Goal: Transaction & Acquisition: Purchase product/service

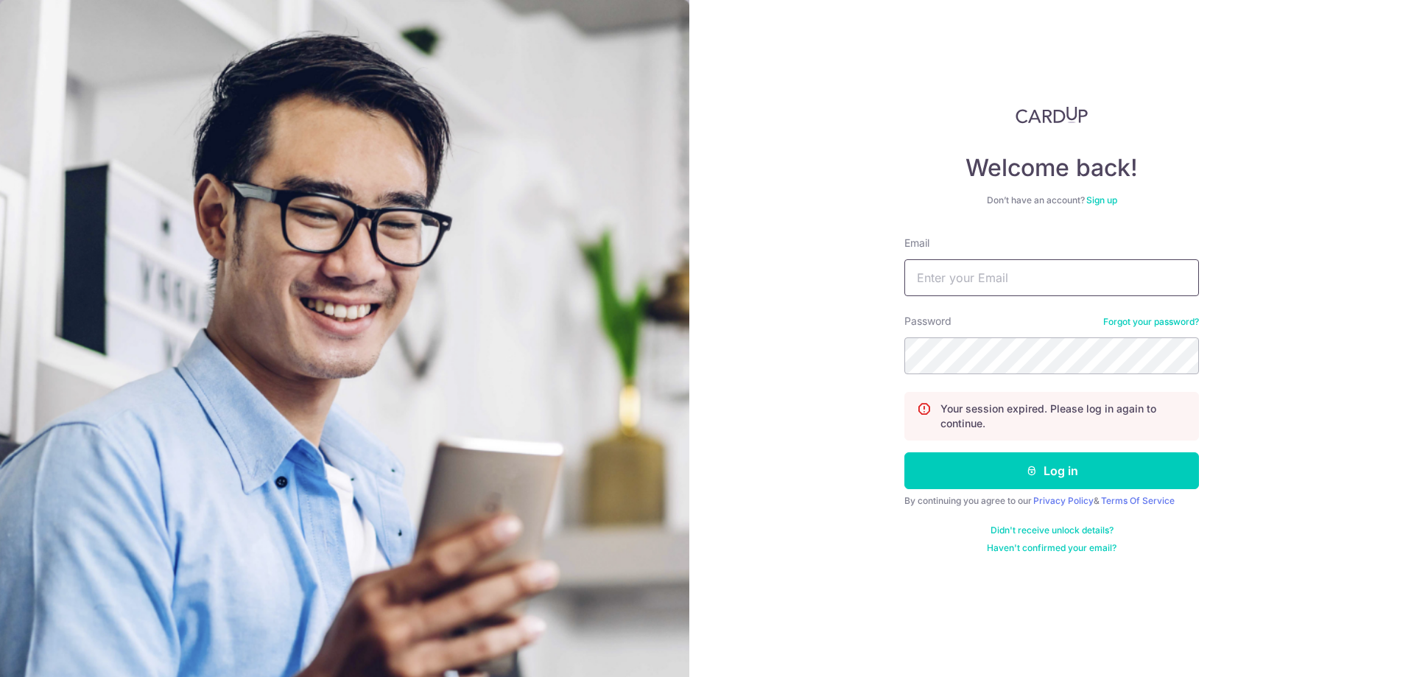
type input "Samuel.Tey@Atlas-Translog.com"
click at [992, 467] on button "Log in" at bounding box center [1051, 470] width 295 height 37
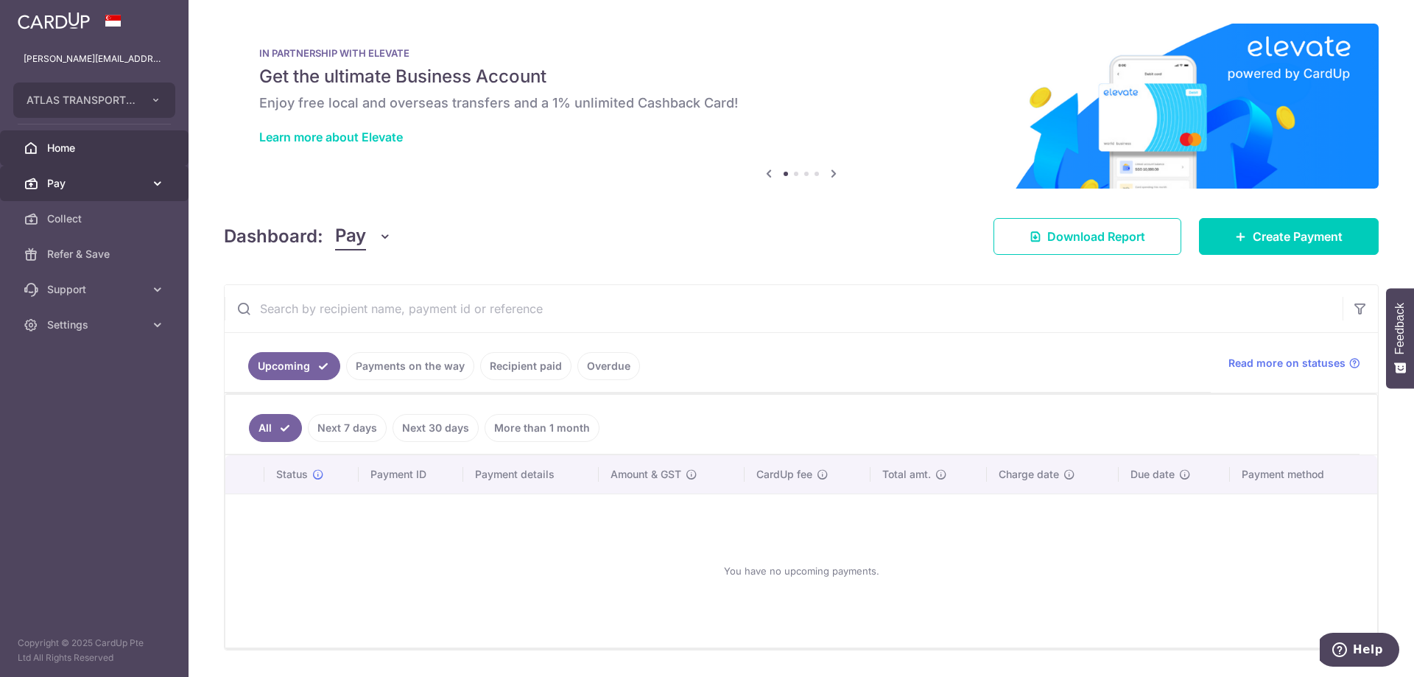
click at [91, 178] on span "Pay" at bounding box center [95, 183] width 97 height 15
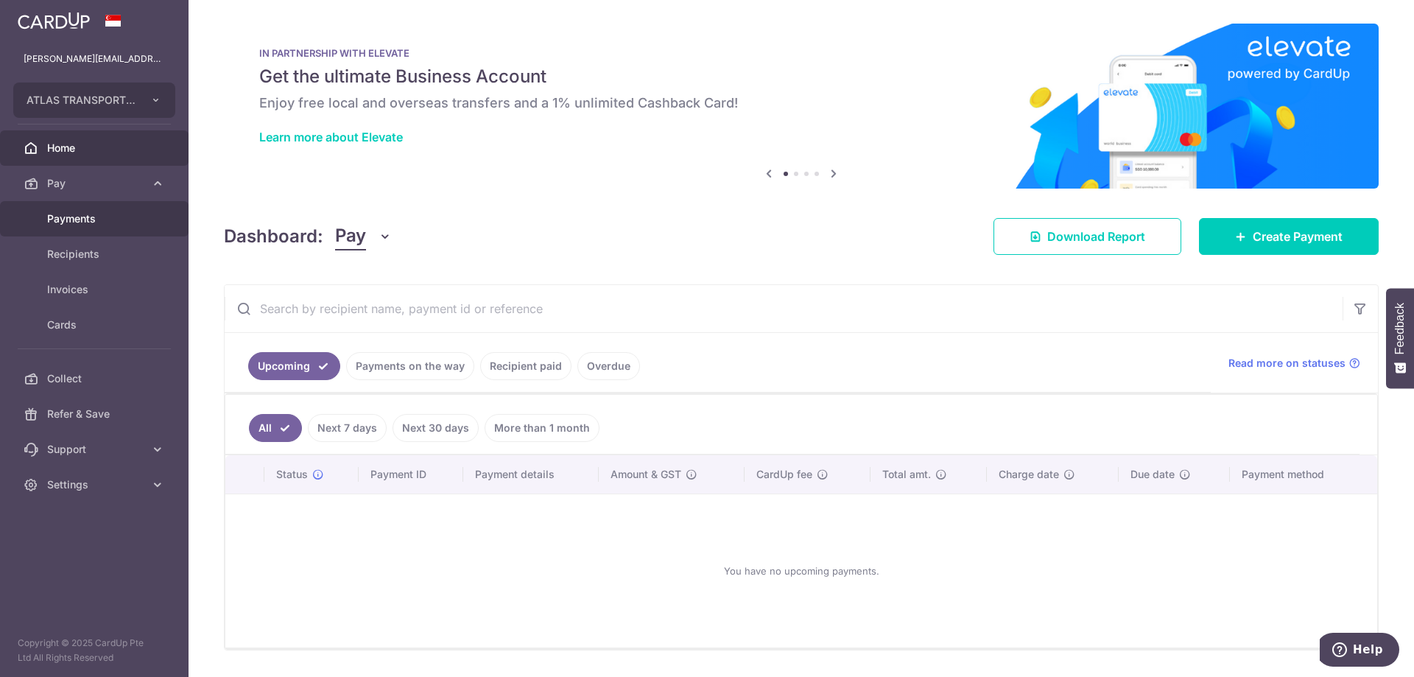
click at [93, 225] on span "Payments" at bounding box center [95, 218] width 97 height 15
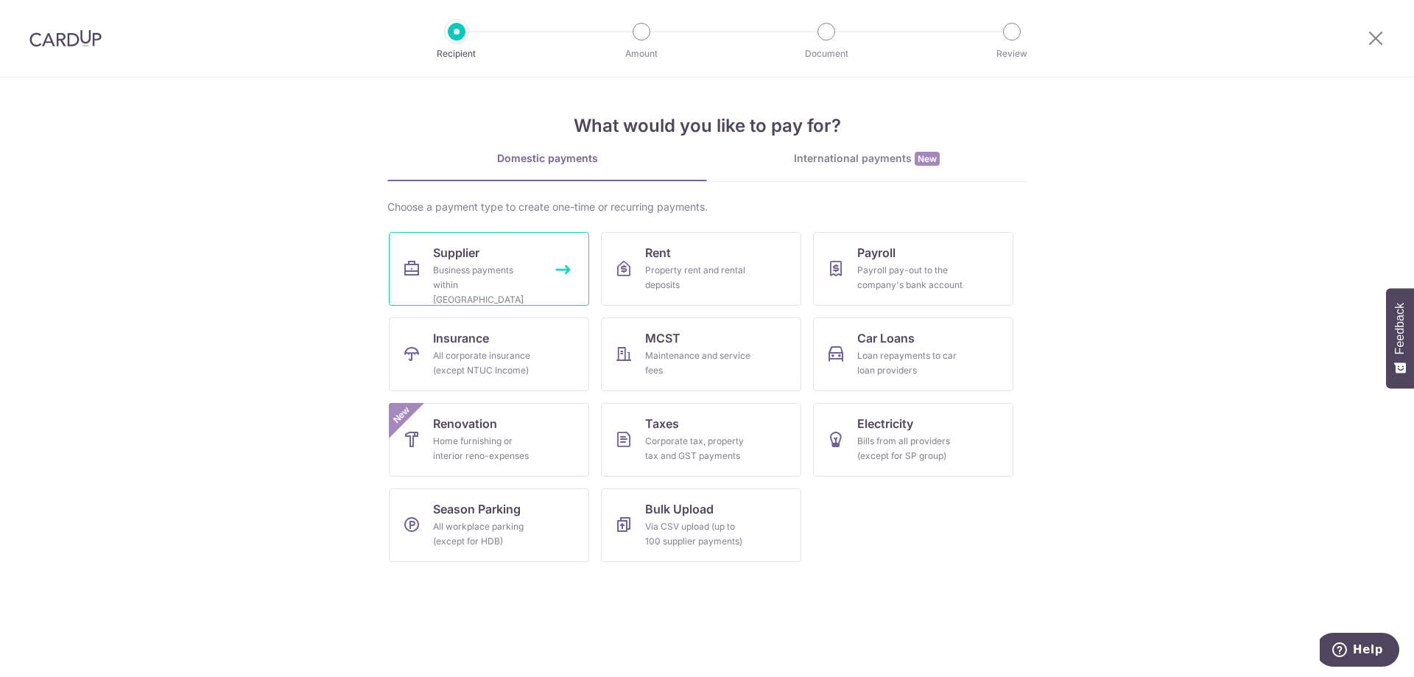
click at [465, 264] on div "Business payments within Singapore" at bounding box center [486, 285] width 106 height 44
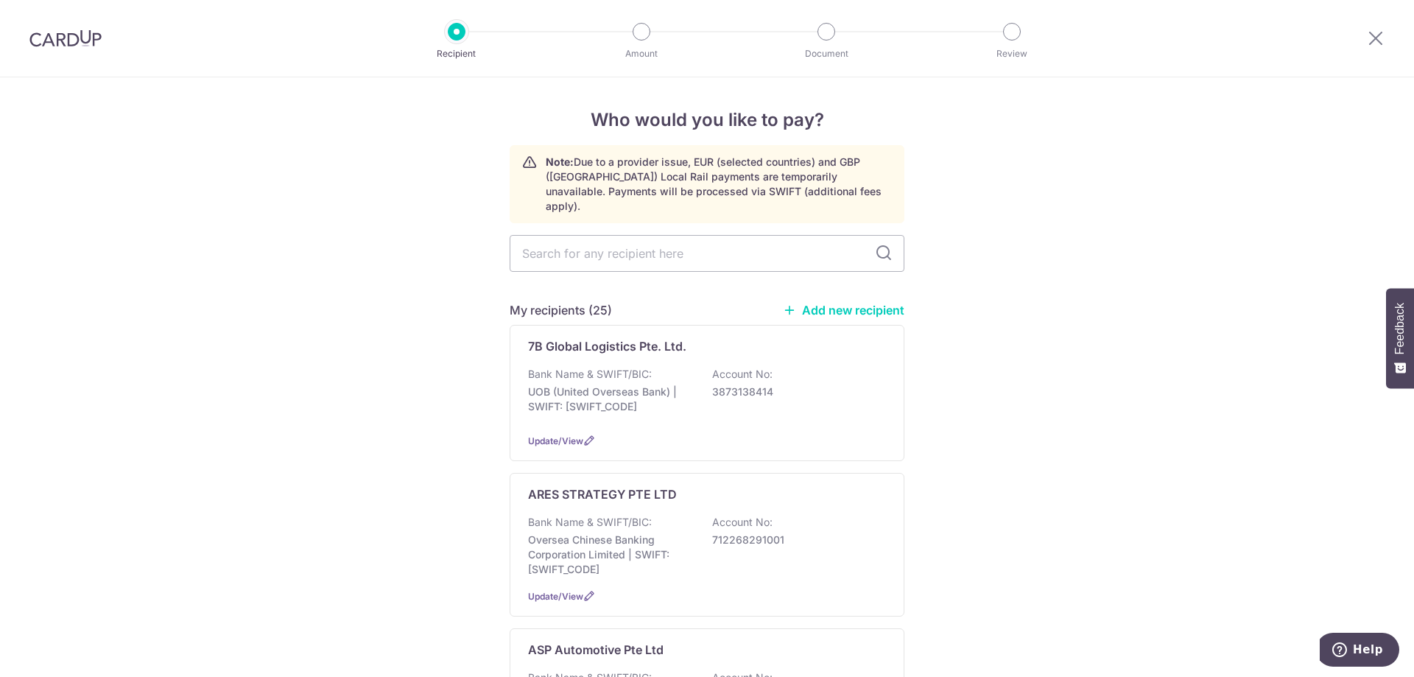
click at [63, 38] on img at bounding box center [65, 38] width 72 height 18
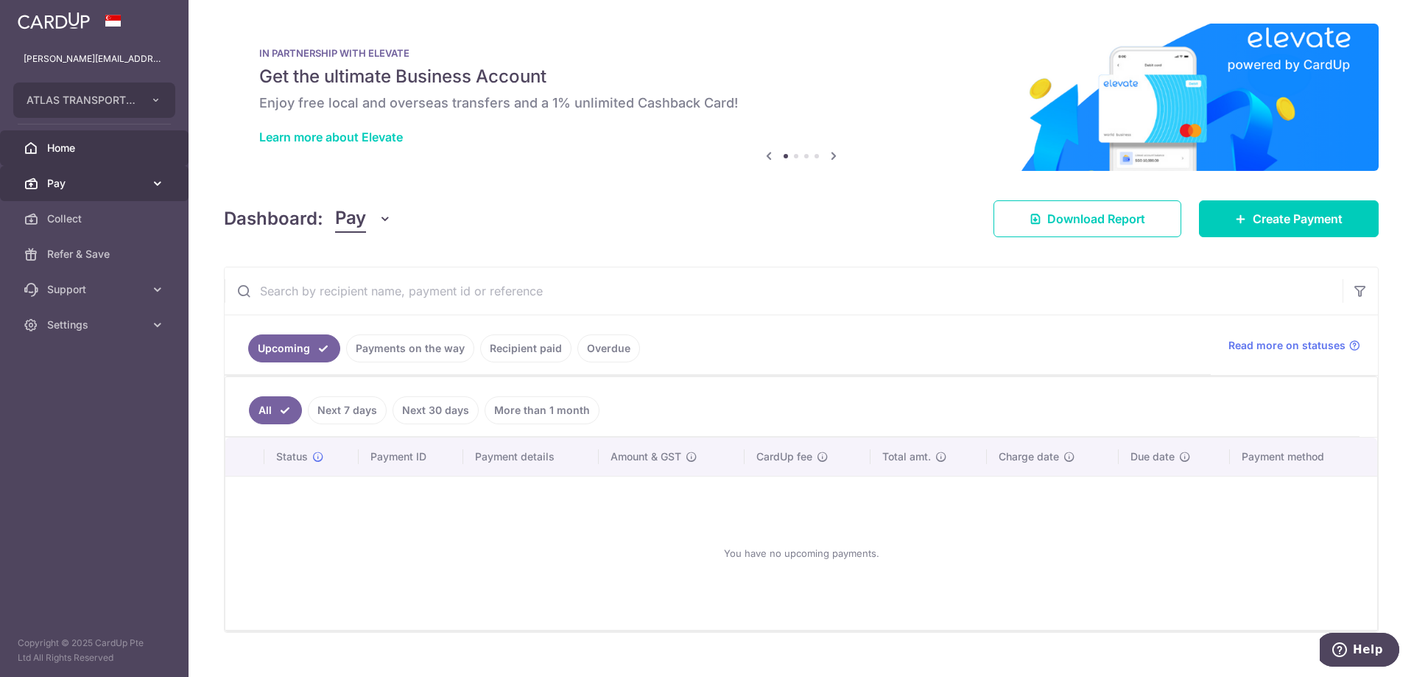
click at [94, 184] on span "Pay" at bounding box center [95, 183] width 97 height 15
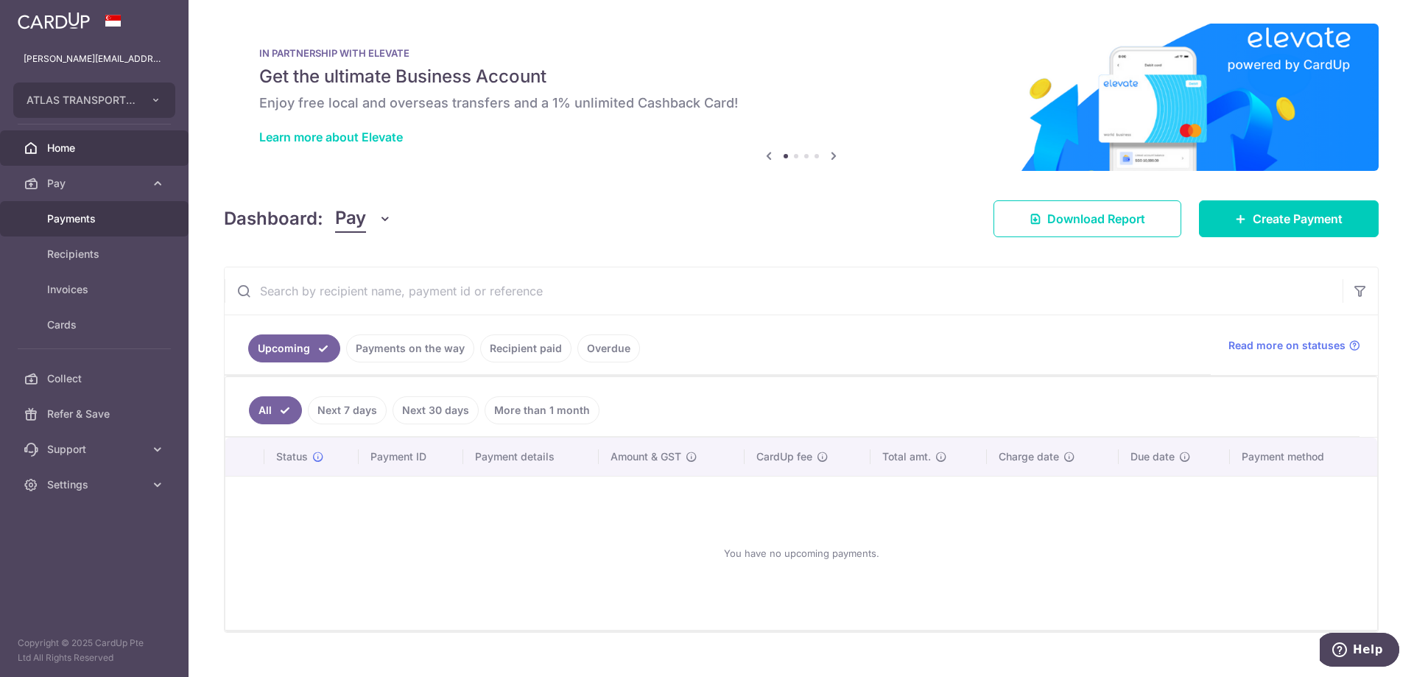
click at [84, 217] on span "Payments" at bounding box center [95, 218] width 97 height 15
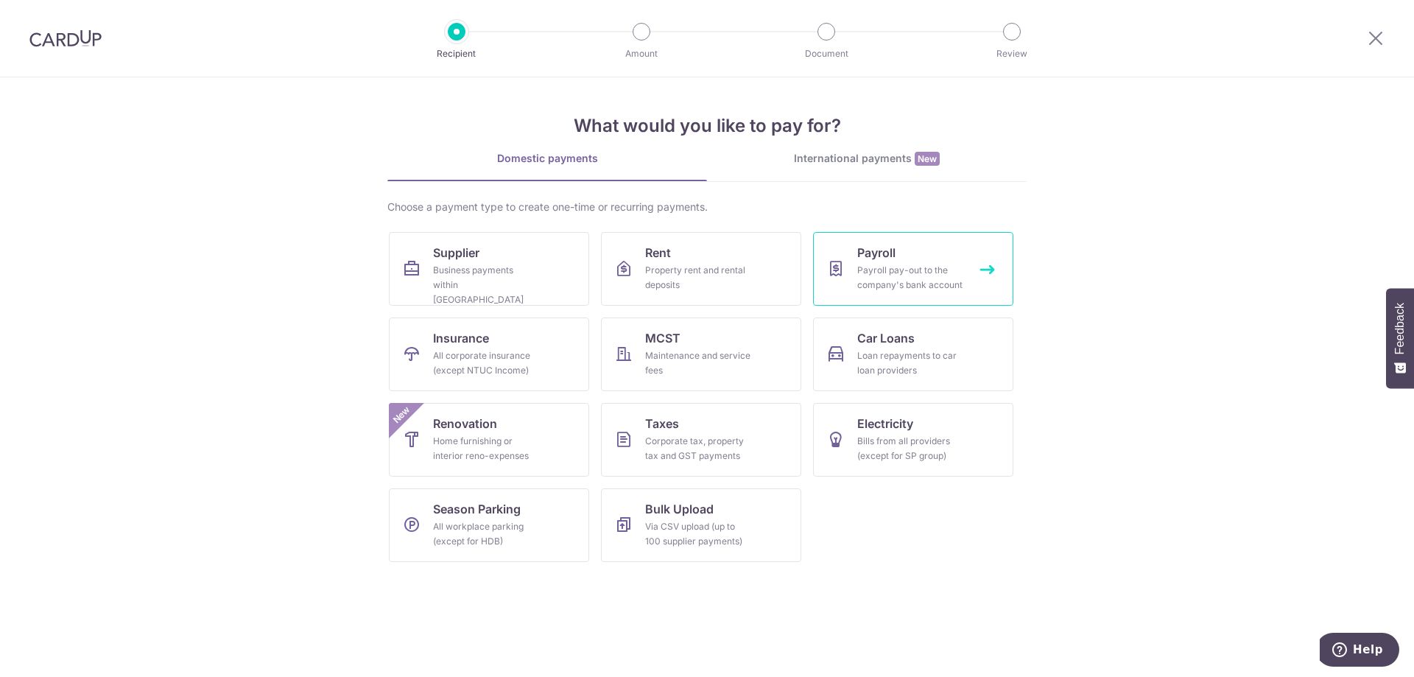
click at [828, 278] on link "Payroll Payroll pay-out to the company's bank account" at bounding box center [913, 269] width 200 height 74
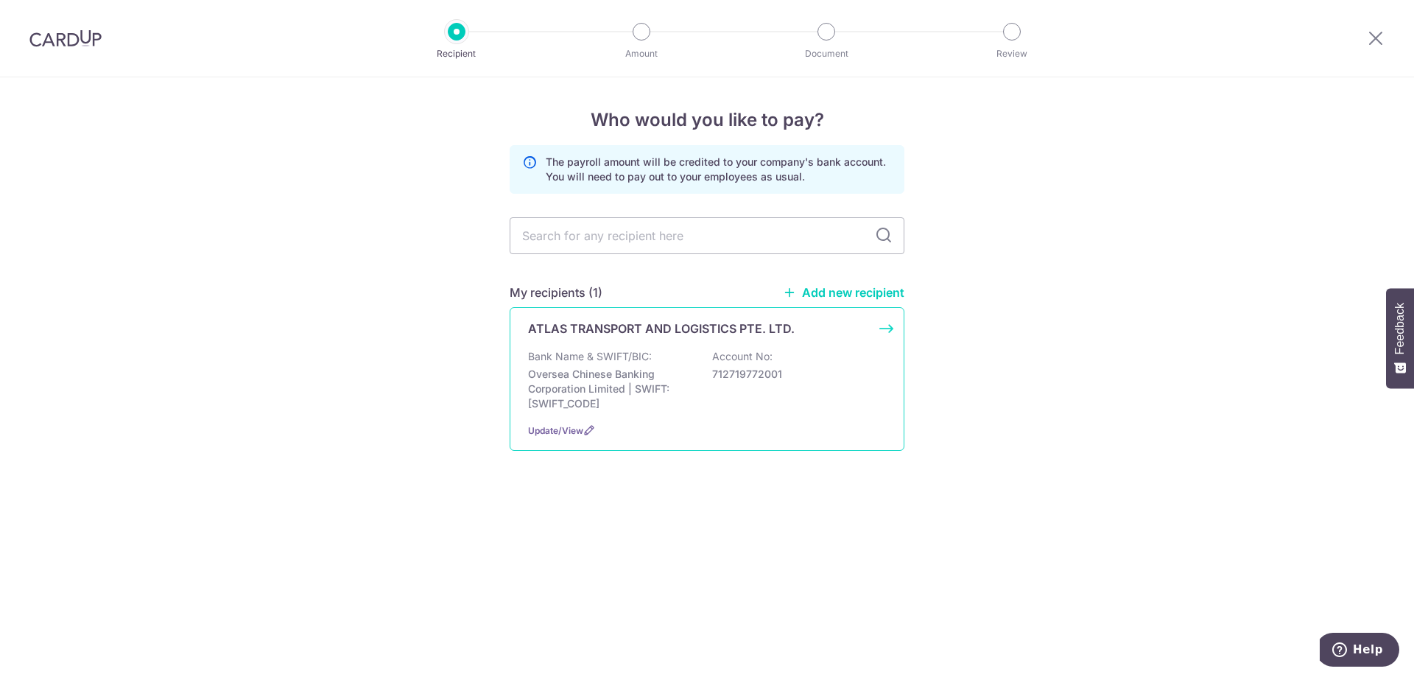
click at [656, 379] on p "Oversea Chinese Banking Corporation Limited | SWIFT: OCBCSGSGXXX" at bounding box center [610, 389] width 165 height 44
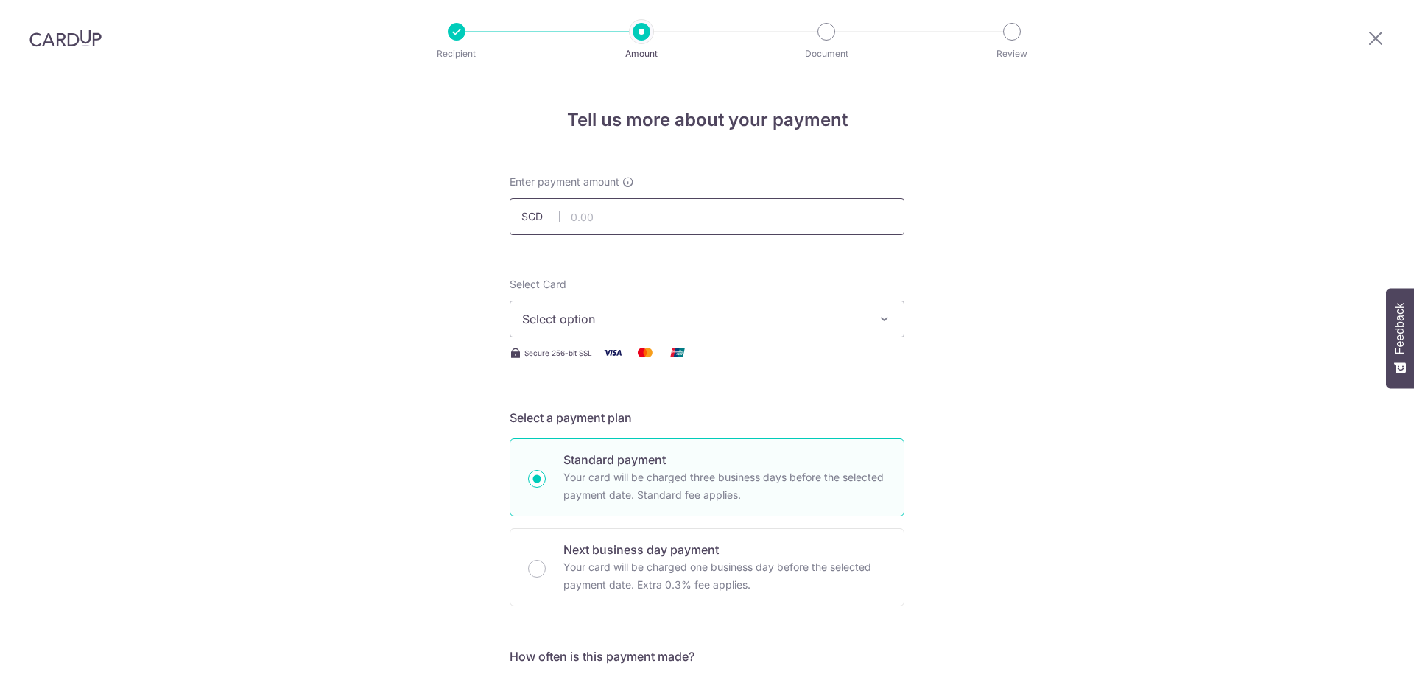
click at [594, 209] on input "text" at bounding box center [707, 216] width 395 height 37
type input "20,000.00"
click at [560, 315] on span "Select option" at bounding box center [693, 319] width 343 height 18
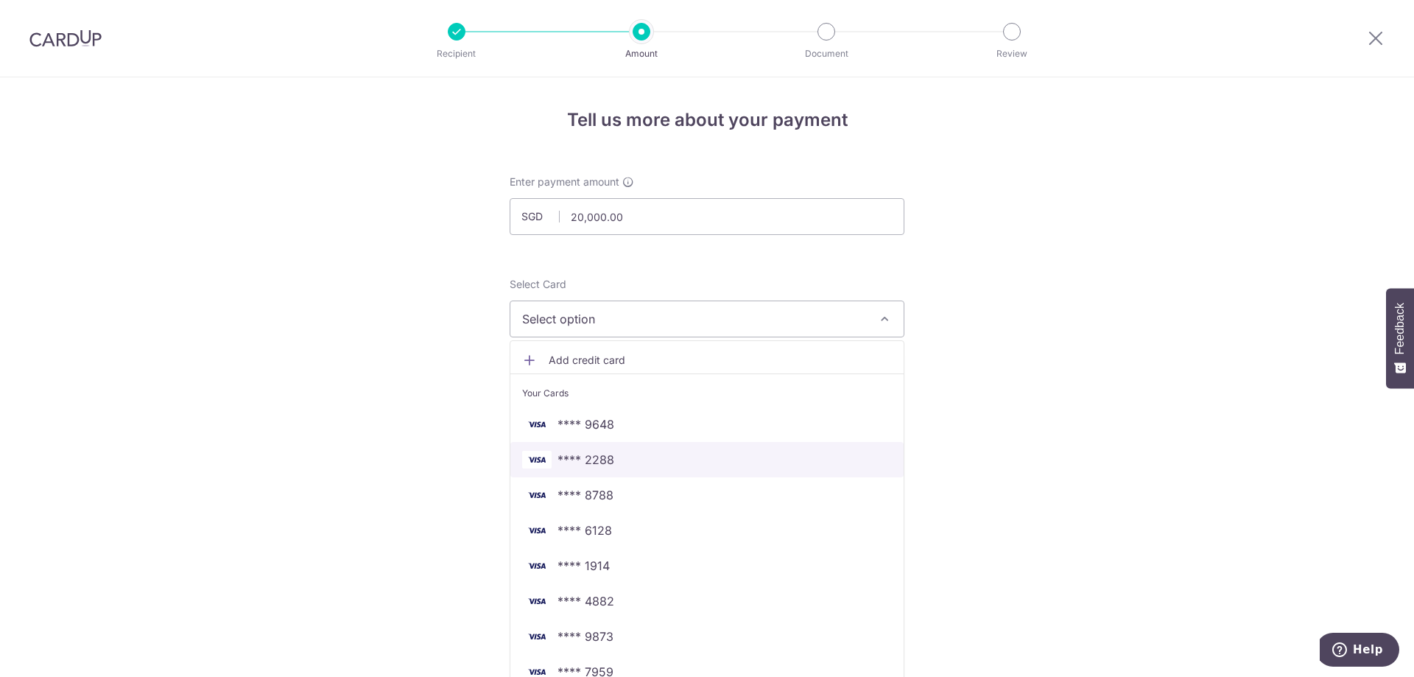
click at [583, 451] on span "**** 2288" at bounding box center [585, 460] width 57 height 18
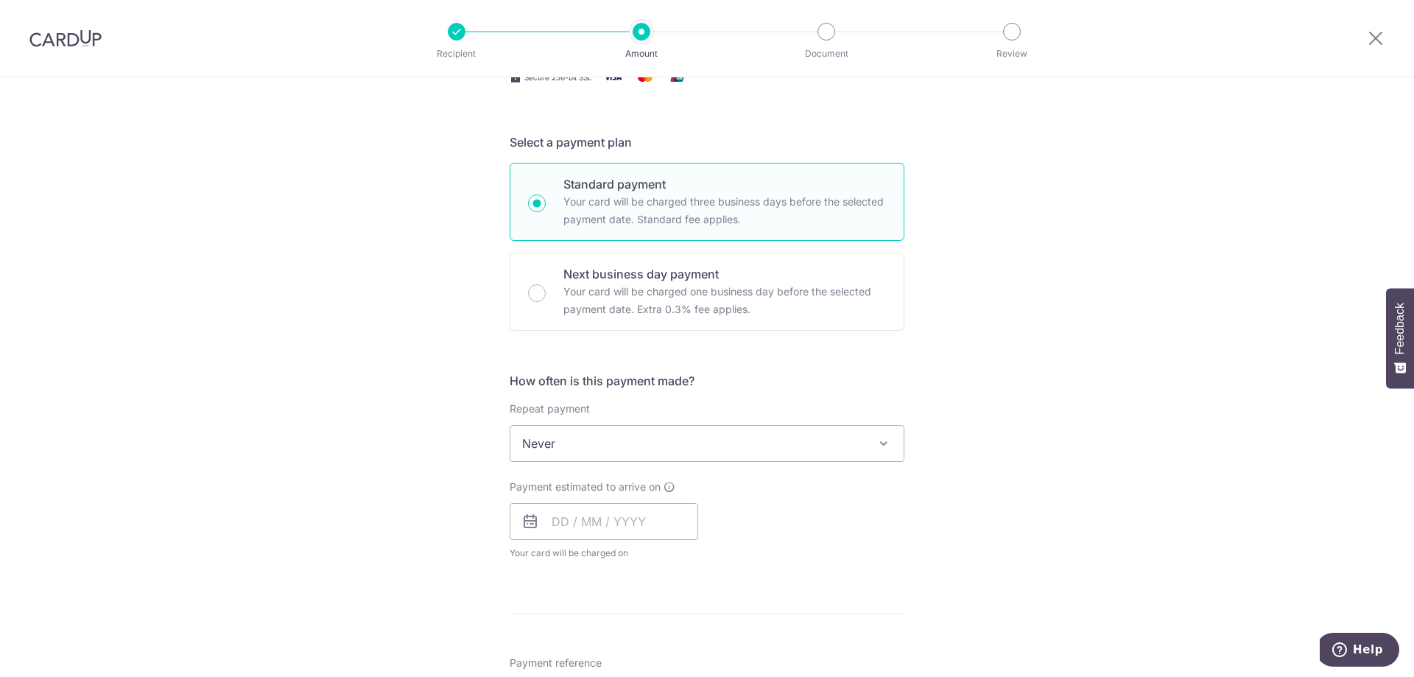
scroll to position [368, 0]
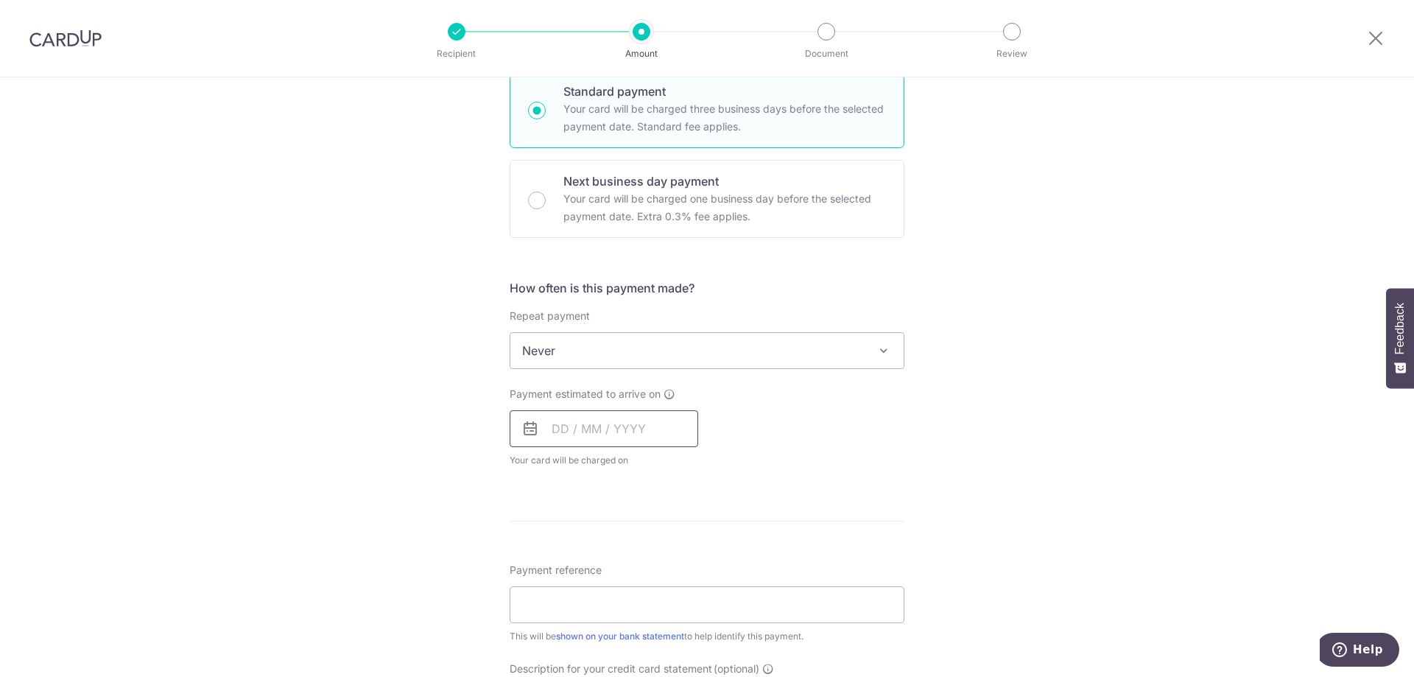
click at [570, 428] on input "text" at bounding box center [604, 428] width 189 height 37
click at [683, 540] on link "5" at bounding box center [687, 533] width 24 height 24
type input "05/09/2025"
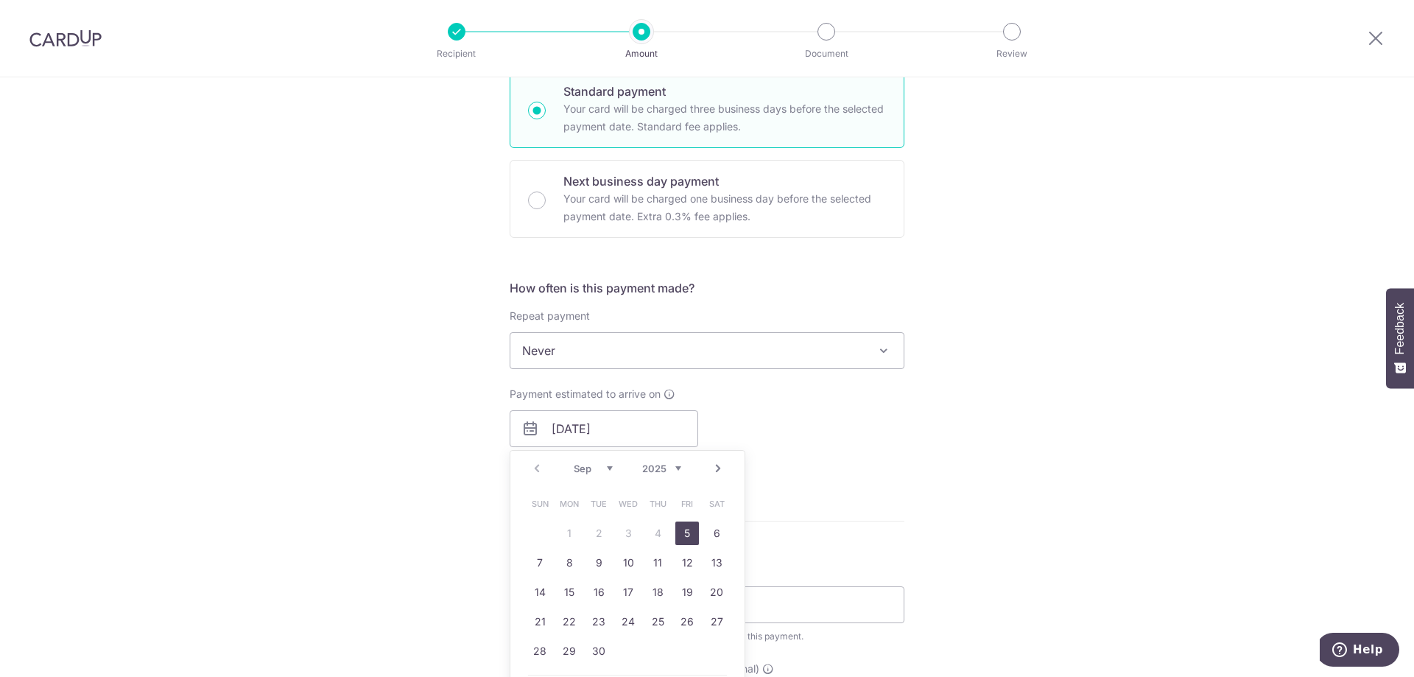
click at [0, 0] on p "Payment due and charge dates may be adjusted if it falls on weekends or public …" at bounding box center [0, 0] width 0 height 0
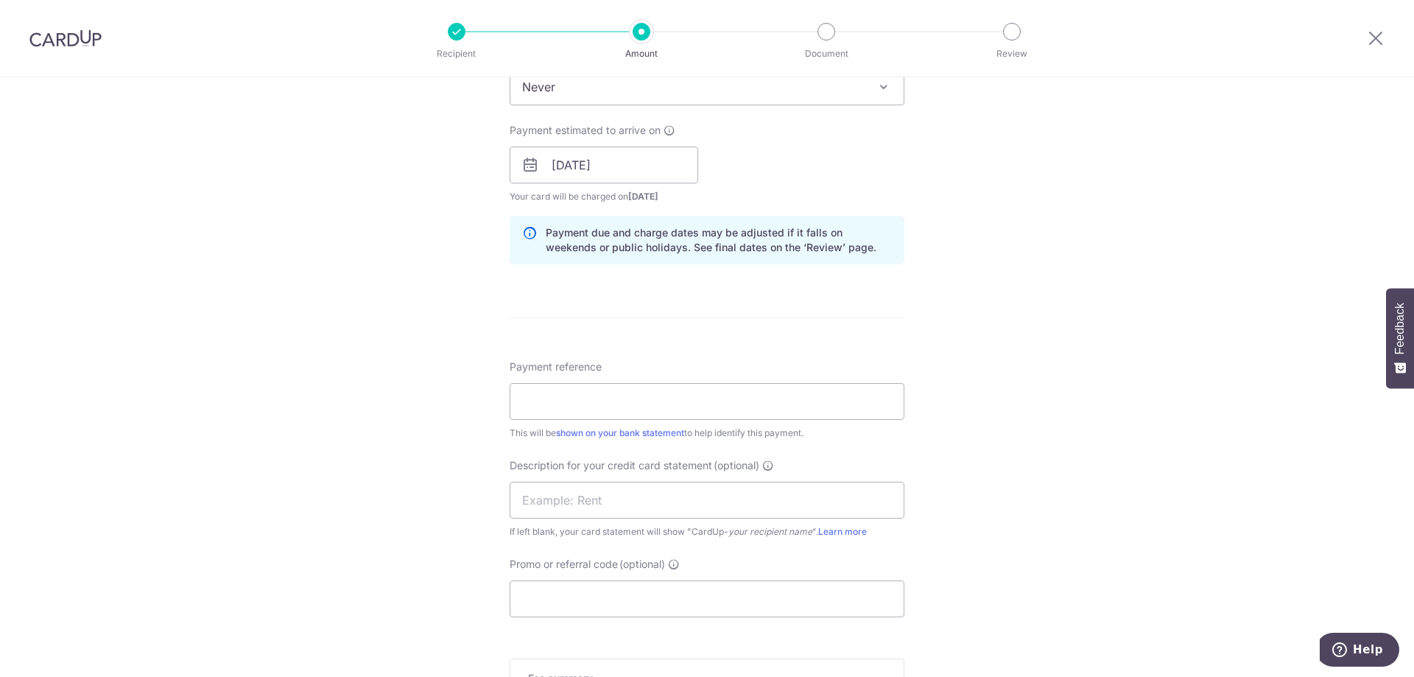
scroll to position [877, 0]
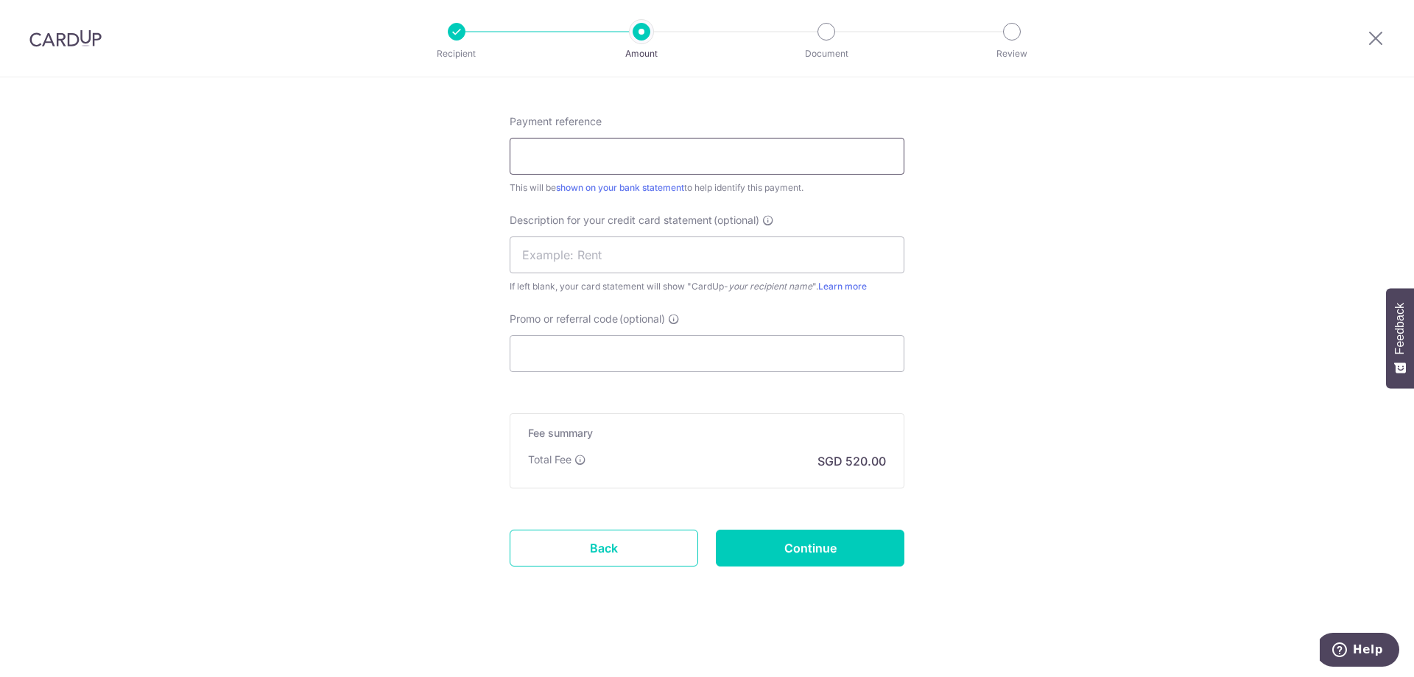
click at [610, 166] on input "Payment reference" at bounding box center [707, 156] width 395 height 37
click button "Add Card" at bounding box center [0, 0] width 0 height 0
type input "Aug 2025 Salary"
click at [585, 253] on input "text" at bounding box center [707, 254] width 395 height 37
type input "Aug 2025 Salary"
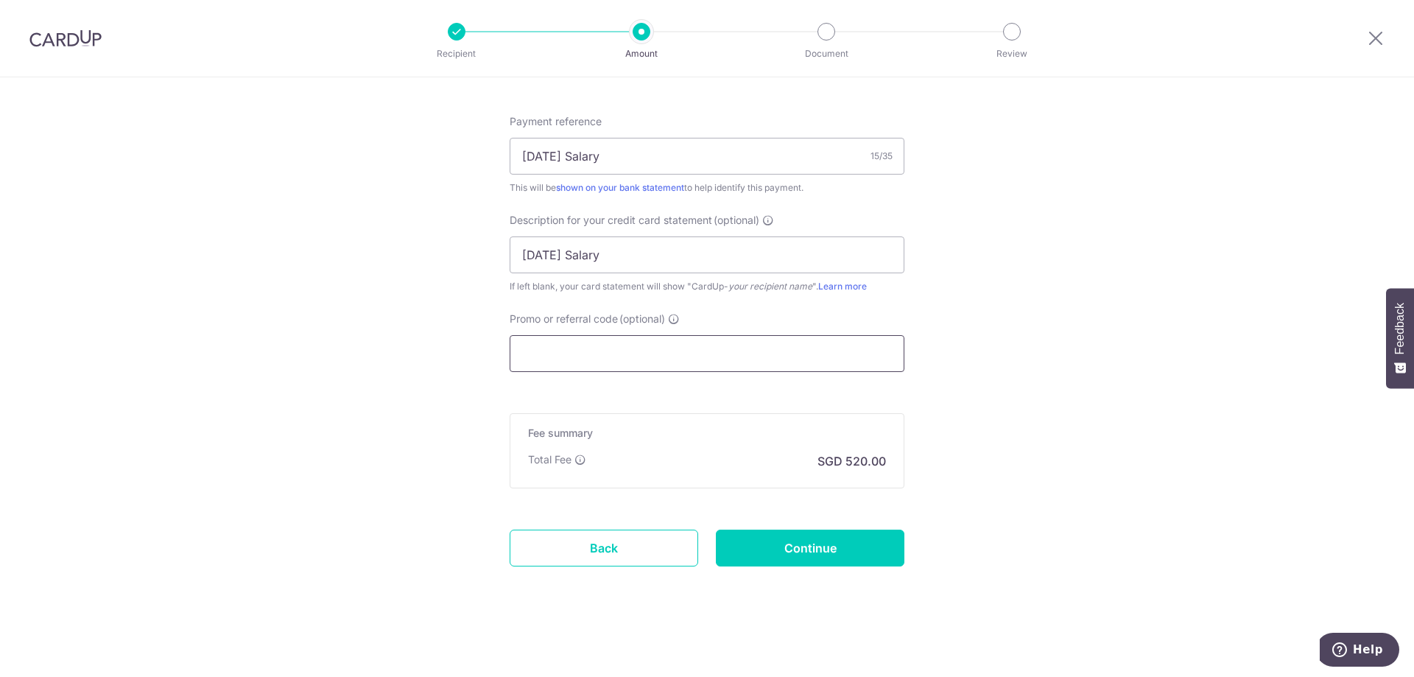
drag, startPoint x: 738, startPoint y: 365, endPoint x: 720, endPoint y: 362, distance: 17.8
click at [735, 365] on input "Promo or referral code (optional)" at bounding box center [707, 353] width 395 height 37
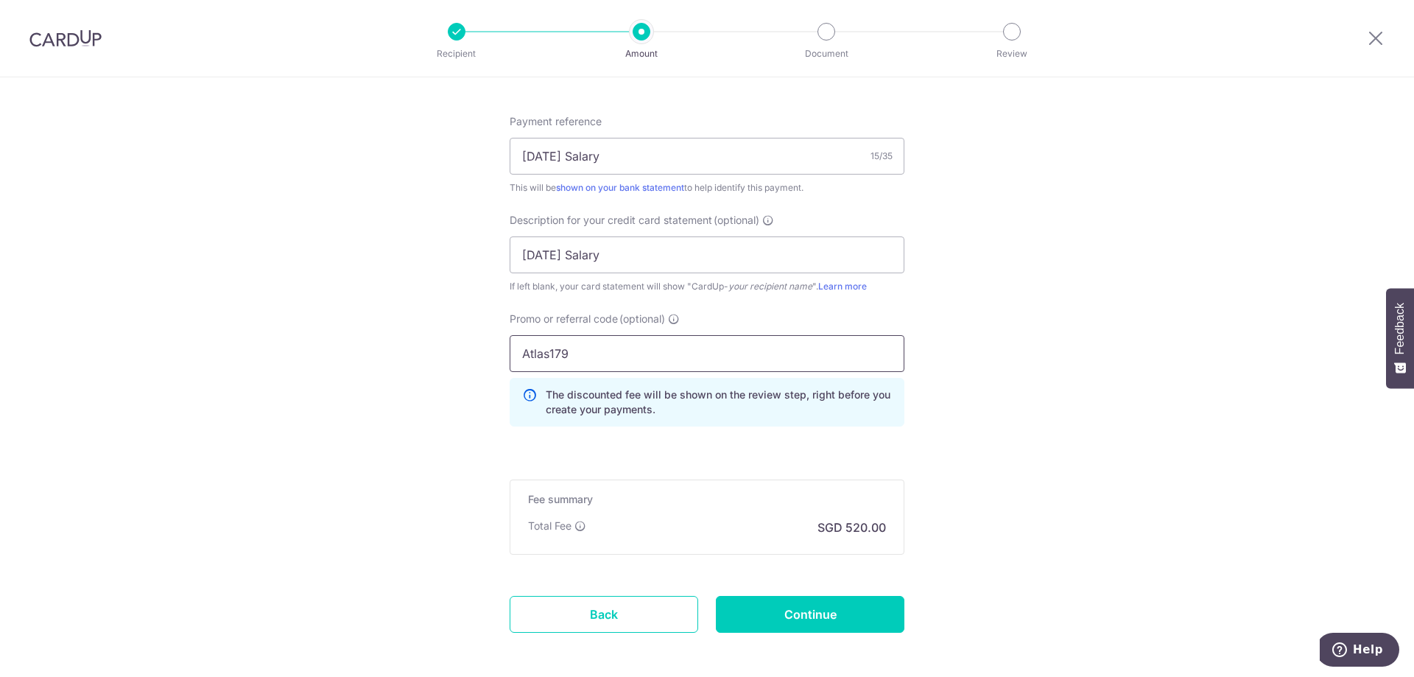
scroll to position [943, 0]
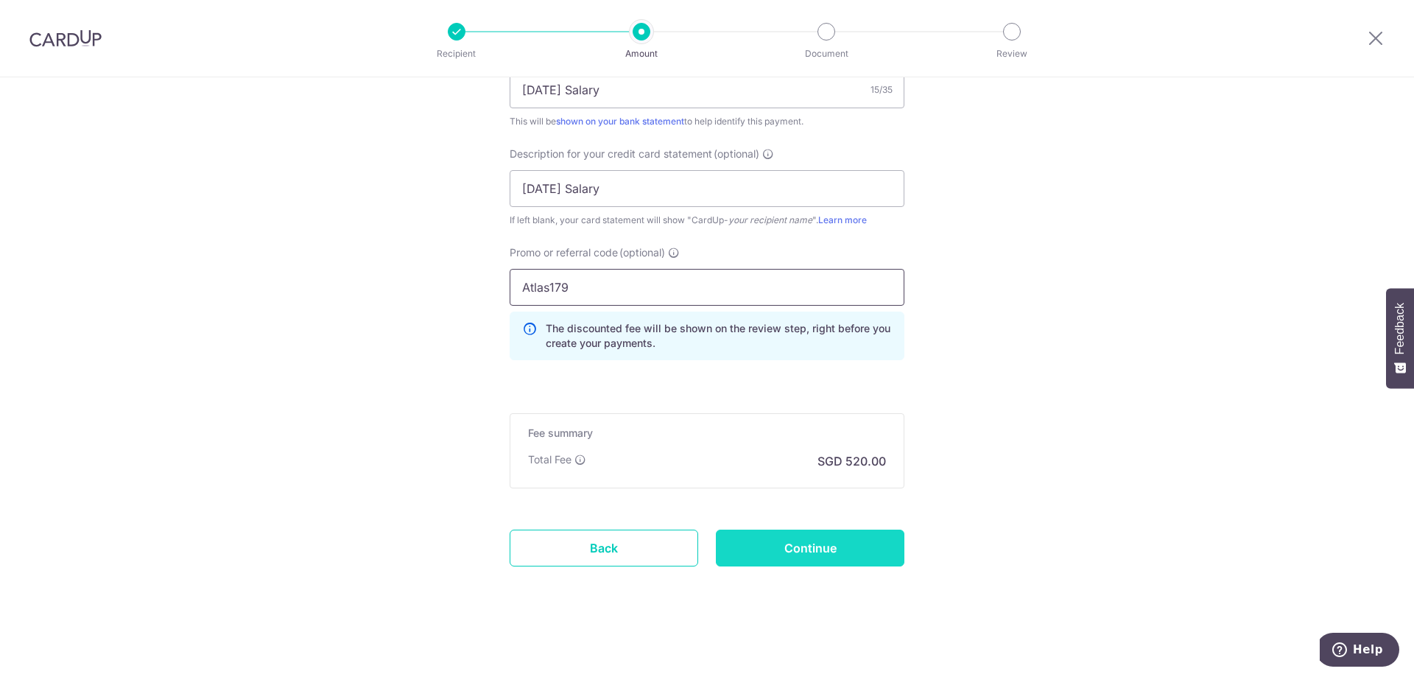
type input "Atlas179"
click at [866, 544] on input "Continue" at bounding box center [810, 547] width 189 height 37
type input "Create Schedule"
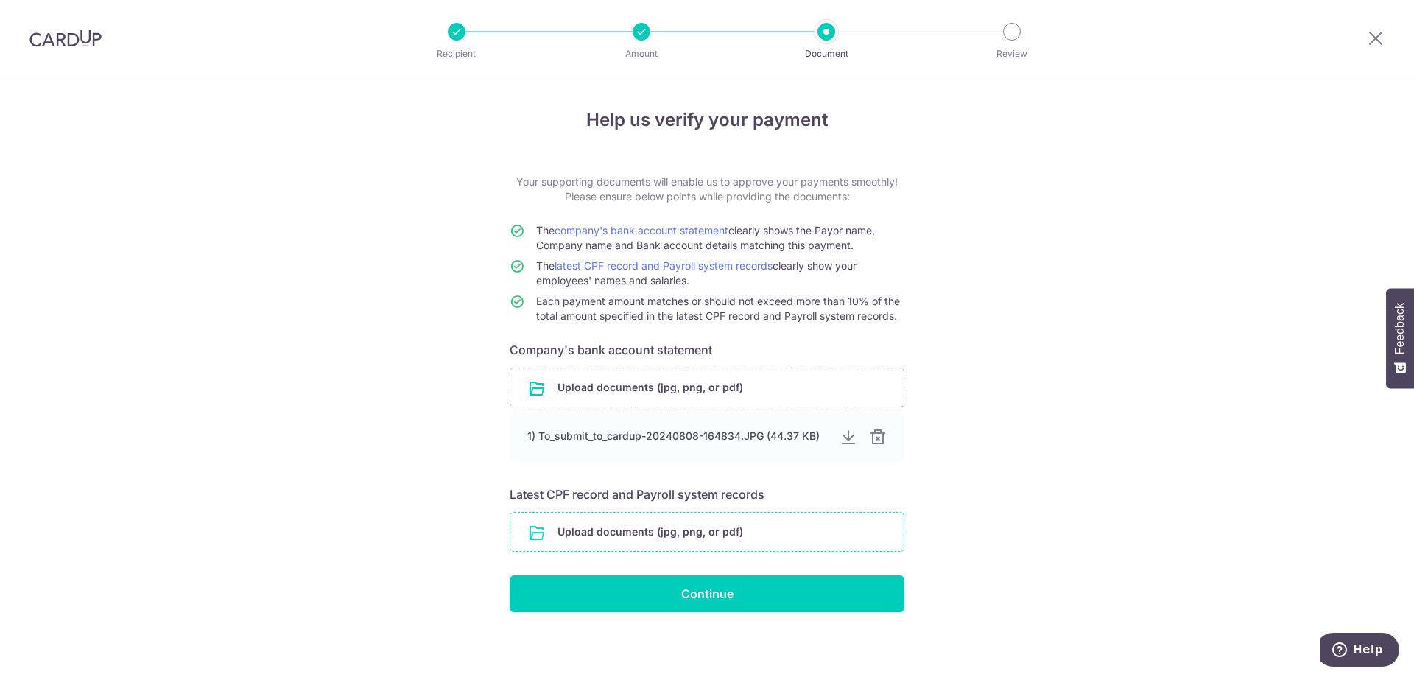
click at [700, 530] on input "file" at bounding box center [706, 532] width 393 height 38
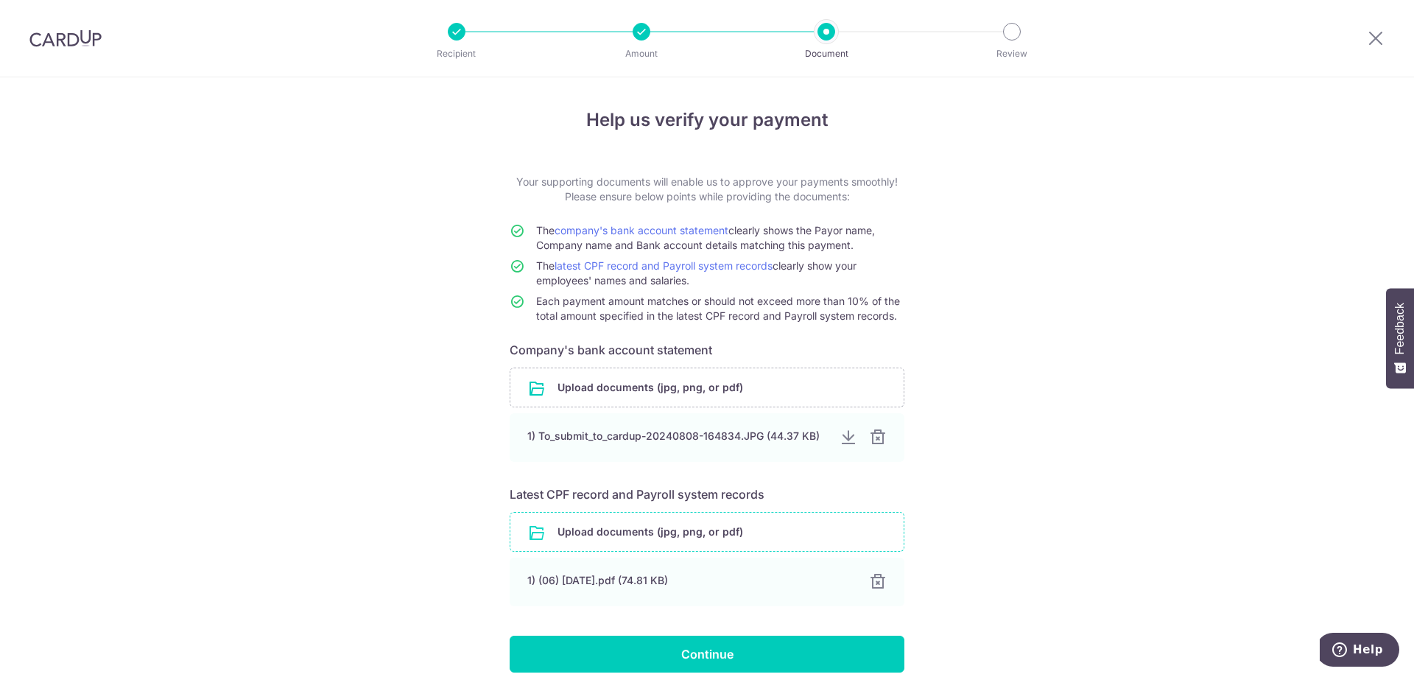
click at [650, 538] on input "file" at bounding box center [706, 532] width 393 height 38
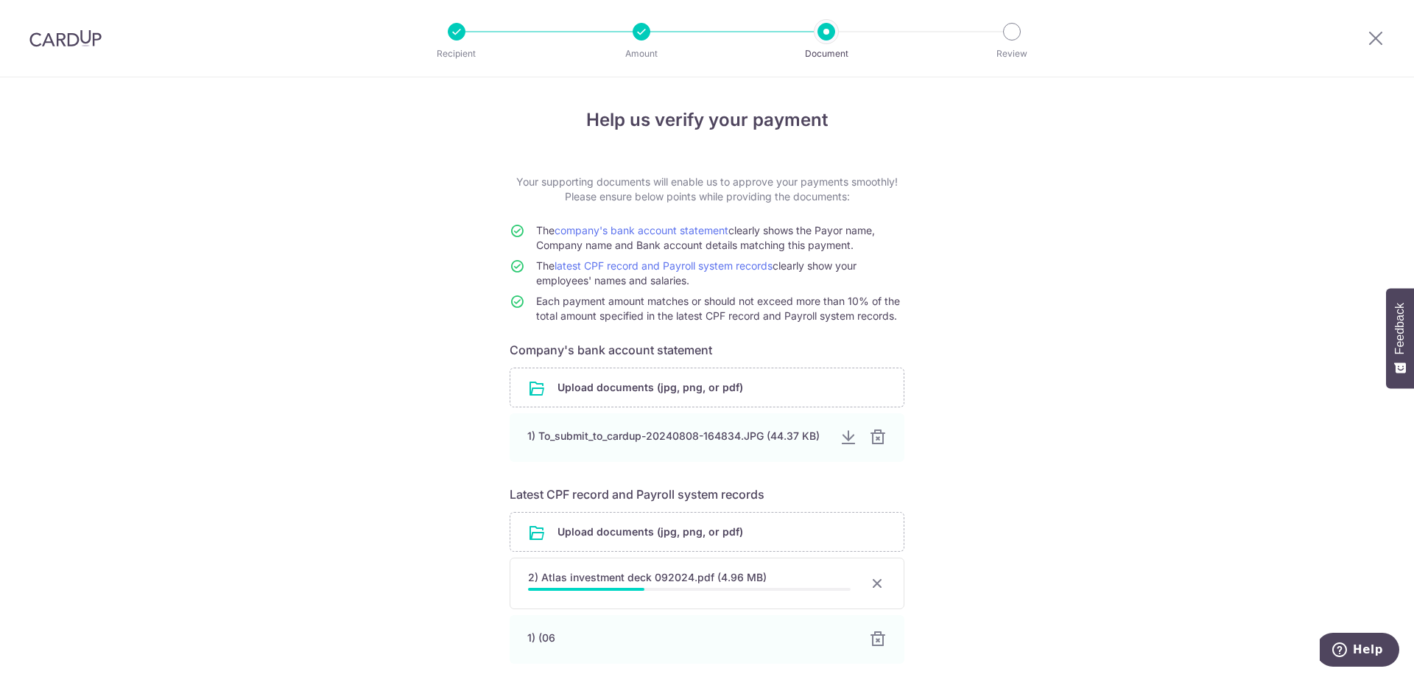
click at [871, 580] on div at bounding box center [877, 583] width 18 height 18
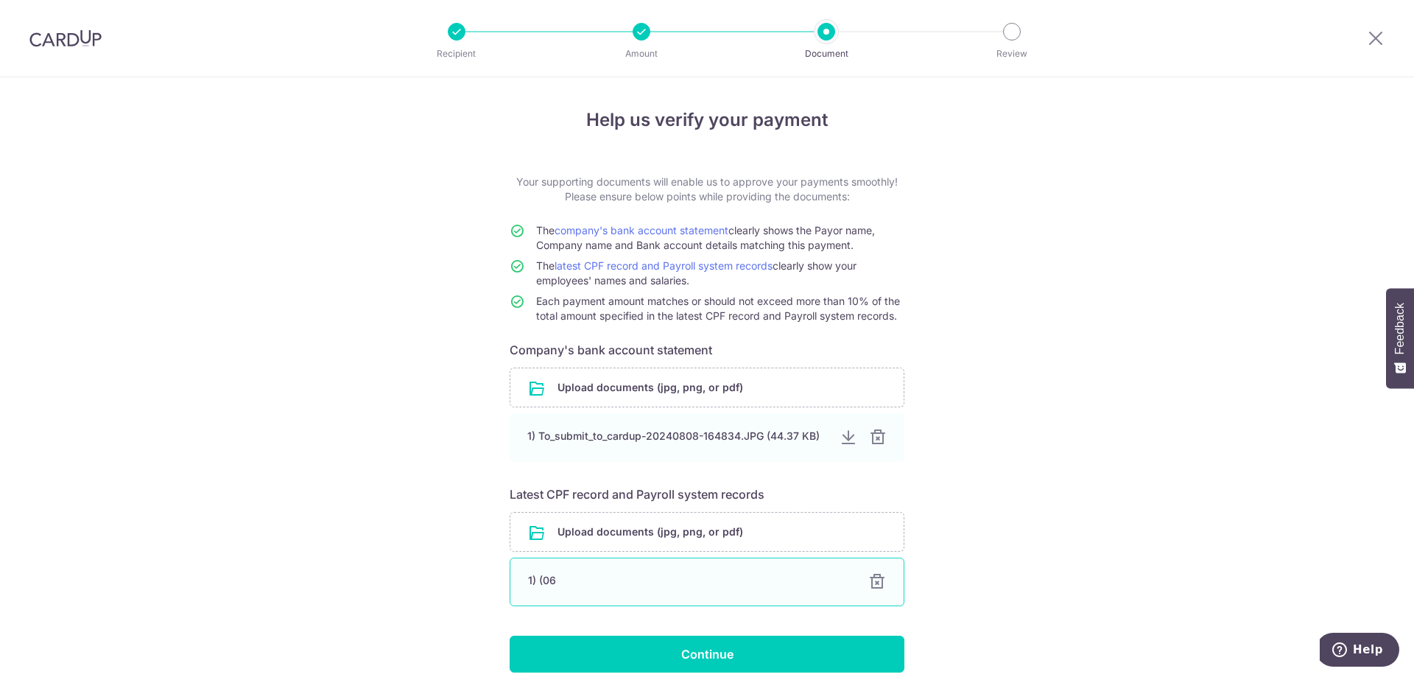
click at [654, 587] on div "1) (06" at bounding box center [689, 580] width 323 height 15
click at [679, 535] on input "file" at bounding box center [706, 532] width 393 height 38
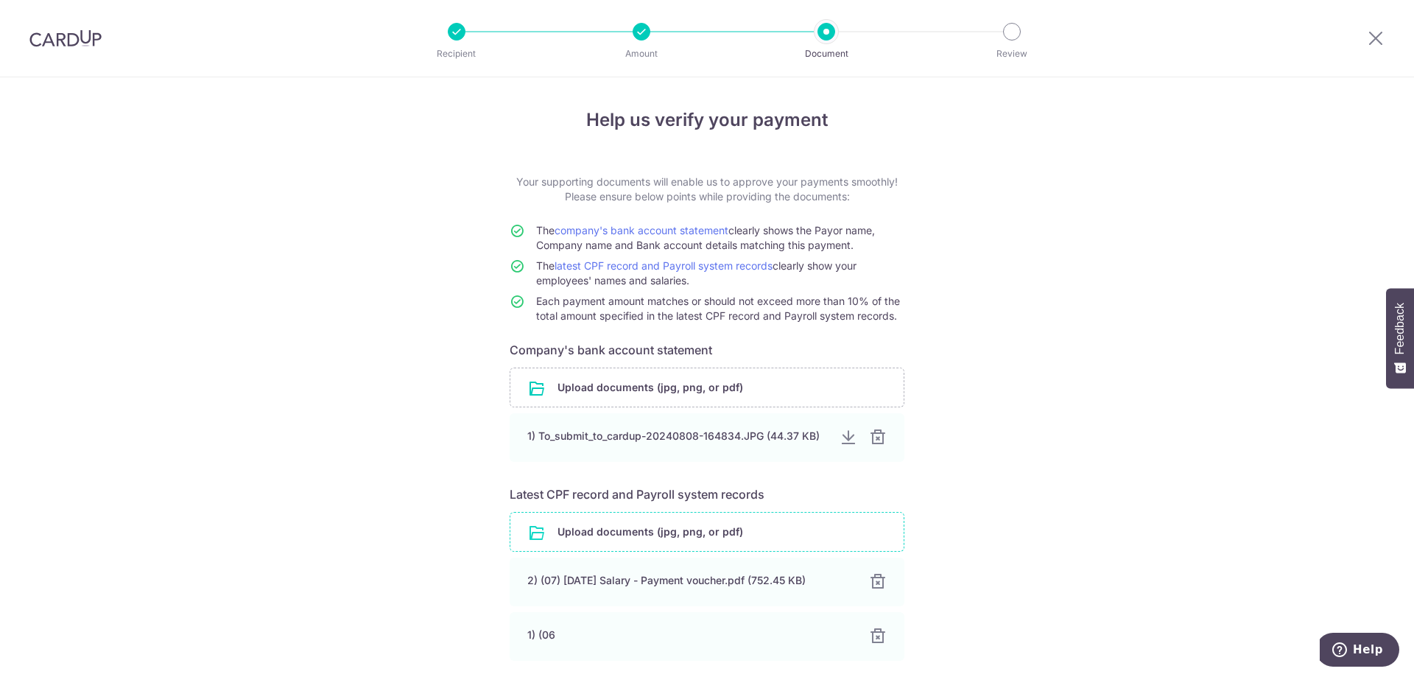
click at [713, 541] on input "file" at bounding box center [706, 532] width 393 height 38
click at [1085, 328] on div "Help us verify your payment Your supporting documents will enable us to approve…" at bounding box center [707, 465] width 1414 height 776
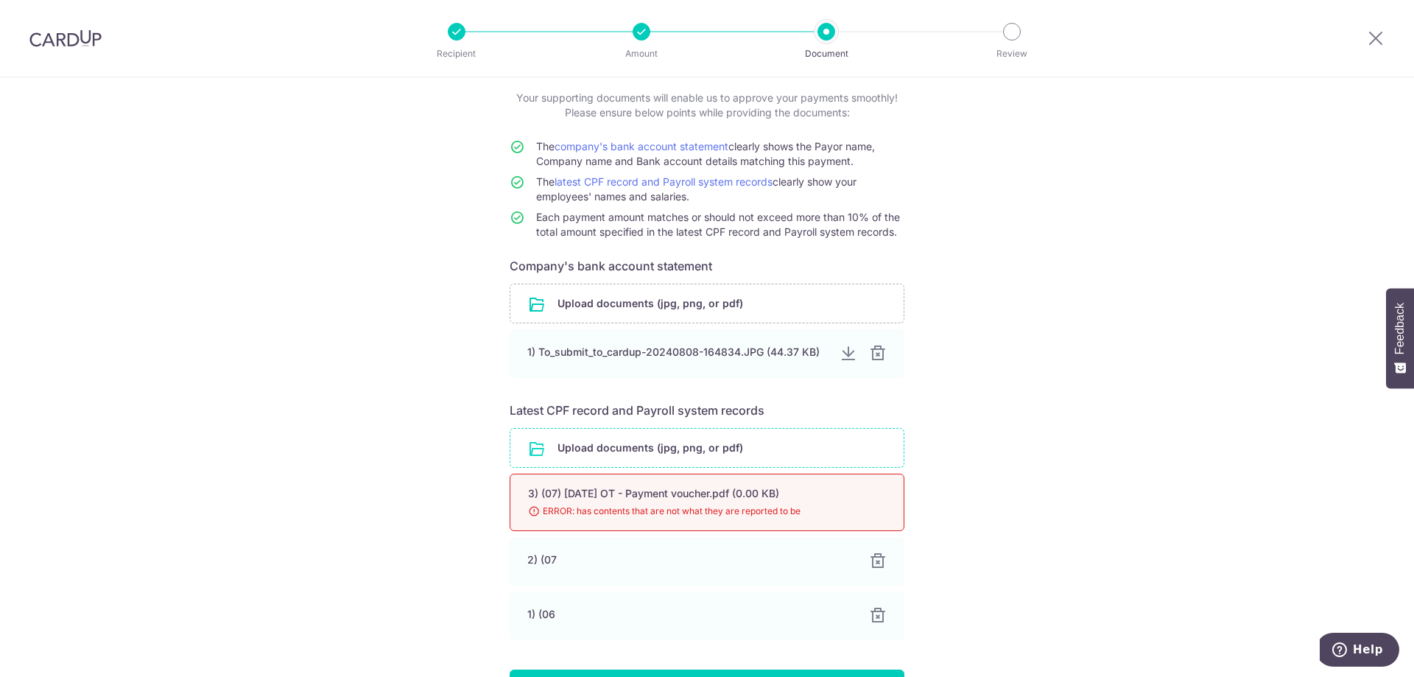
scroll to position [183, 0]
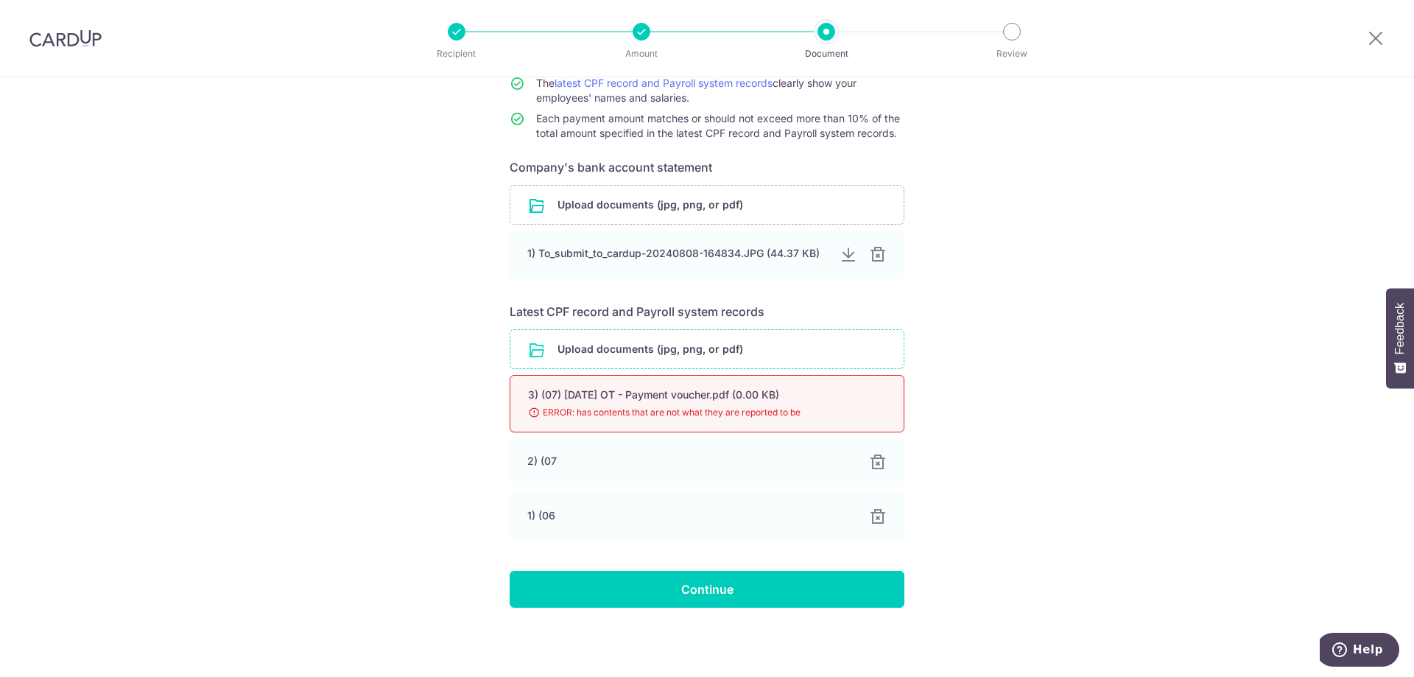
click at [799, 393] on div "3) (07) July 2025 OT - Payment voucher.pdf (0.00 KB)" at bounding box center [689, 394] width 323 height 15
click at [626, 342] on input "file" at bounding box center [706, 349] width 393 height 38
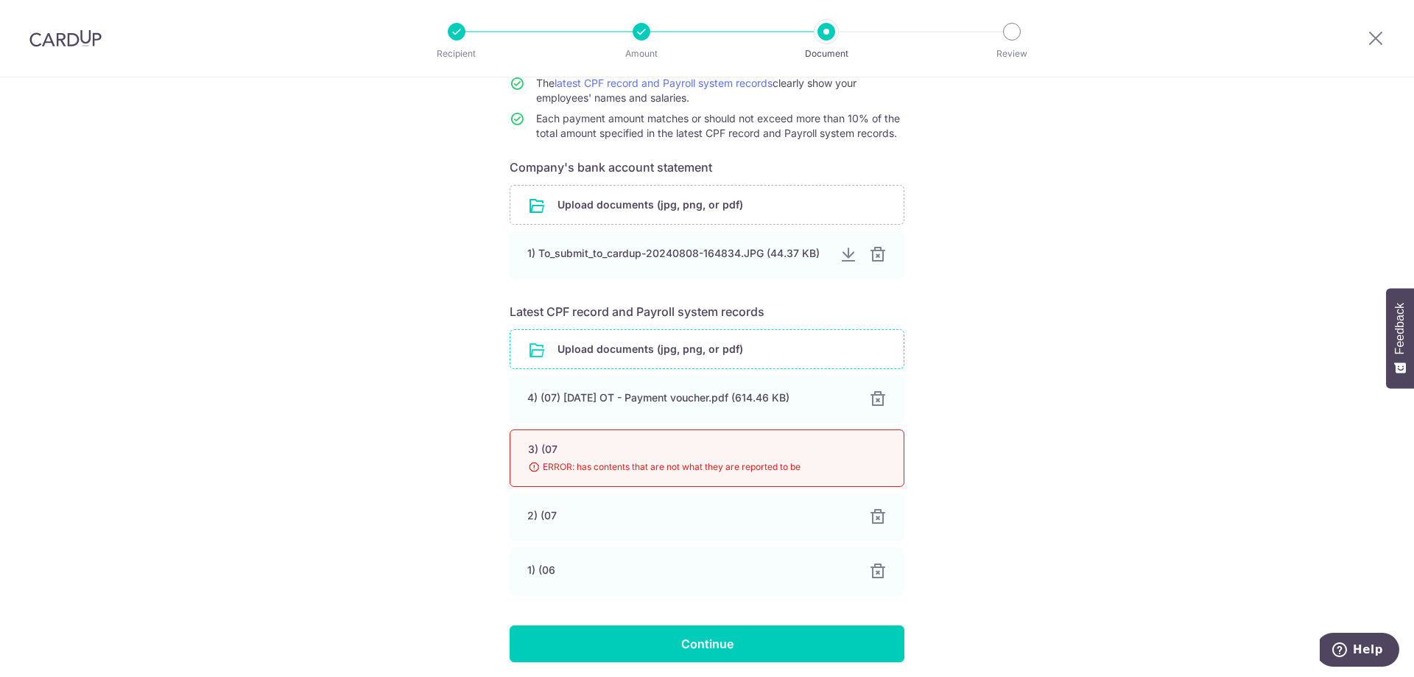
click at [1097, 369] on div "Help us verify your payment Your supporting documents will enable us to approve…" at bounding box center [707, 313] width 1414 height 837
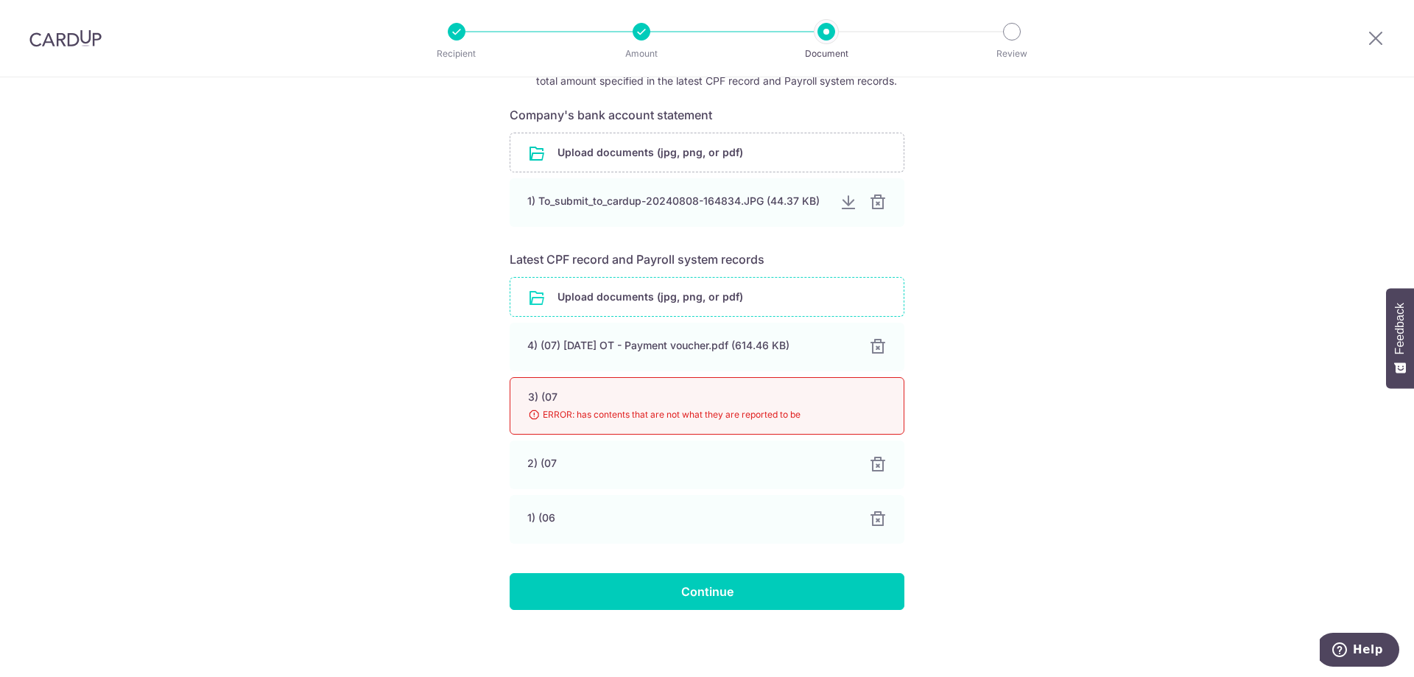
scroll to position [237, 0]
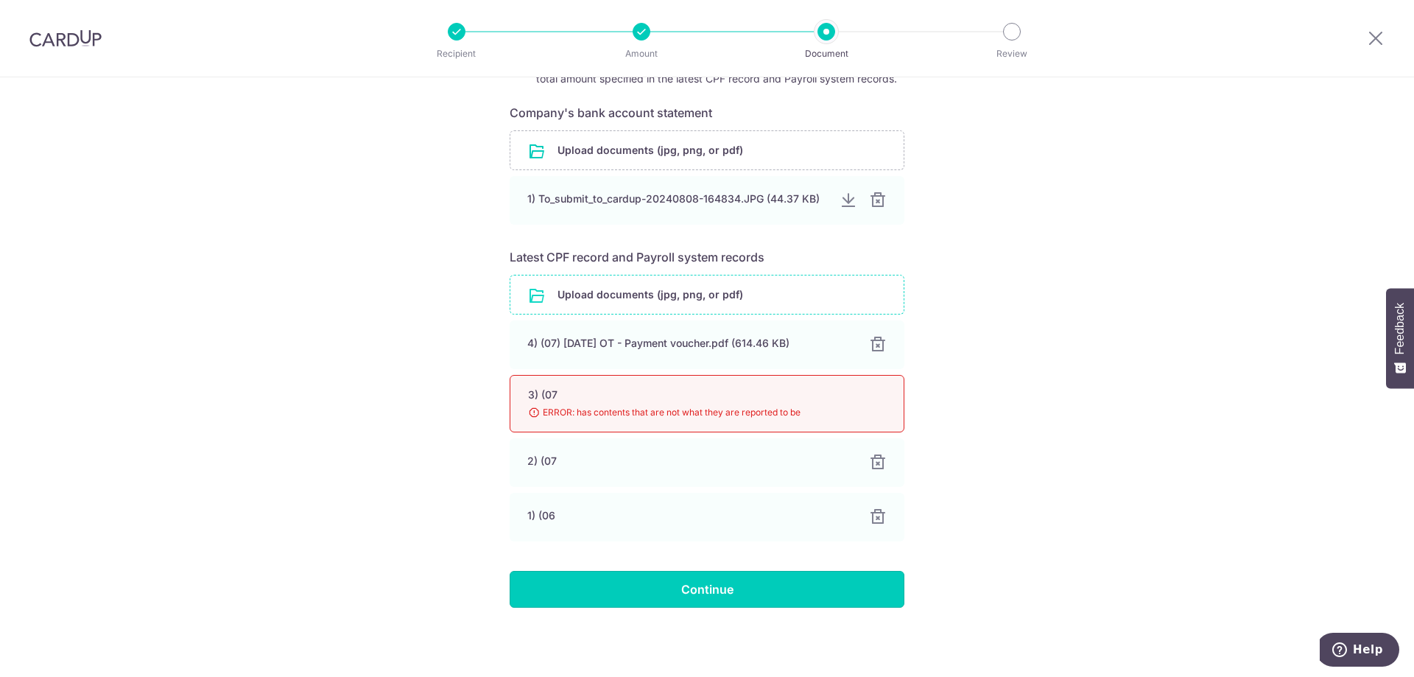
click at [747, 593] on input "Continue" at bounding box center [707, 589] width 395 height 37
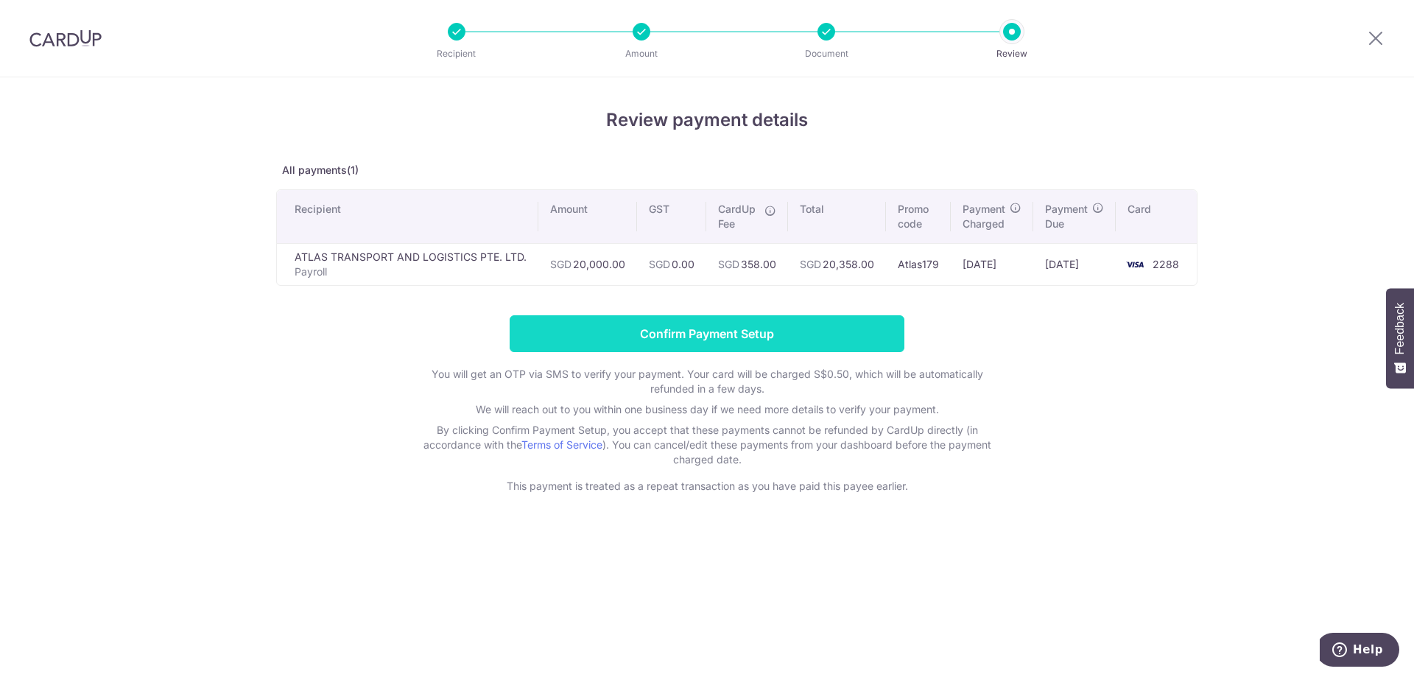
click at [733, 330] on input "Confirm Payment Setup" at bounding box center [707, 333] width 395 height 37
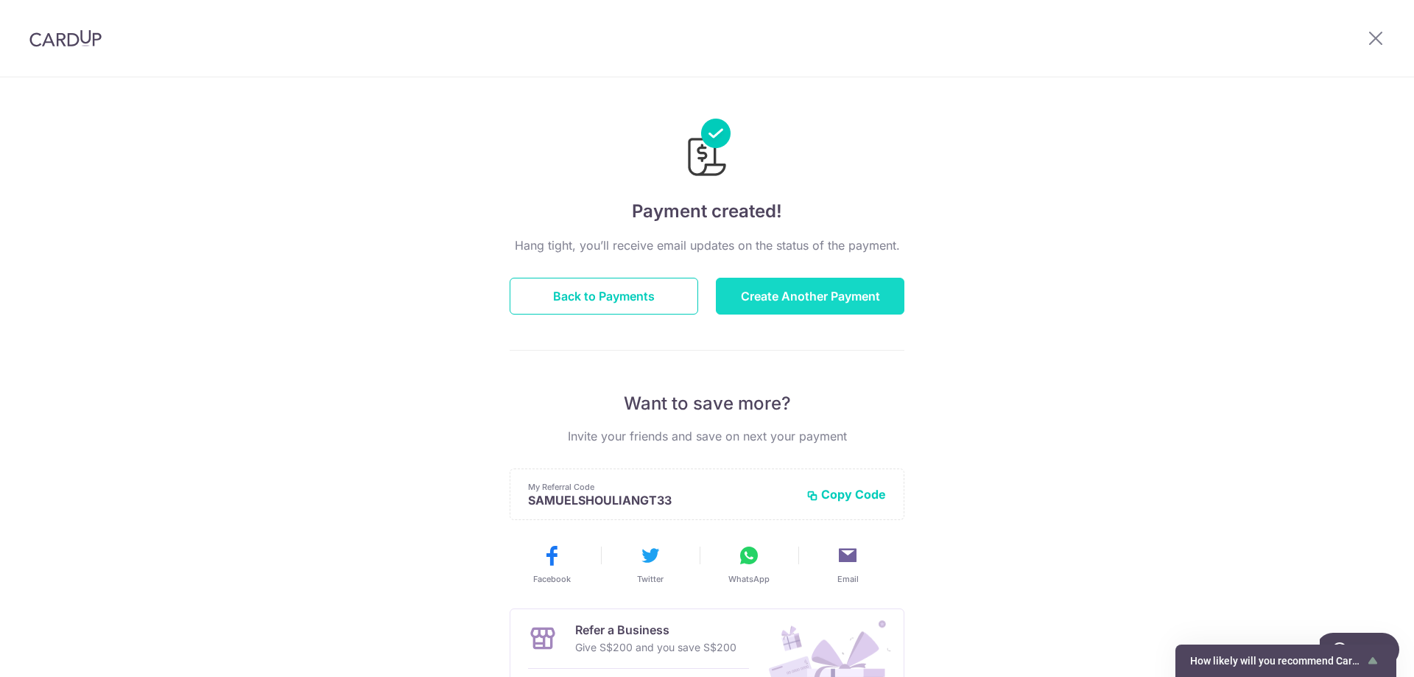
click at [786, 300] on button "Create Another Payment" at bounding box center [810, 296] width 189 height 37
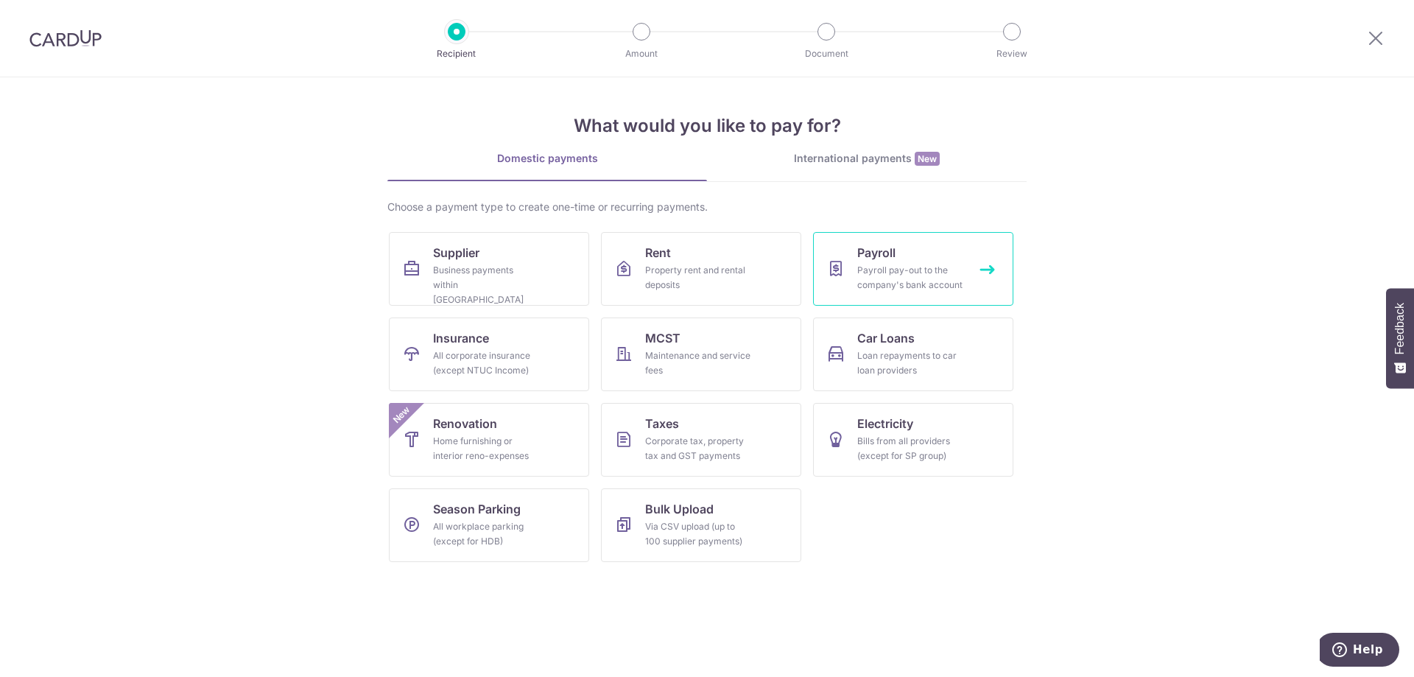
click at [903, 267] on div "Payroll pay-out to the company's bank account" at bounding box center [910, 277] width 106 height 29
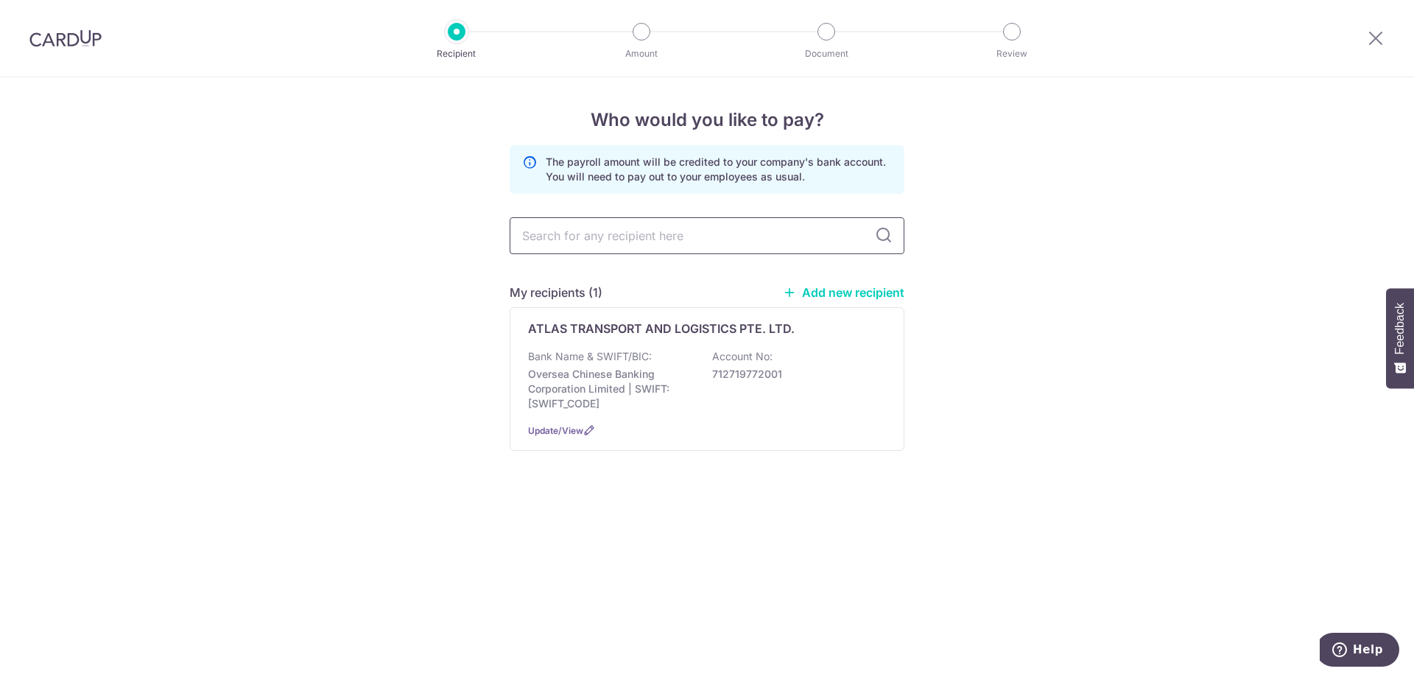
click at [606, 239] on input "text" at bounding box center [707, 235] width 395 height 37
click at [528, 348] on div "ATLAS TRANSPORT AND LOGISTICS PTE. LTD. Bank Name & SWIFT/BIC: Oversea Chinese …" at bounding box center [707, 379] width 395 height 144
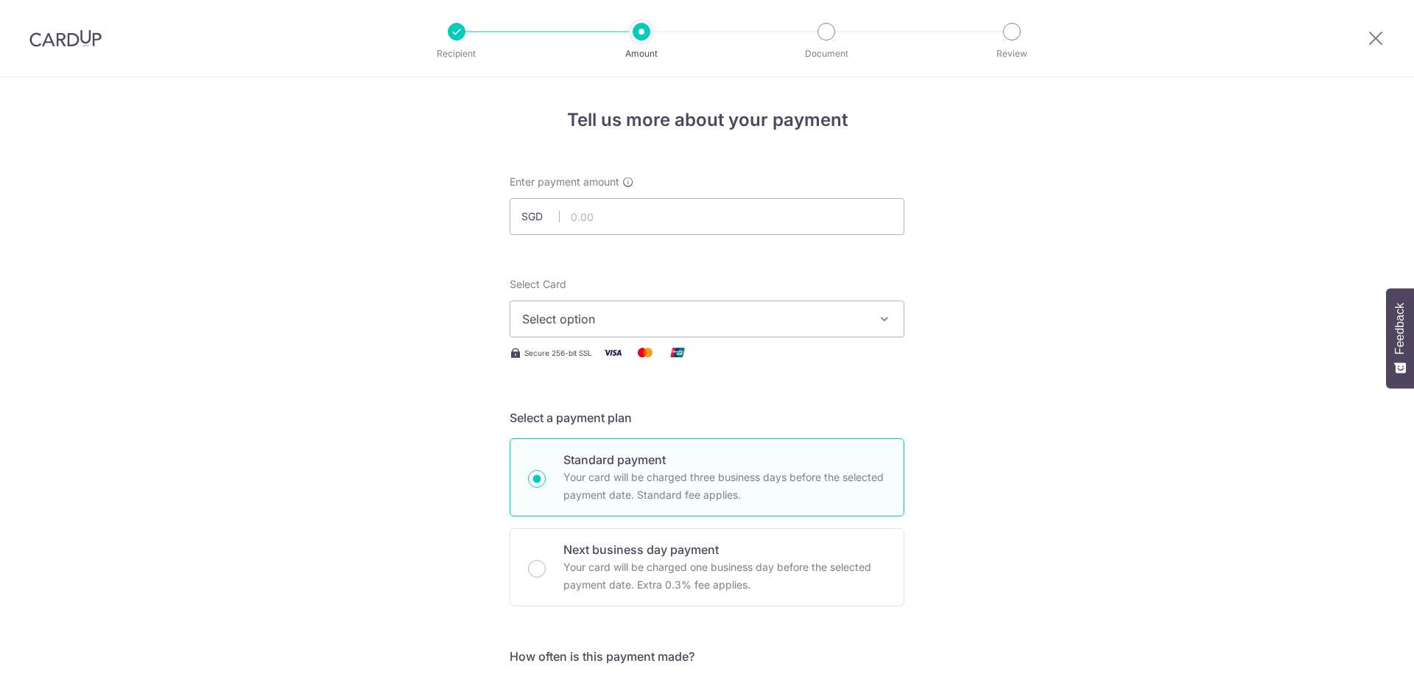
click at [614, 215] on input "text" at bounding box center [707, 216] width 395 height 37
type input "10,000.00"
click at [581, 309] on button "Select option" at bounding box center [707, 318] width 395 height 37
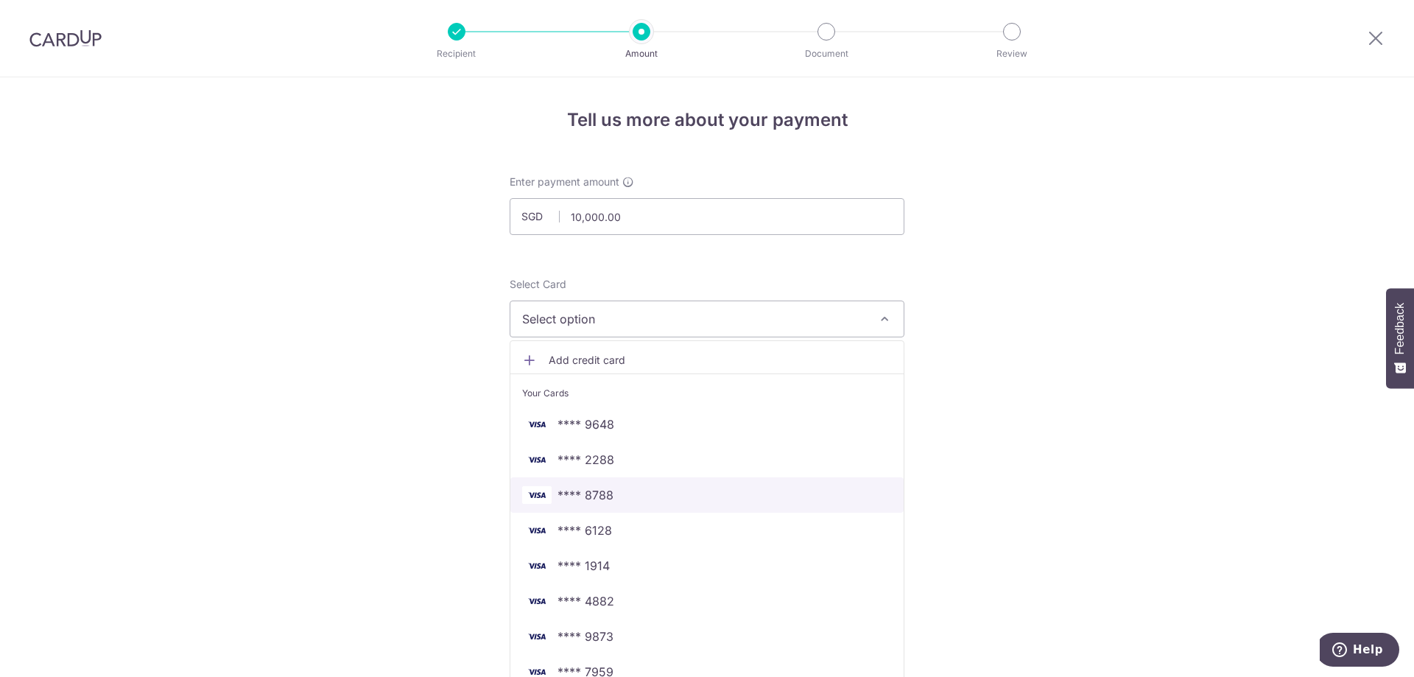
click at [636, 499] on span "**** 8788" at bounding box center [707, 495] width 370 height 18
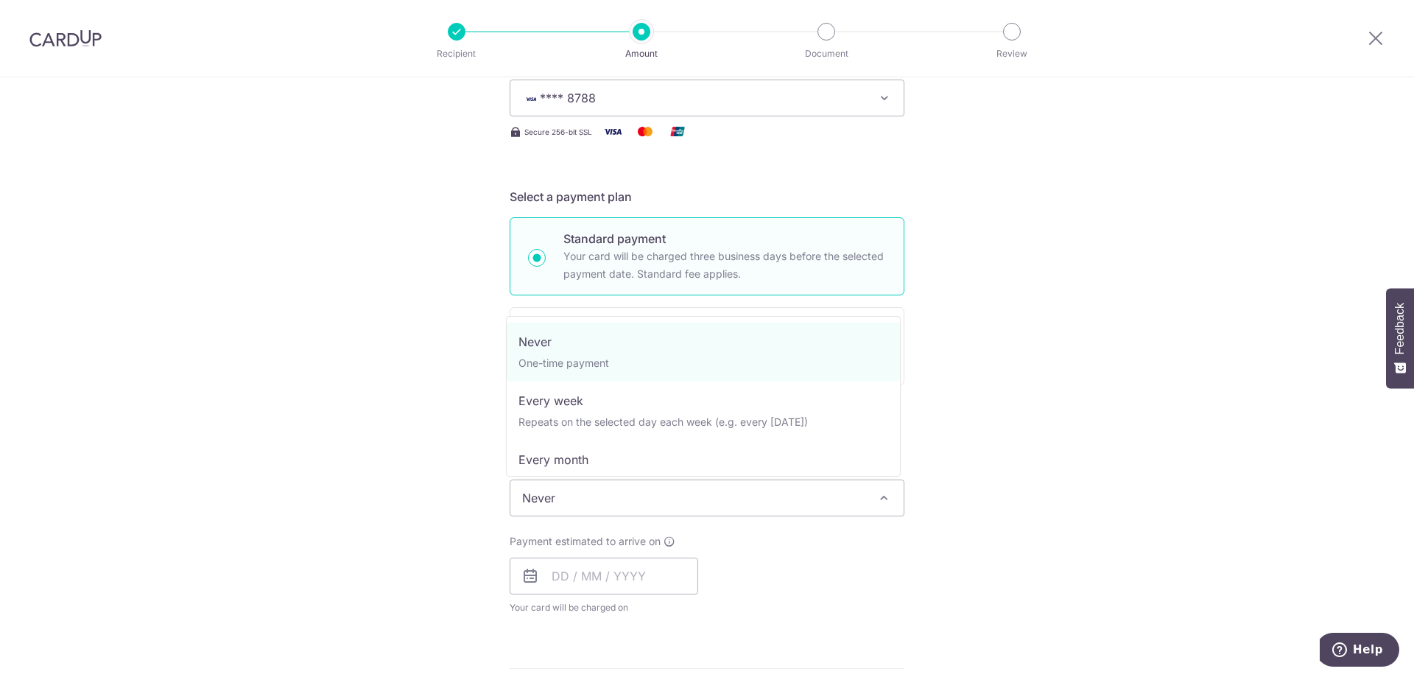
click at [605, 496] on span "Never" at bounding box center [706, 497] width 393 height 35
click at [381, 455] on div "Tell us more about your payment Enter payment amount SGD 10,000.00 10000.00 Sel…" at bounding box center [707, 564] width 1414 height 1416
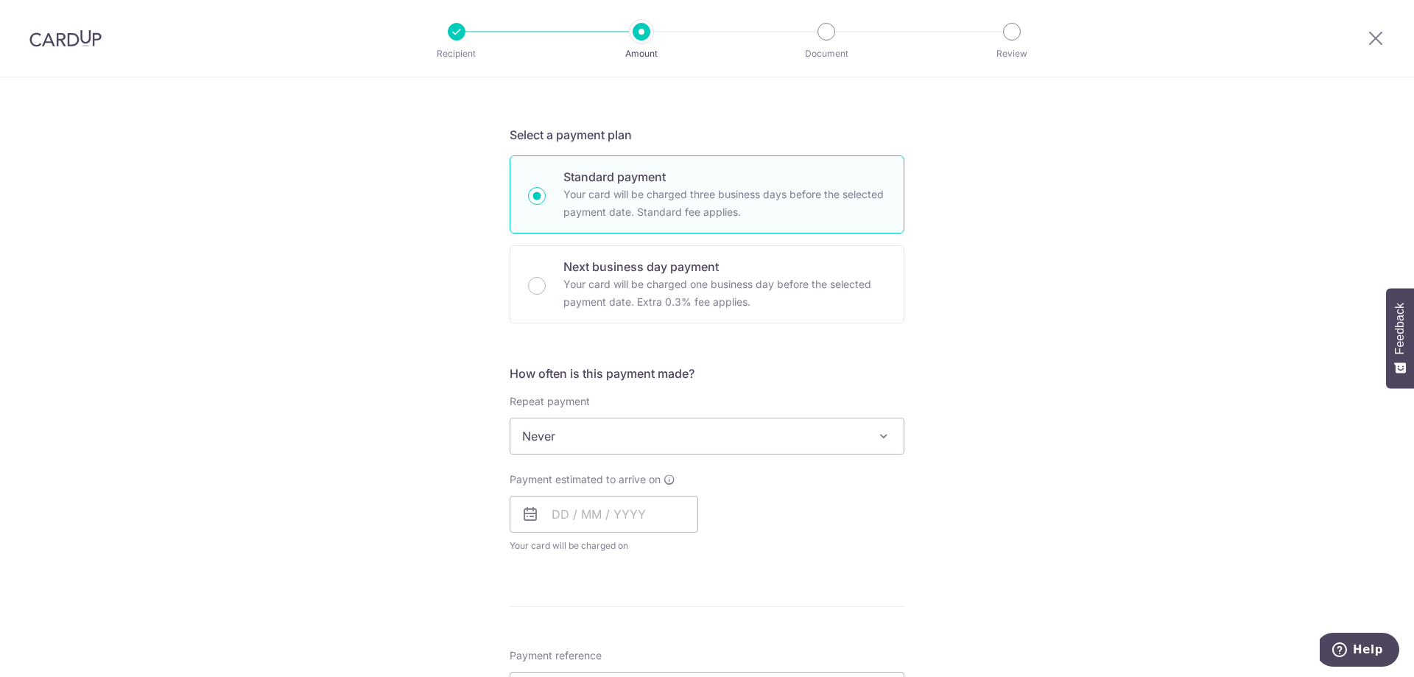
scroll to position [442, 0]
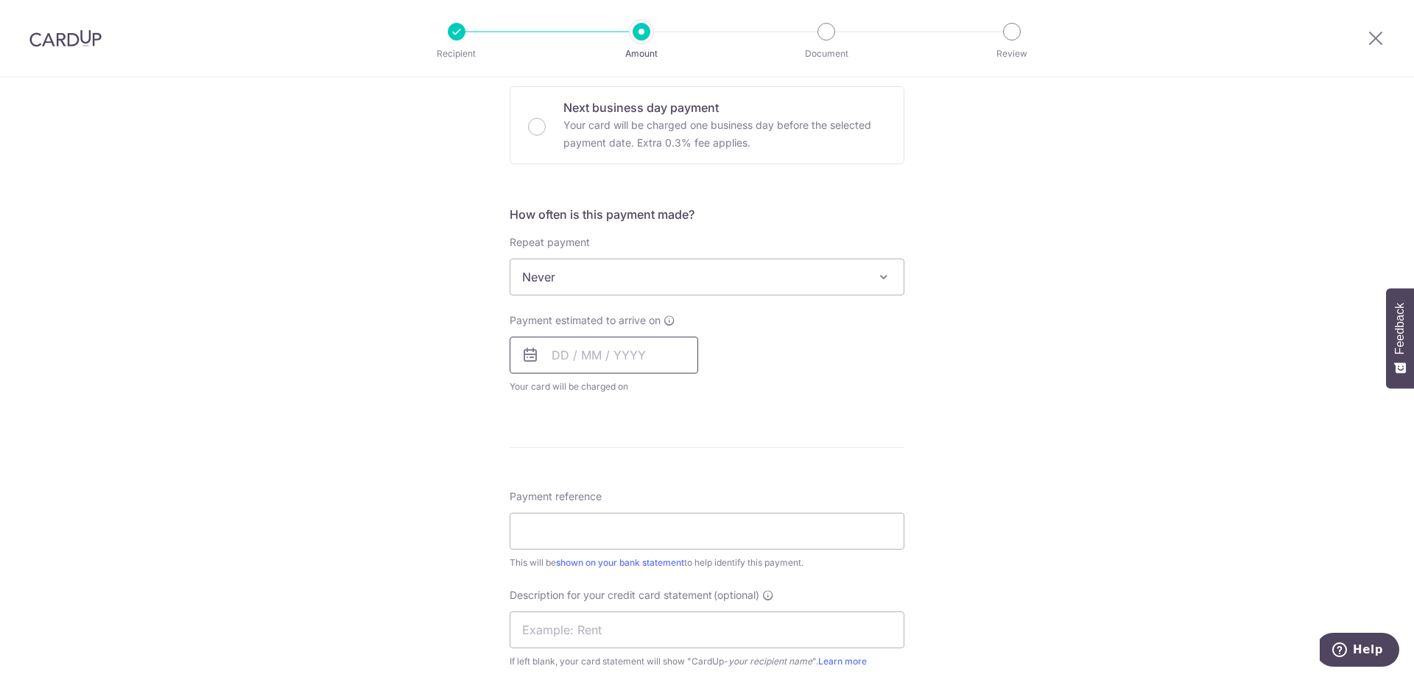
click at [614, 371] on input "text" at bounding box center [604, 355] width 189 height 37
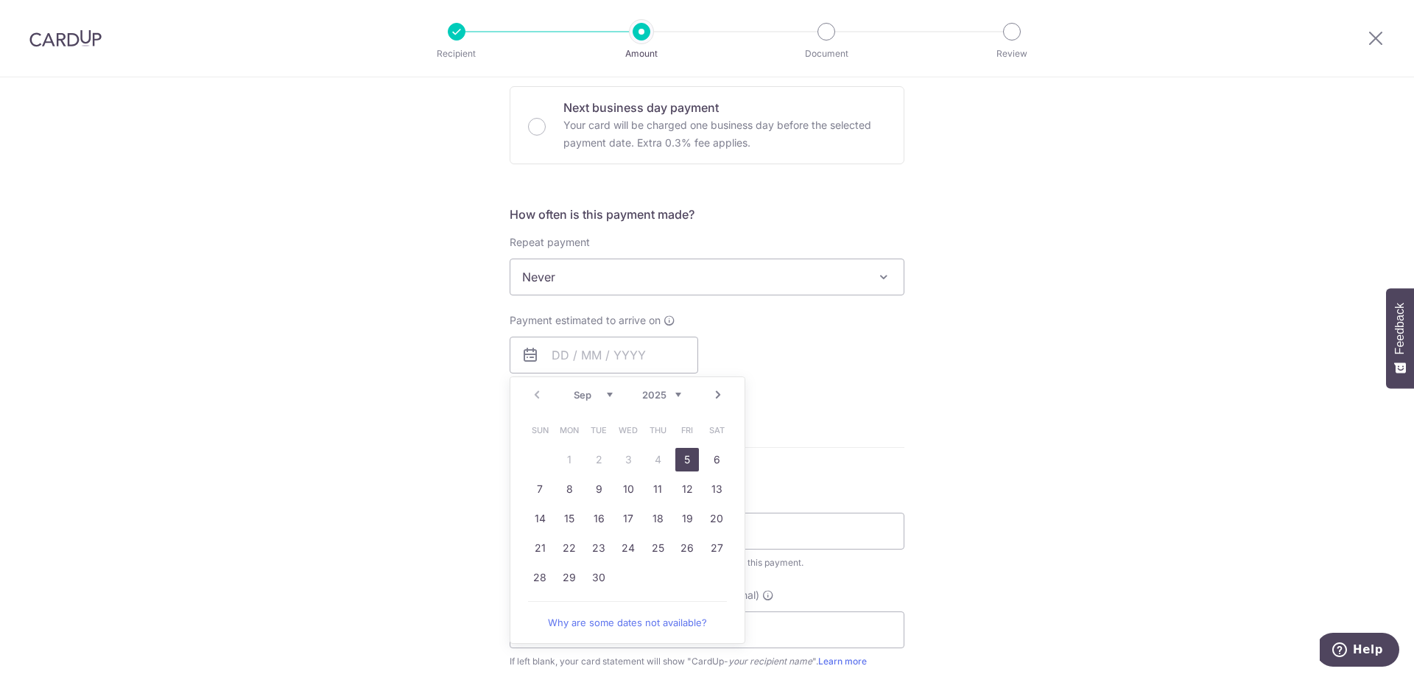
click at [689, 456] on link "5" at bounding box center [687, 460] width 24 height 24
type input "[DATE]"
click at [0, 0] on p "Payment due and charge dates may be adjusted if it falls on weekends or public …" at bounding box center [0, 0] width 0 height 0
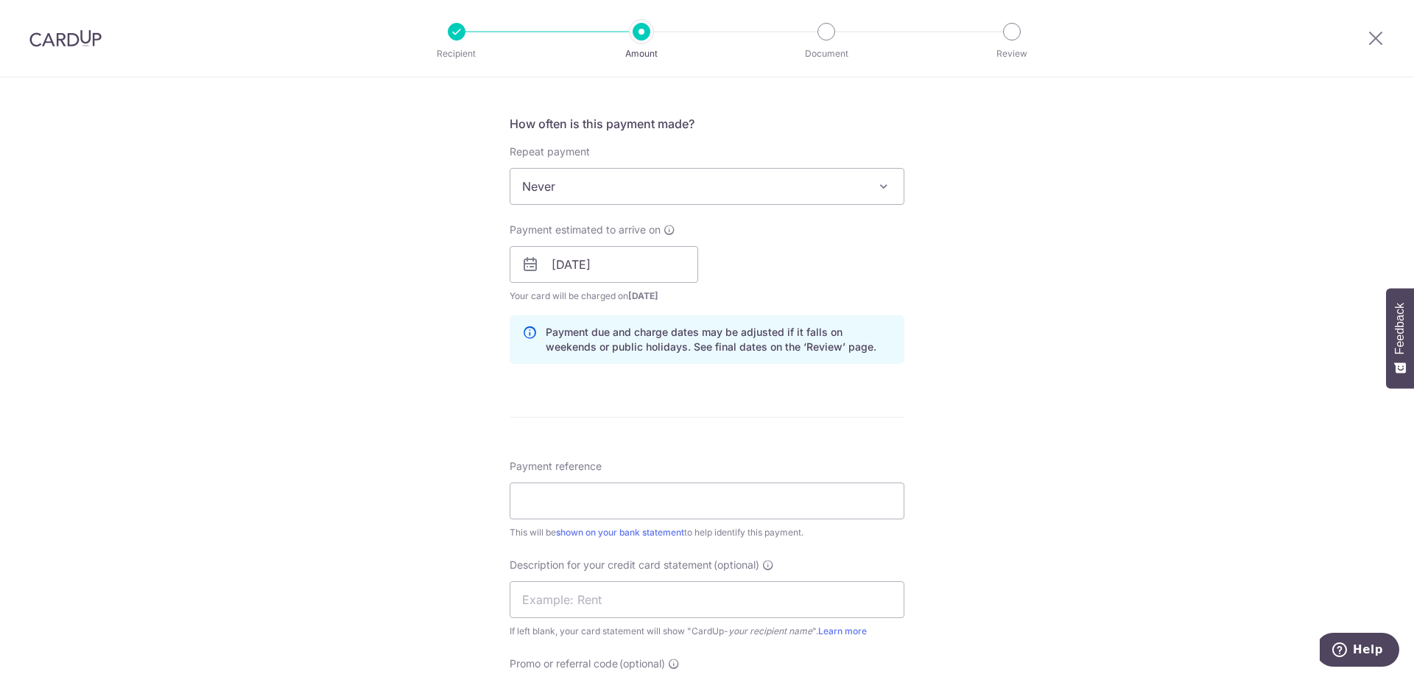
scroll to position [663, 0]
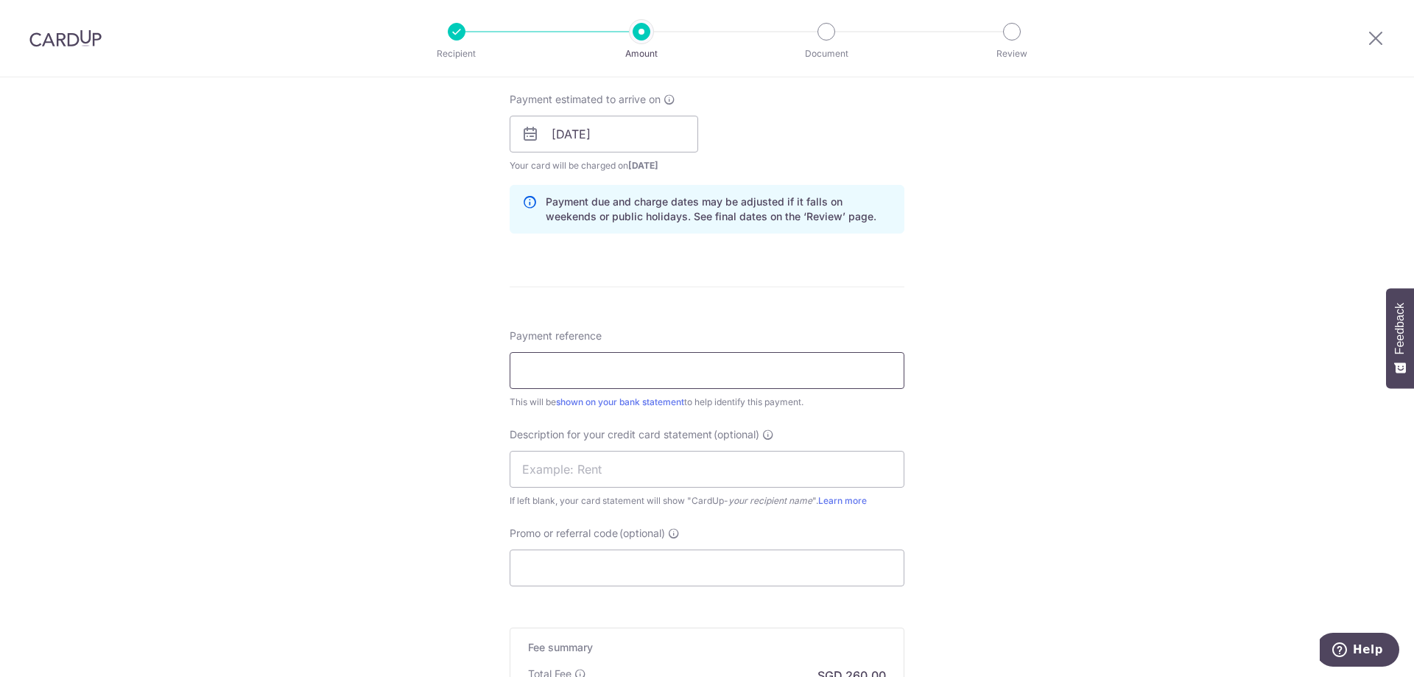
click at [580, 376] on input "Payment reference" at bounding box center [707, 370] width 395 height 37
type input "[DATE] Salary"
click at [546, 471] on input "text" at bounding box center [707, 469] width 395 height 37
type input "[DATE] Salary"
click at [552, 581] on input "Promo or referral code (optional)" at bounding box center [707, 567] width 395 height 37
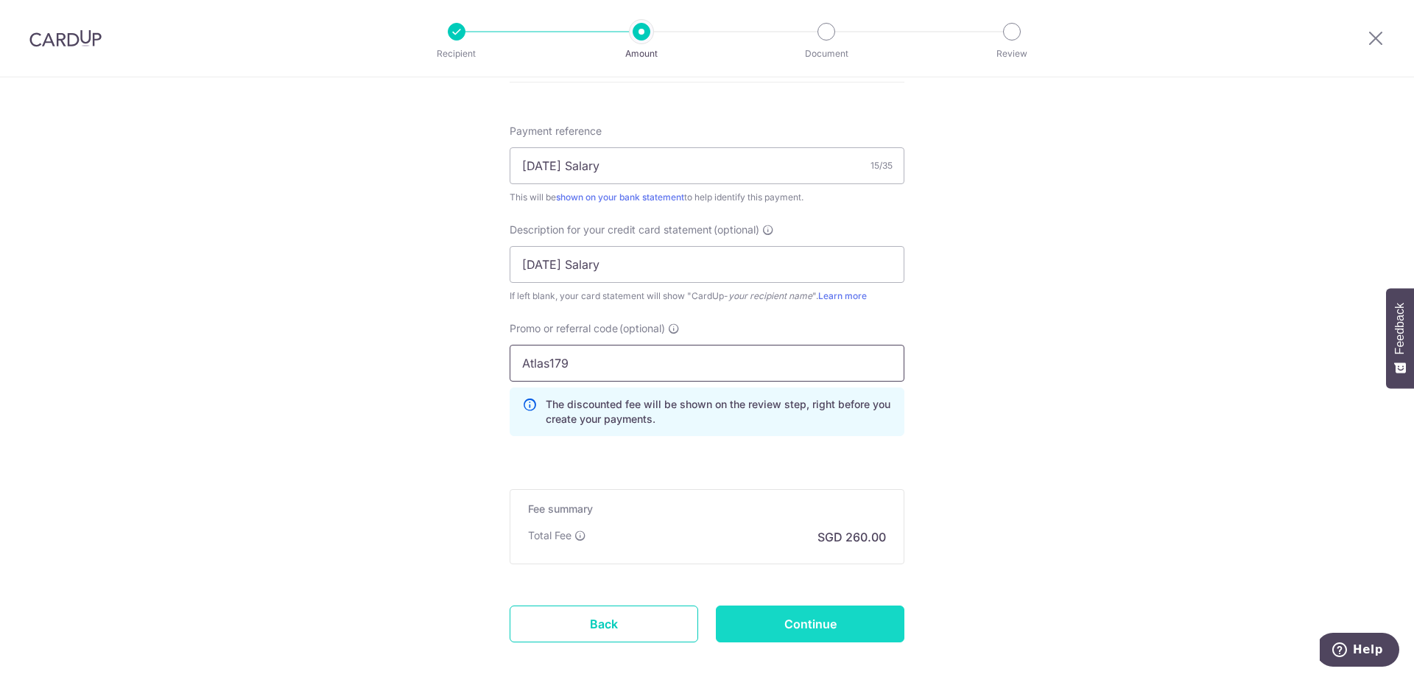
scroll to position [943, 0]
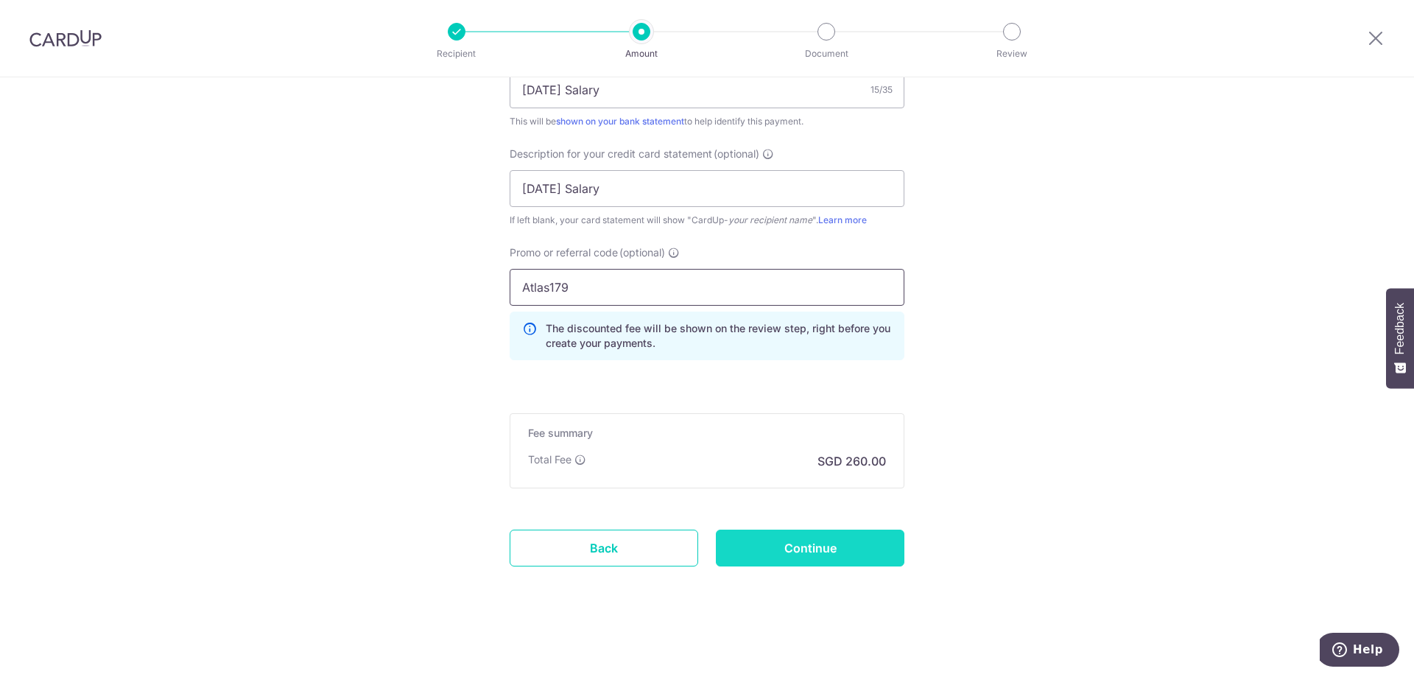
type input "Atlas179"
click at [852, 529] on input "Continue" at bounding box center [810, 547] width 189 height 37
type input "Create Schedule"
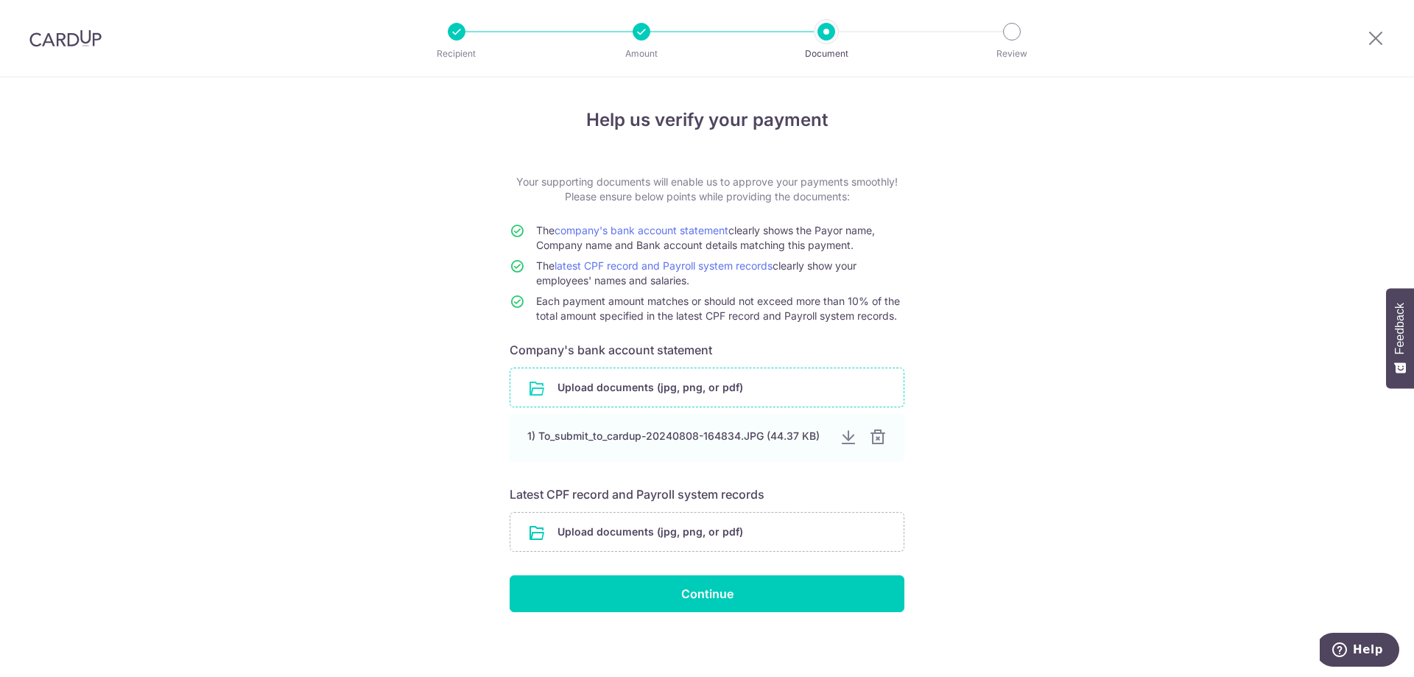
click at [726, 399] on input "file" at bounding box center [706, 387] width 393 height 38
click at [736, 531] on input "file" at bounding box center [706, 532] width 393 height 38
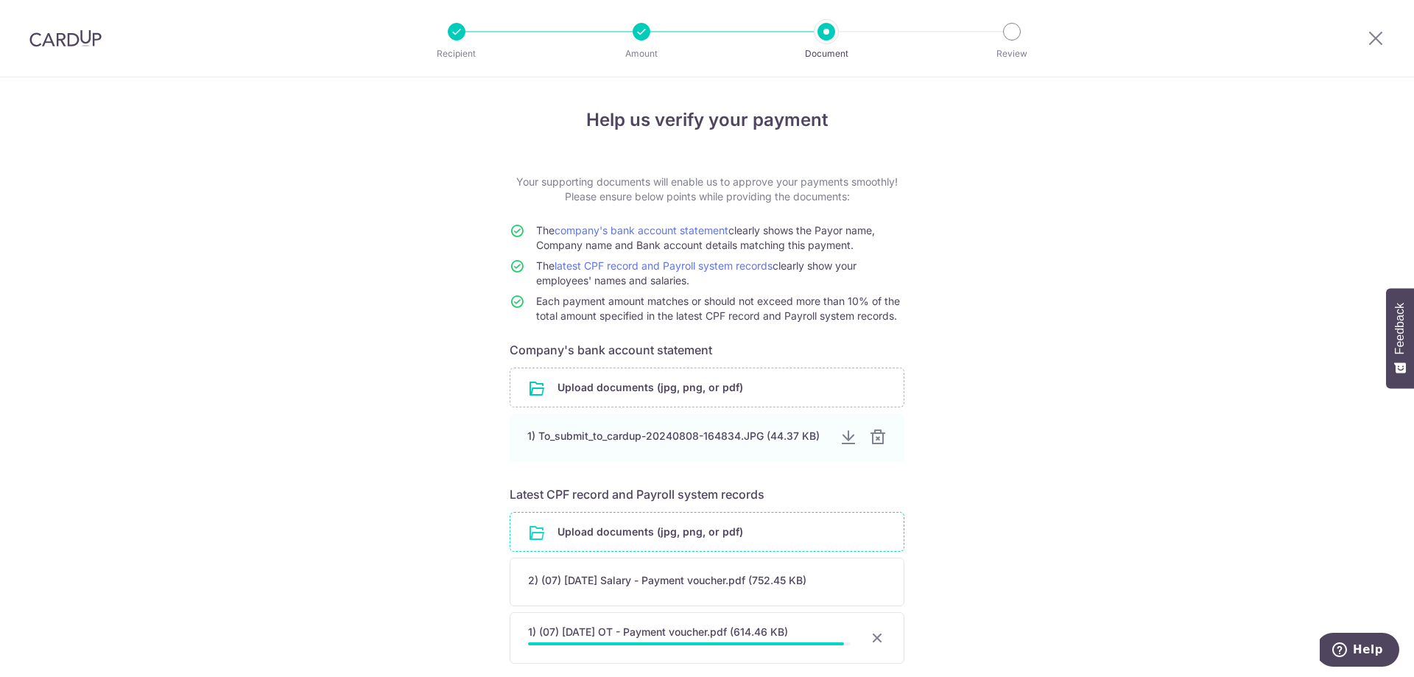
click at [581, 532] on input "file" at bounding box center [706, 532] width 393 height 38
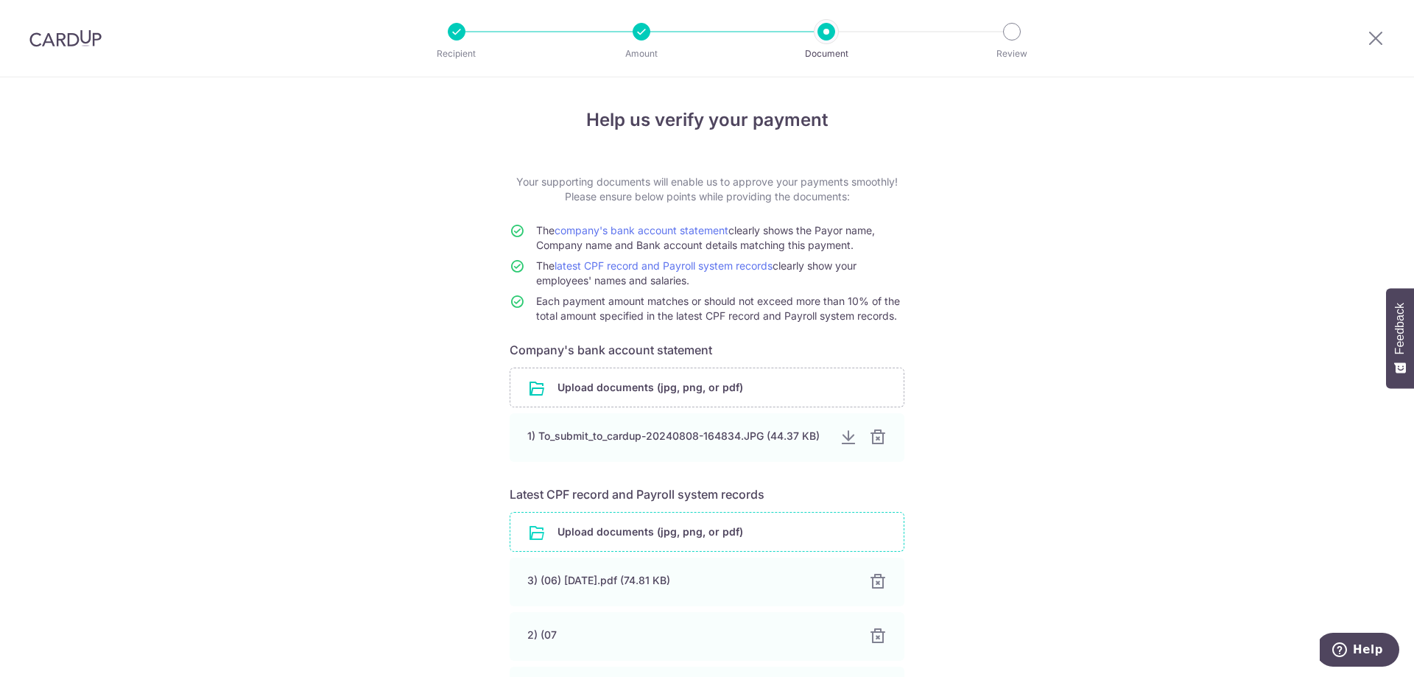
click at [1058, 295] on div "Help us verify your payment Your supporting documents will enable us to approve…" at bounding box center [707, 463] width 1414 height 773
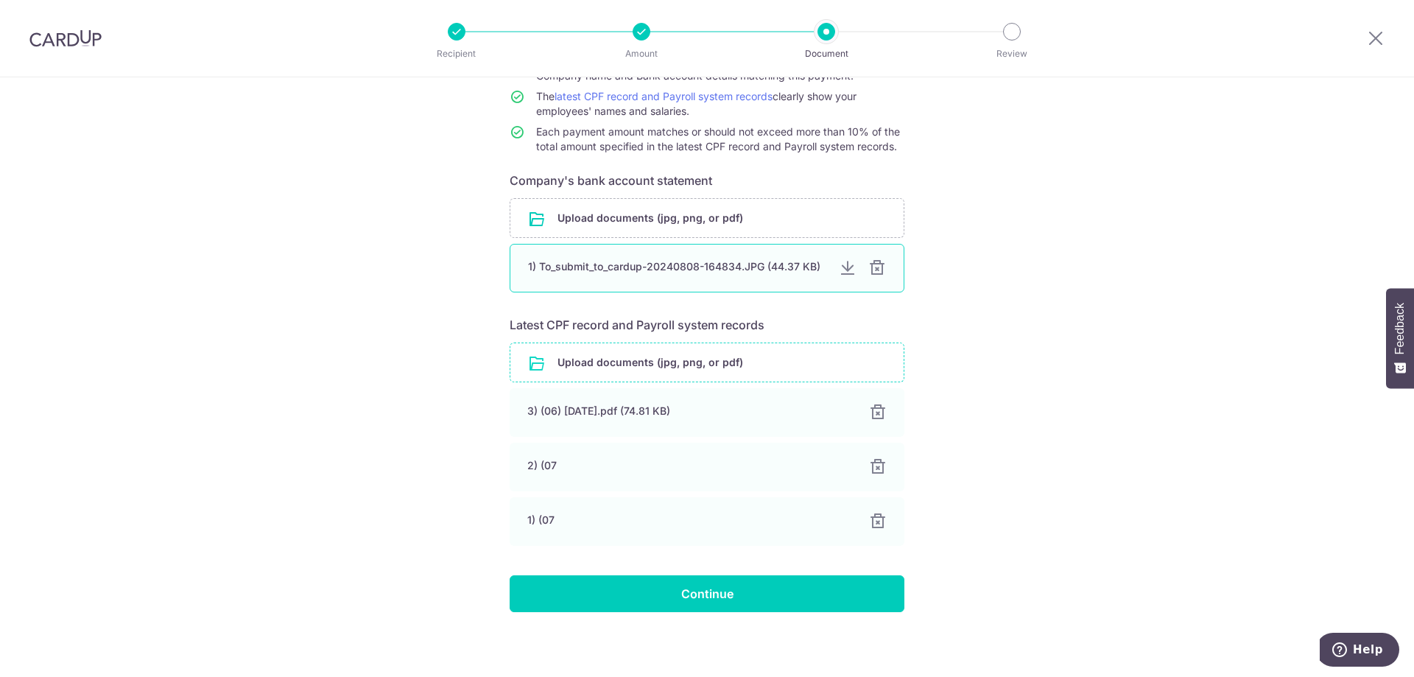
scroll to position [174, 0]
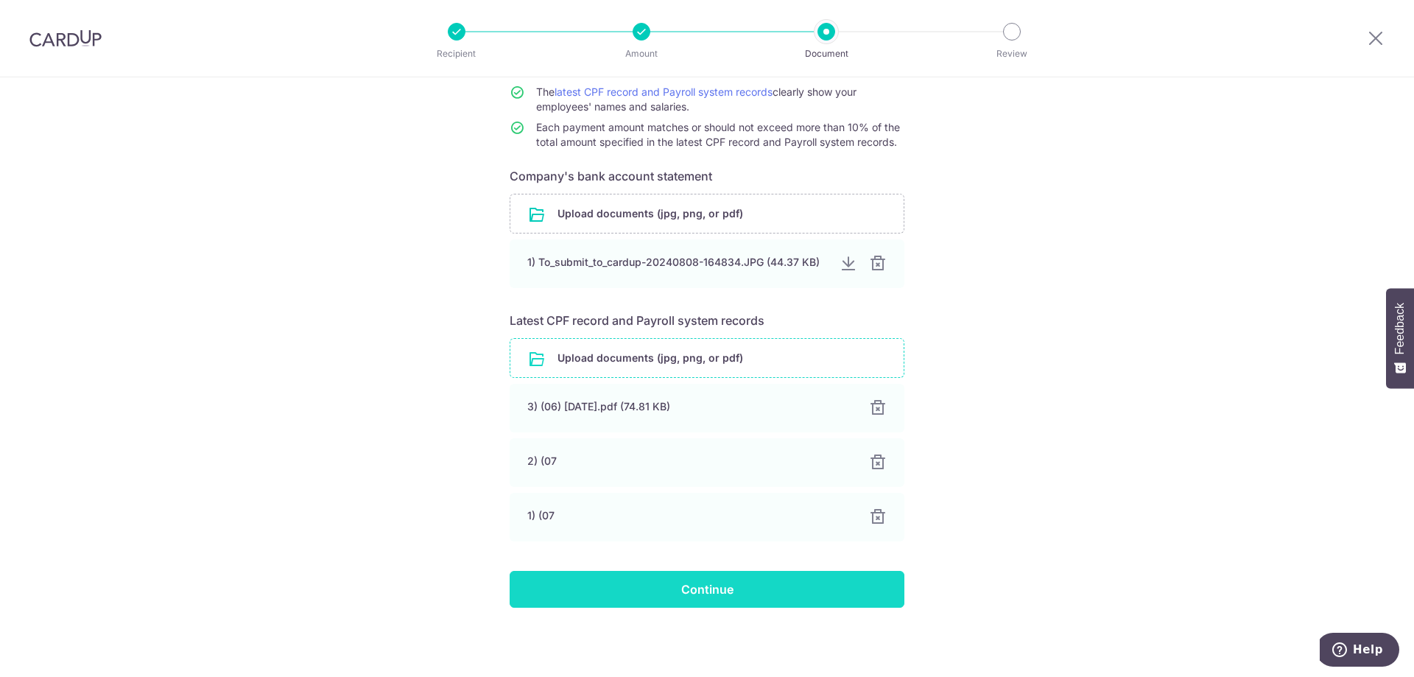
click at [672, 588] on input "Continue" at bounding box center [707, 589] width 395 height 37
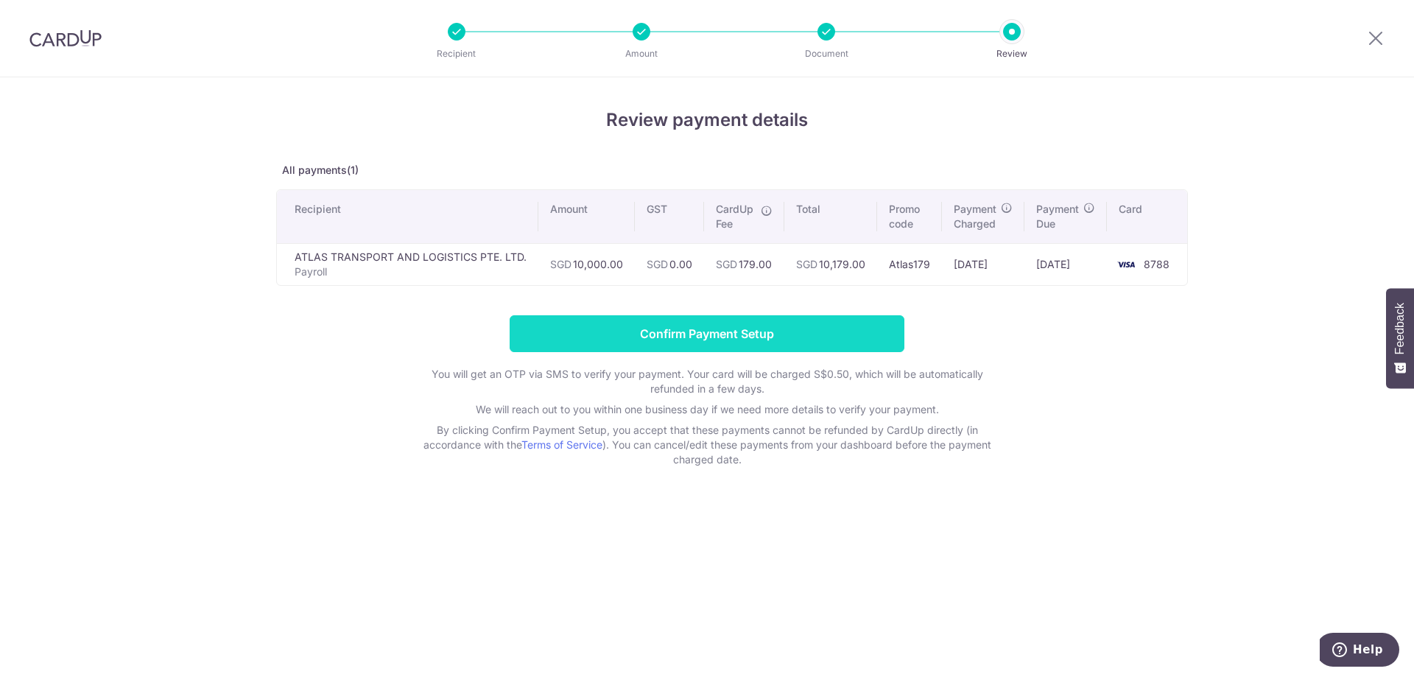
click at [737, 337] on input "Confirm Payment Setup" at bounding box center [707, 333] width 395 height 37
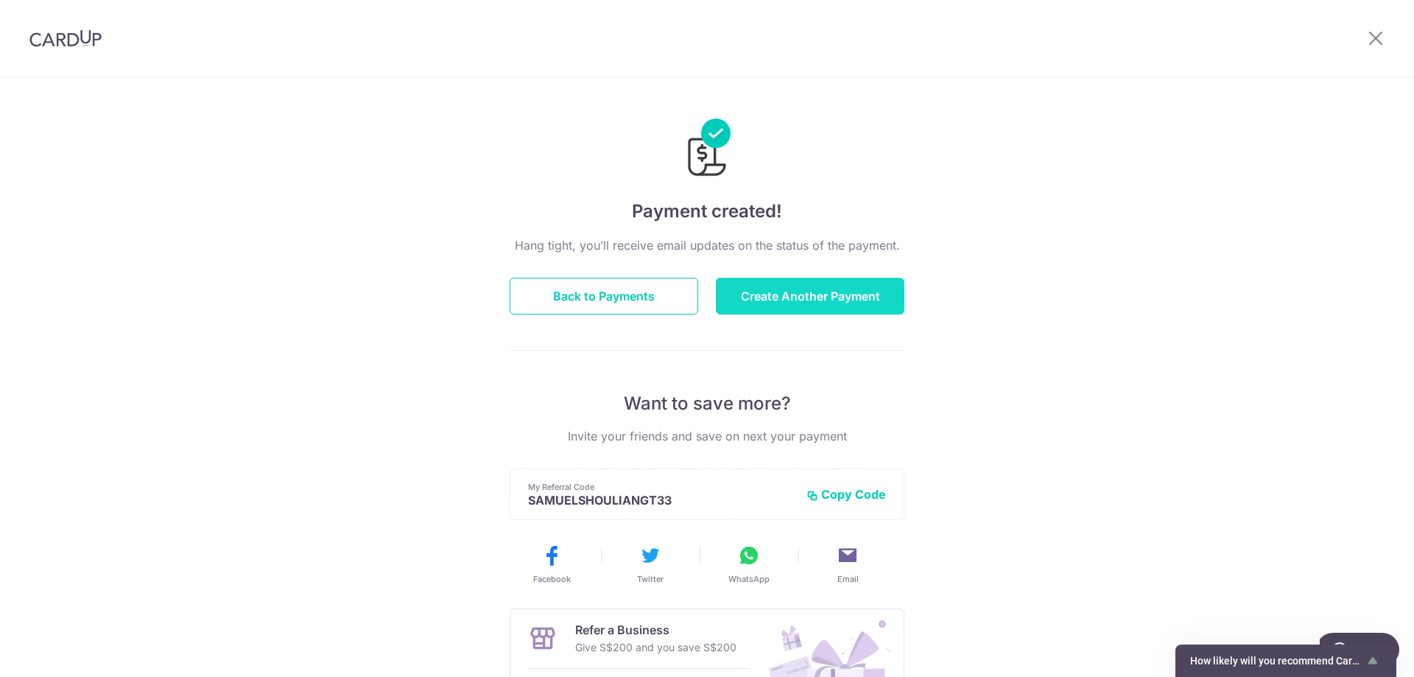
click at [852, 299] on button "Create Another Payment" at bounding box center [810, 296] width 189 height 37
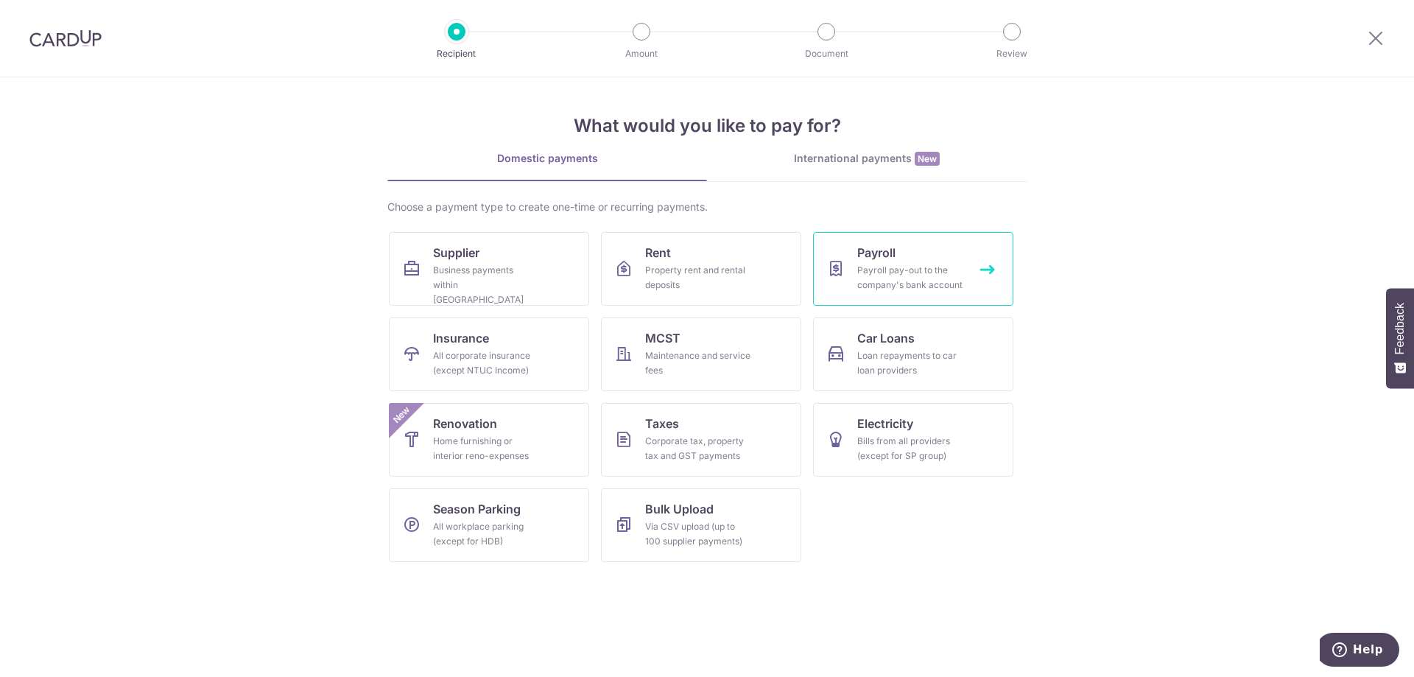
click at [886, 278] on div "Payroll pay-out to the company's bank account" at bounding box center [910, 277] width 106 height 29
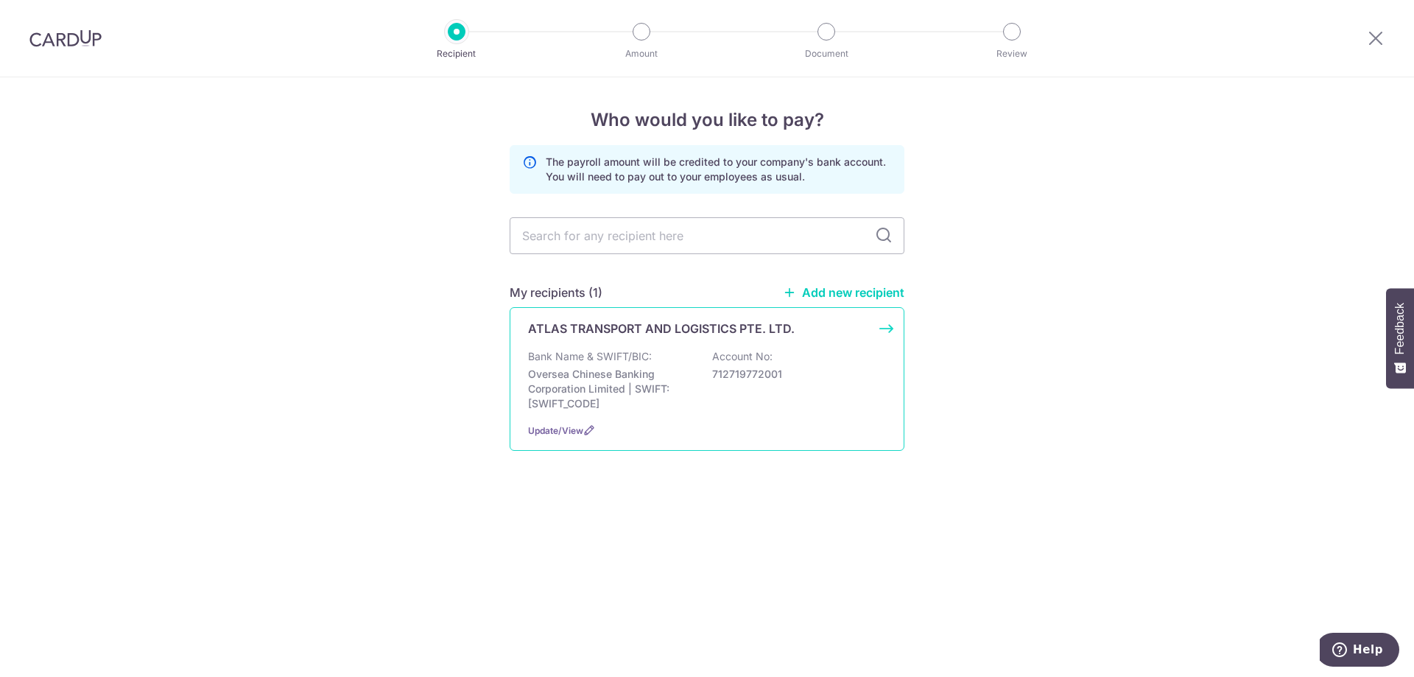
click at [641, 346] on div "ATLAS TRANSPORT AND LOGISTICS PTE. LTD. Bank Name & SWIFT/BIC: Oversea Chinese …" at bounding box center [707, 379] width 395 height 144
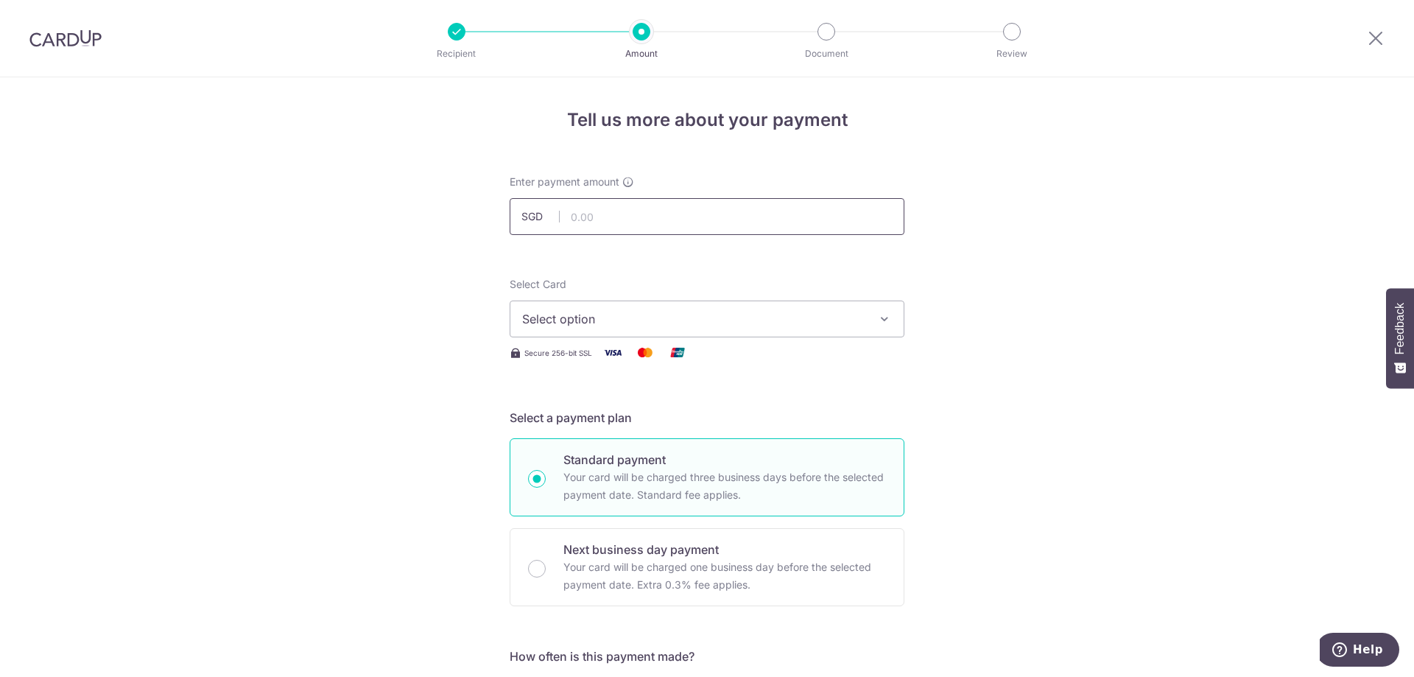
click at [606, 217] on input "text" at bounding box center [707, 216] width 395 height 37
type input "10,000.00"
click at [560, 329] on button "Select option" at bounding box center [707, 318] width 395 height 37
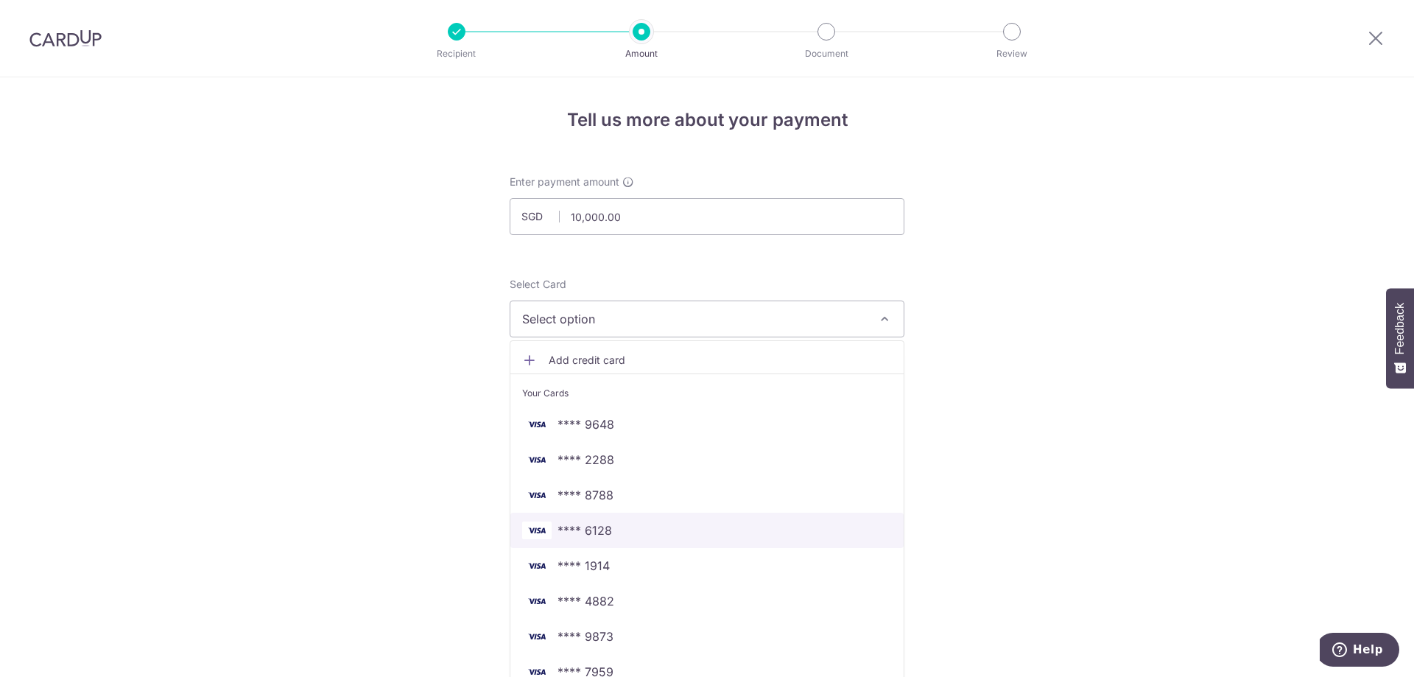
click at [606, 531] on span "**** 6128" at bounding box center [584, 530] width 54 height 18
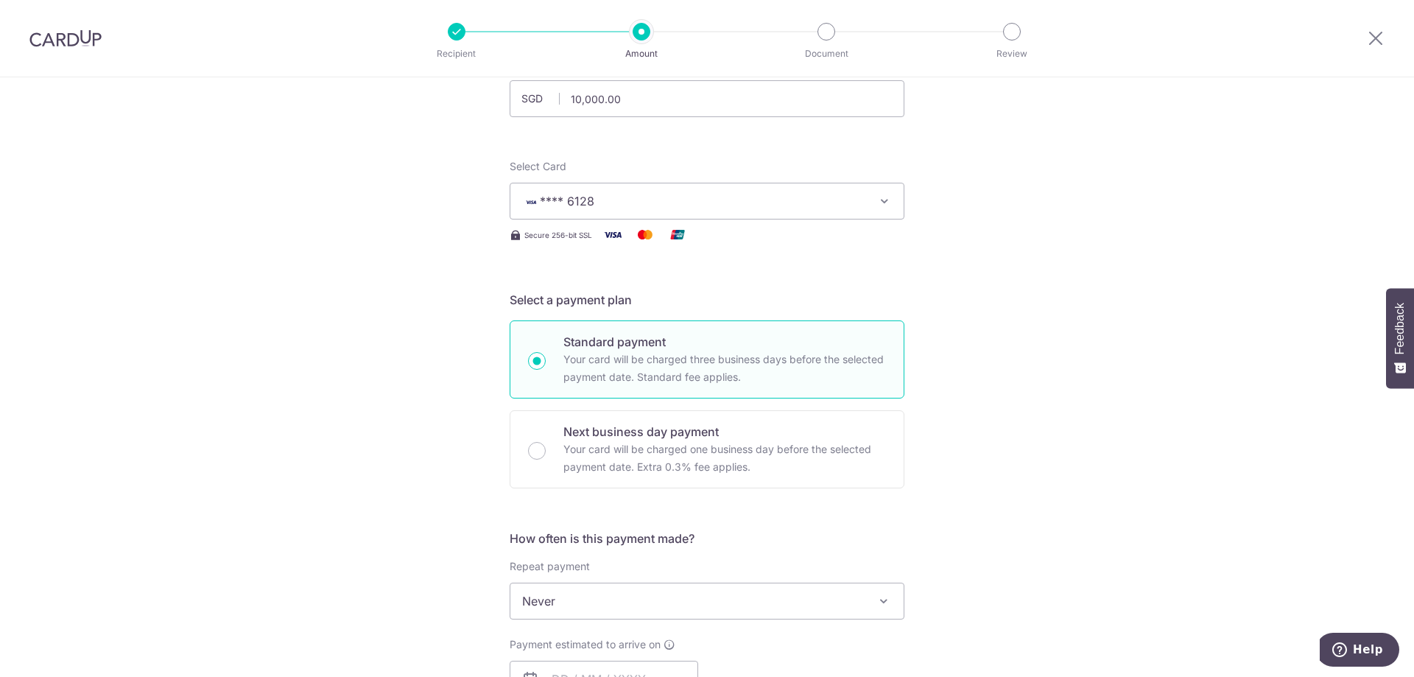
scroll to position [295, 0]
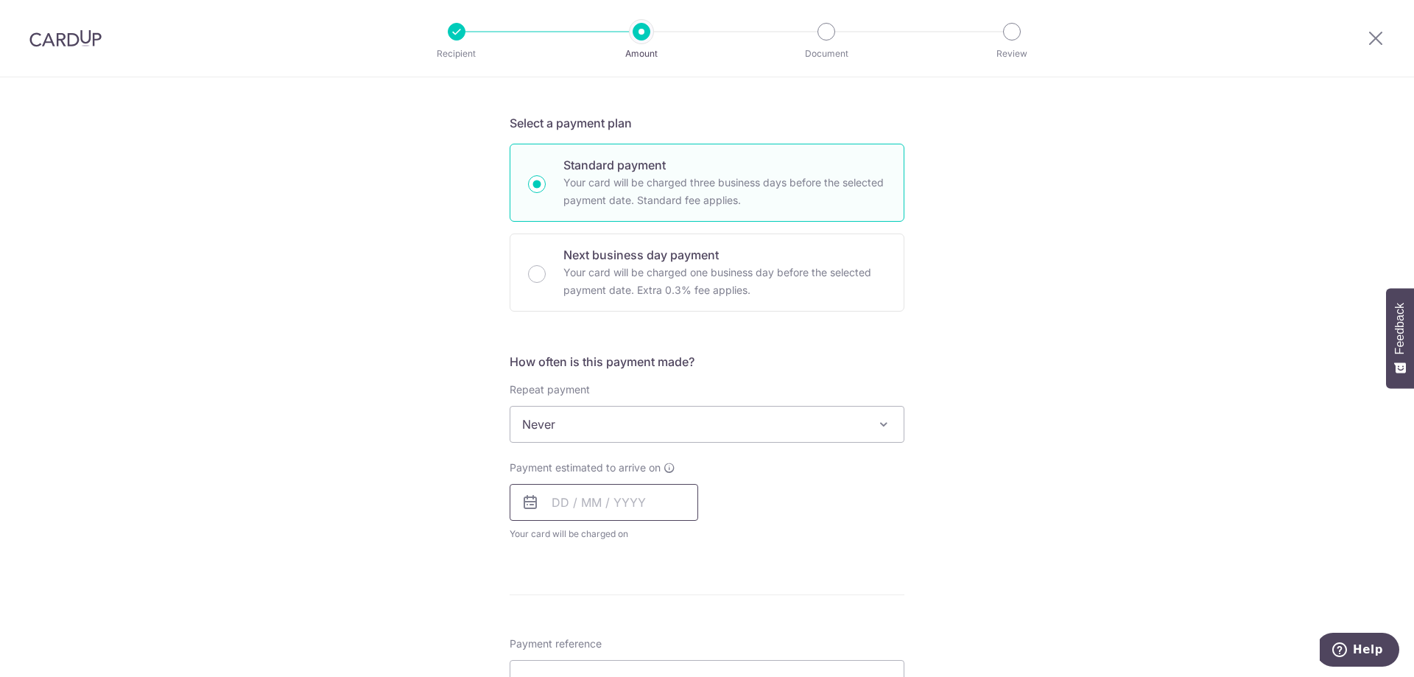
click at [578, 513] on input "text" at bounding box center [604, 502] width 189 height 37
click at [678, 608] on link "5" at bounding box center [687, 607] width 24 height 24
type input "05/09/2025"
click at [0, 0] on p "Payment due and charge dates may be adjusted if it falls on weekends or public …" at bounding box center [0, 0] width 0 height 0
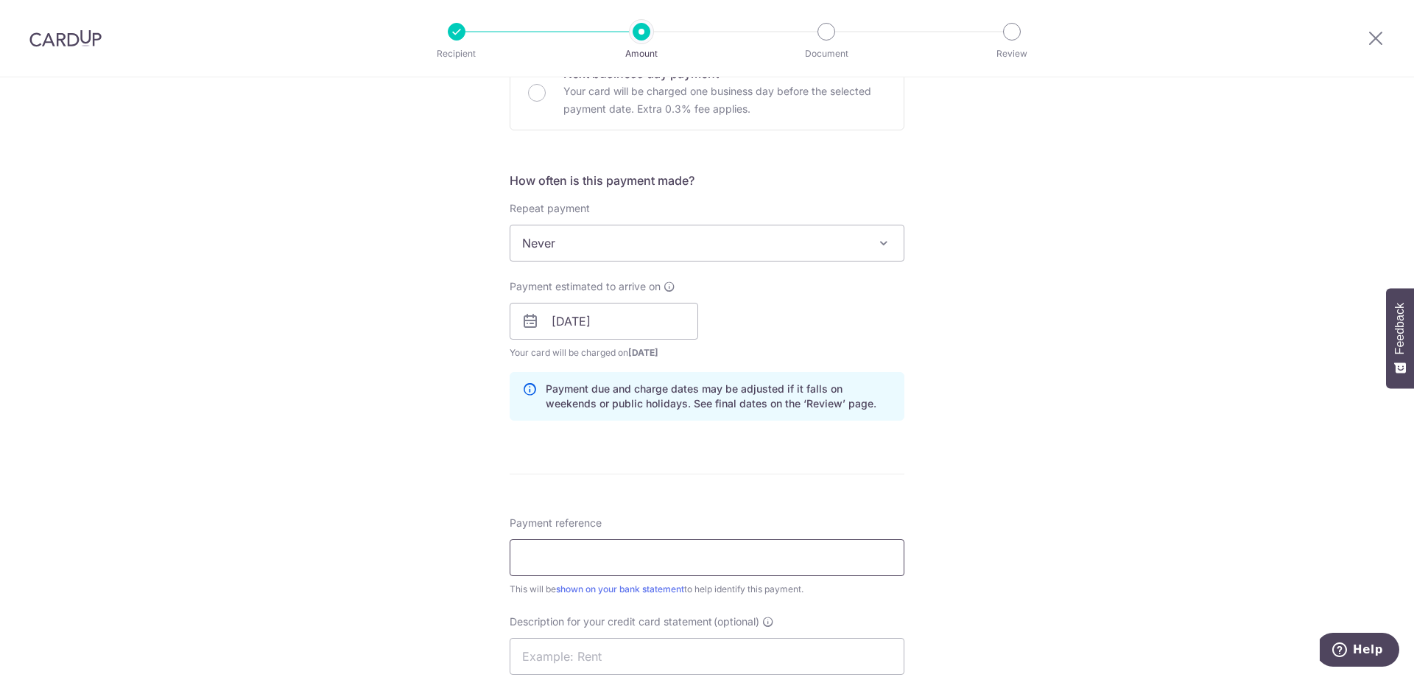
scroll to position [589, 0]
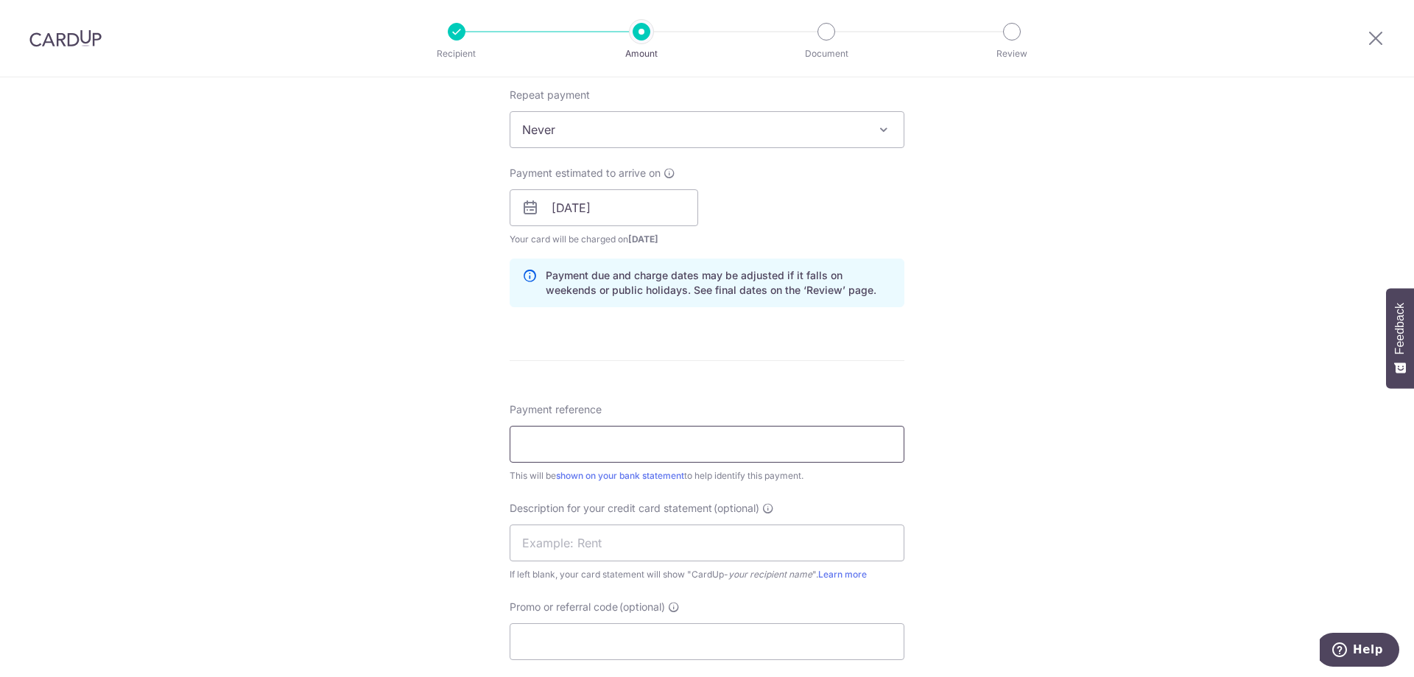
click at [583, 441] on input "Payment reference" at bounding box center [707, 444] width 395 height 37
type input "Aug 2025 Salary"
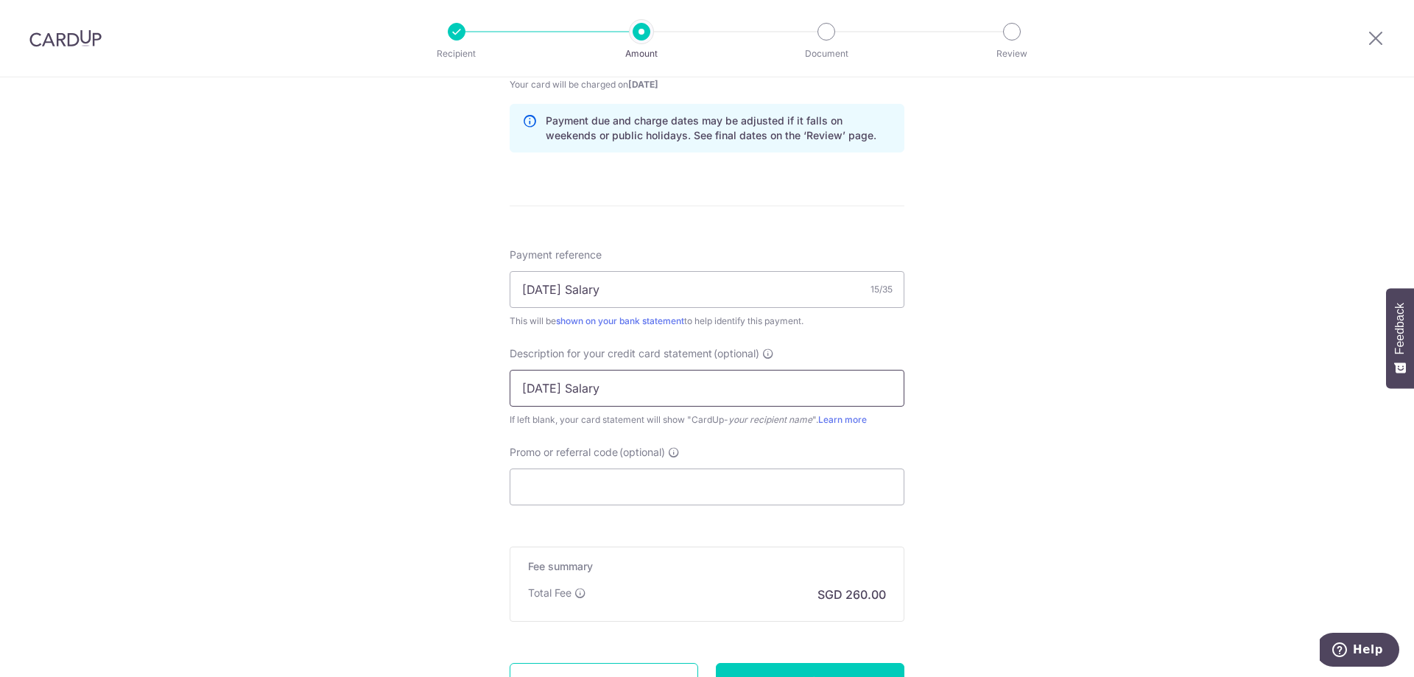
scroll to position [877, 0]
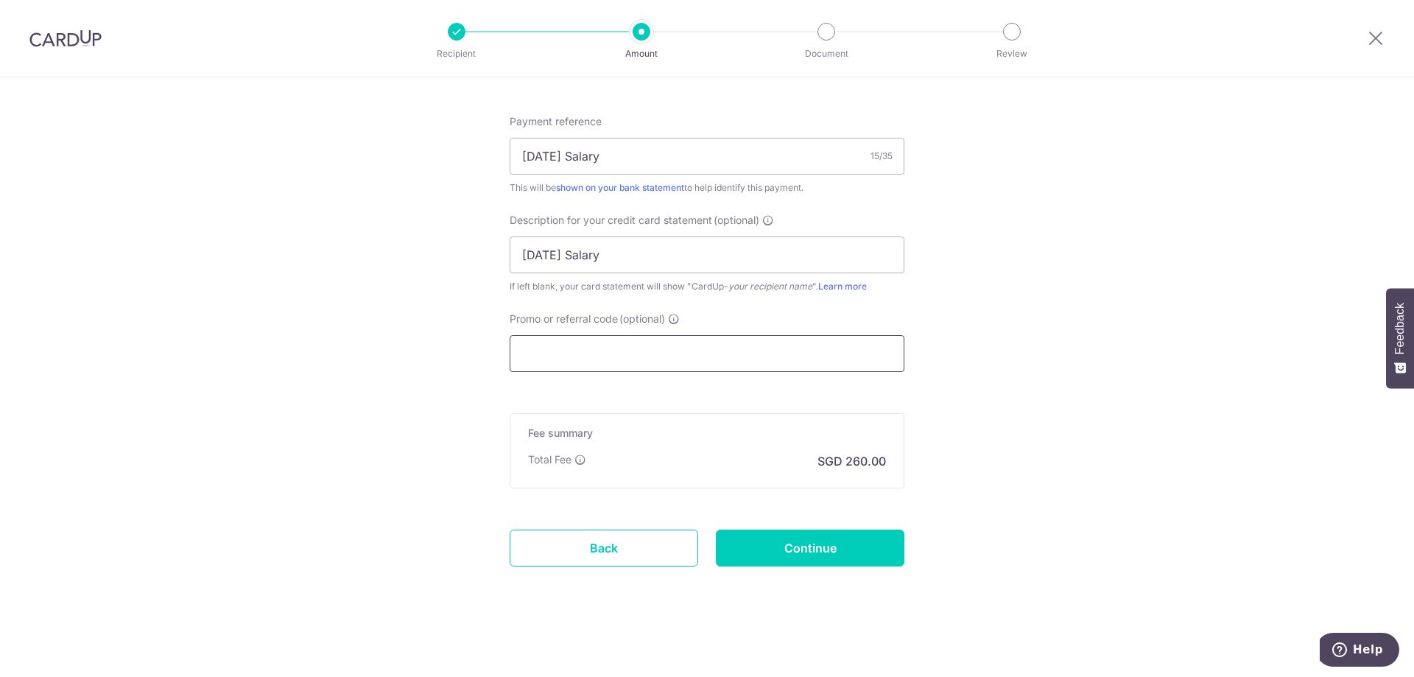
click at [643, 354] on input "Promo or referral code (optional)" at bounding box center [707, 353] width 395 height 37
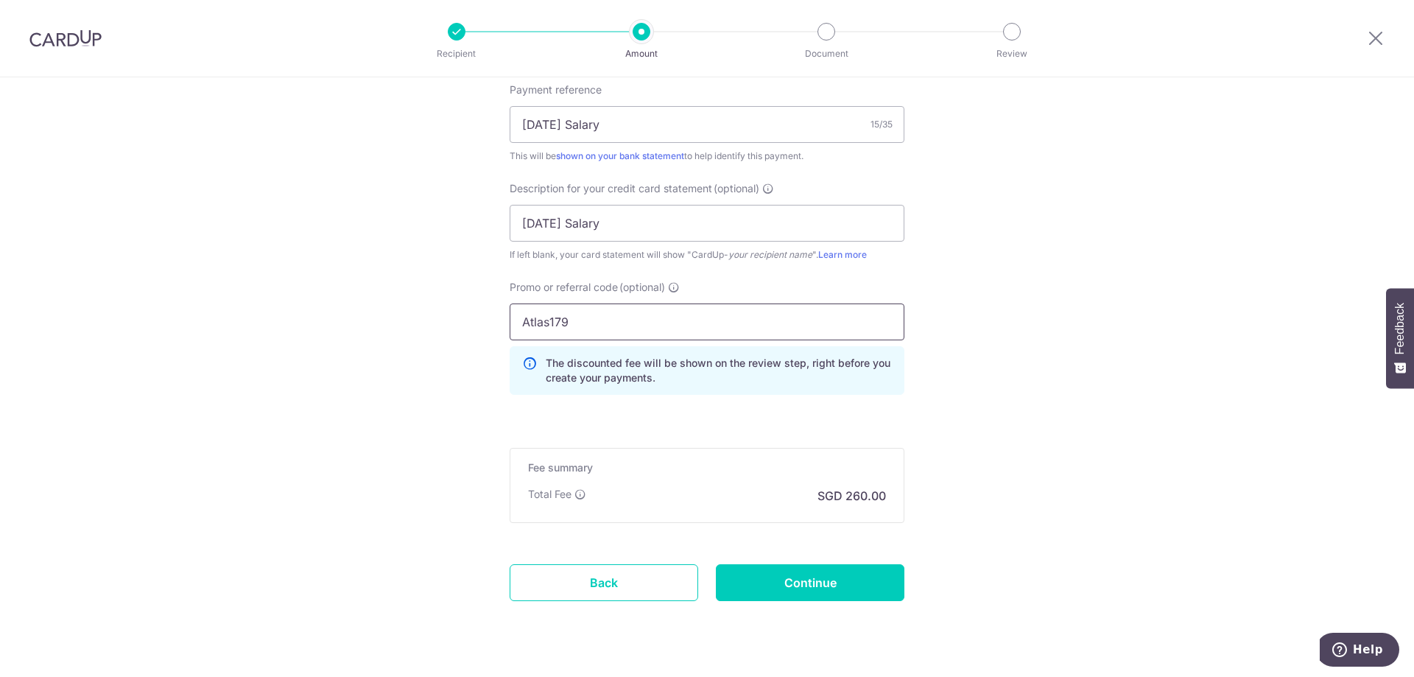
scroll to position [943, 0]
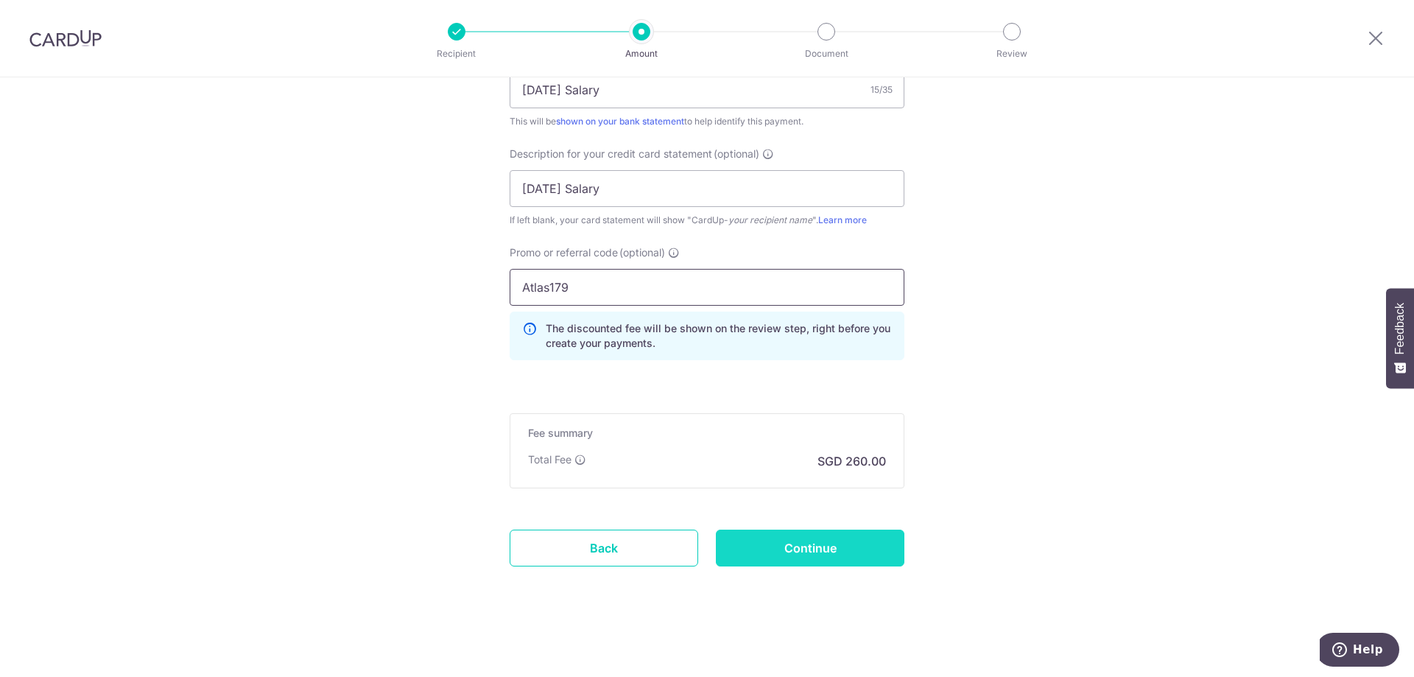
type input "Atlas179"
click at [812, 547] on input "Continue" at bounding box center [810, 547] width 189 height 37
type input "Create Schedule"
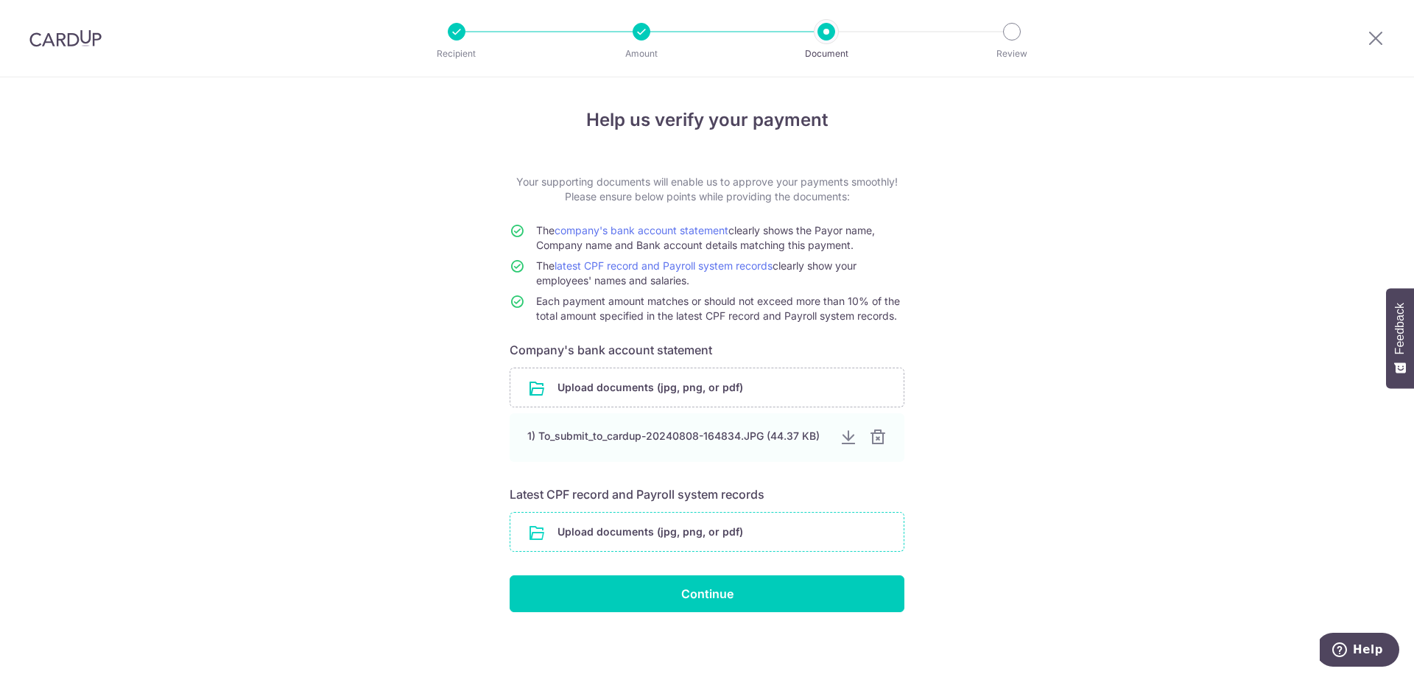
click at [631, 532] on input "file" at bounding box center [706, 532] width 393 height 38
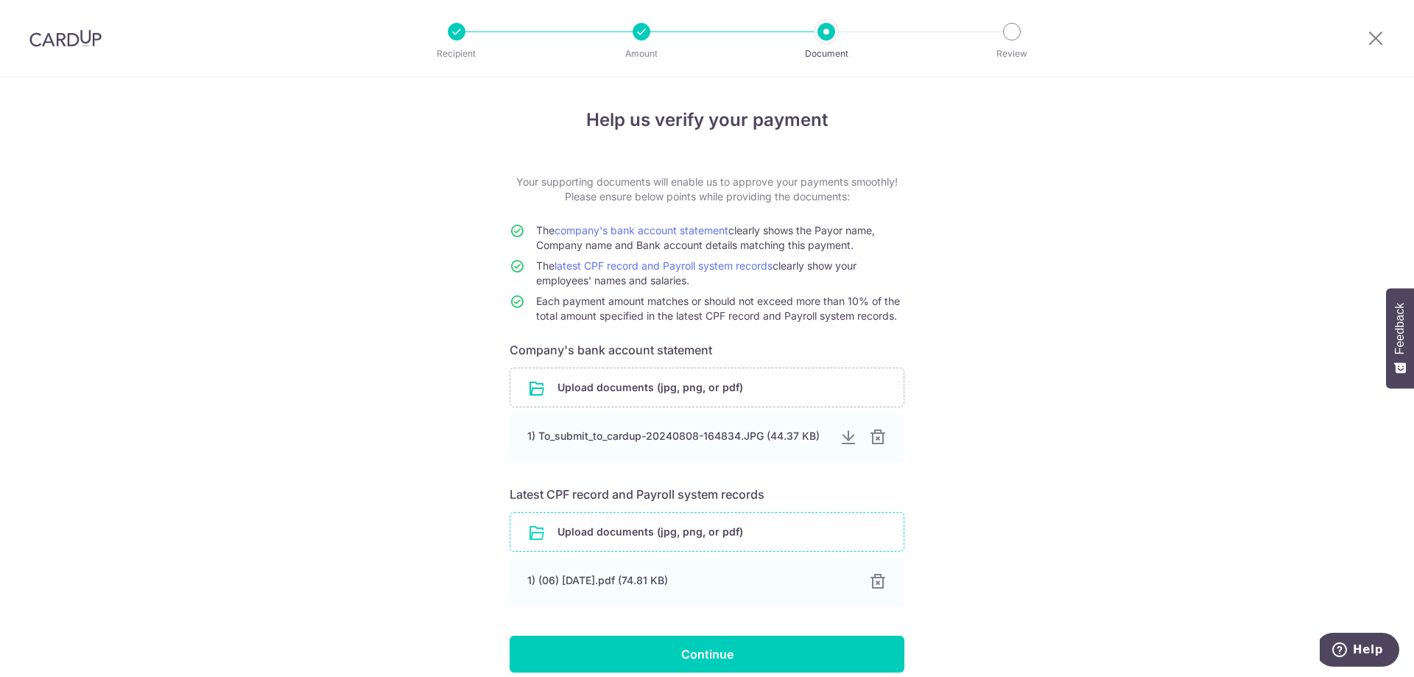
click at [604, 535] on input "file" at bounding box center [706, 532] width 393 height 38
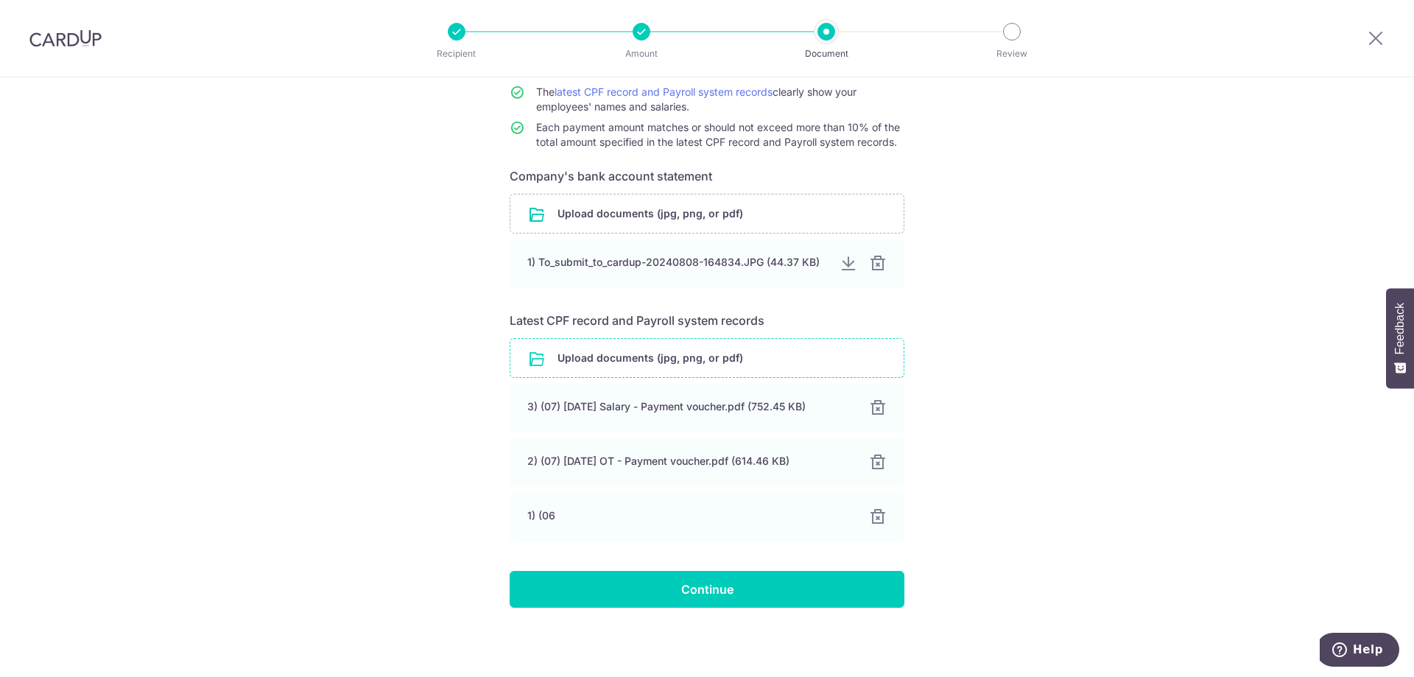
scroll to position [174, 0]
click at [717, 594] on input "Continue" at bounding box center [707, 589] width 395 height 37
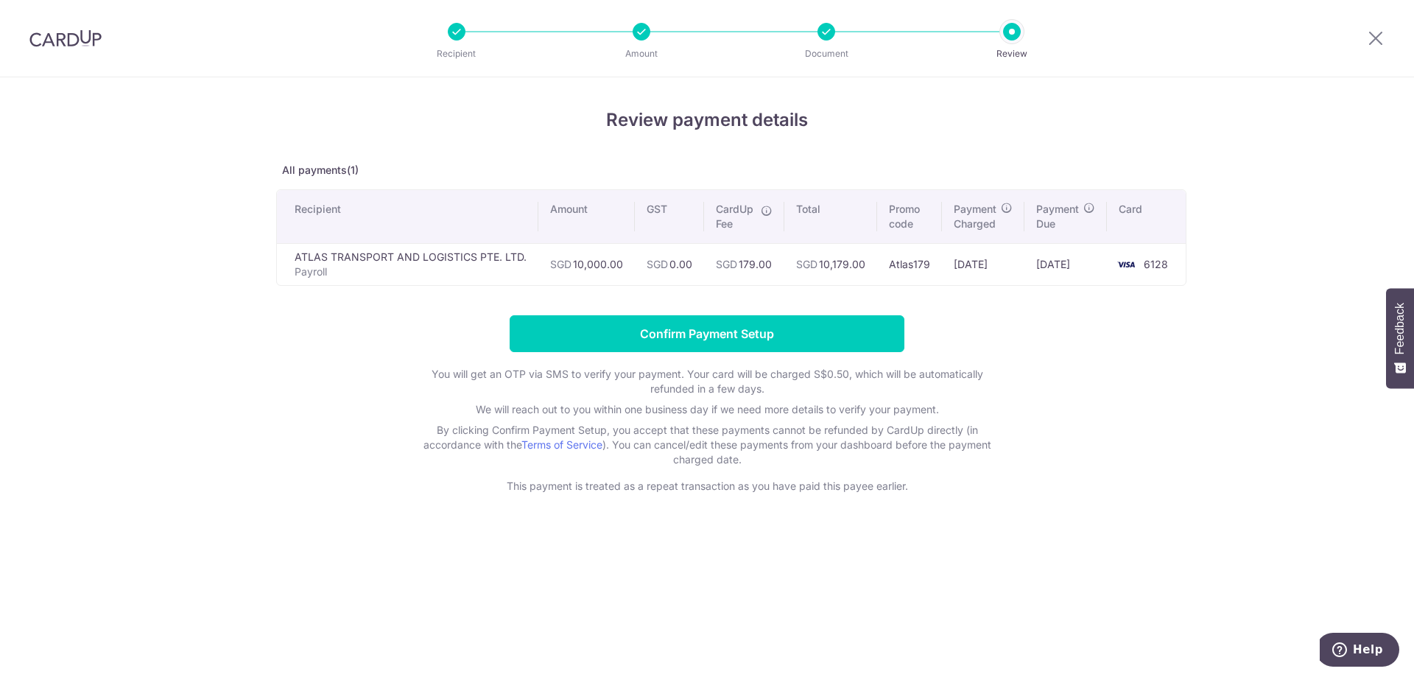
click at [736, 353] on form "Confirm Payment Setup You will get an OTP via SMS to verify your payment. Your …" at bounding box center [707, 404] width 862 height 178
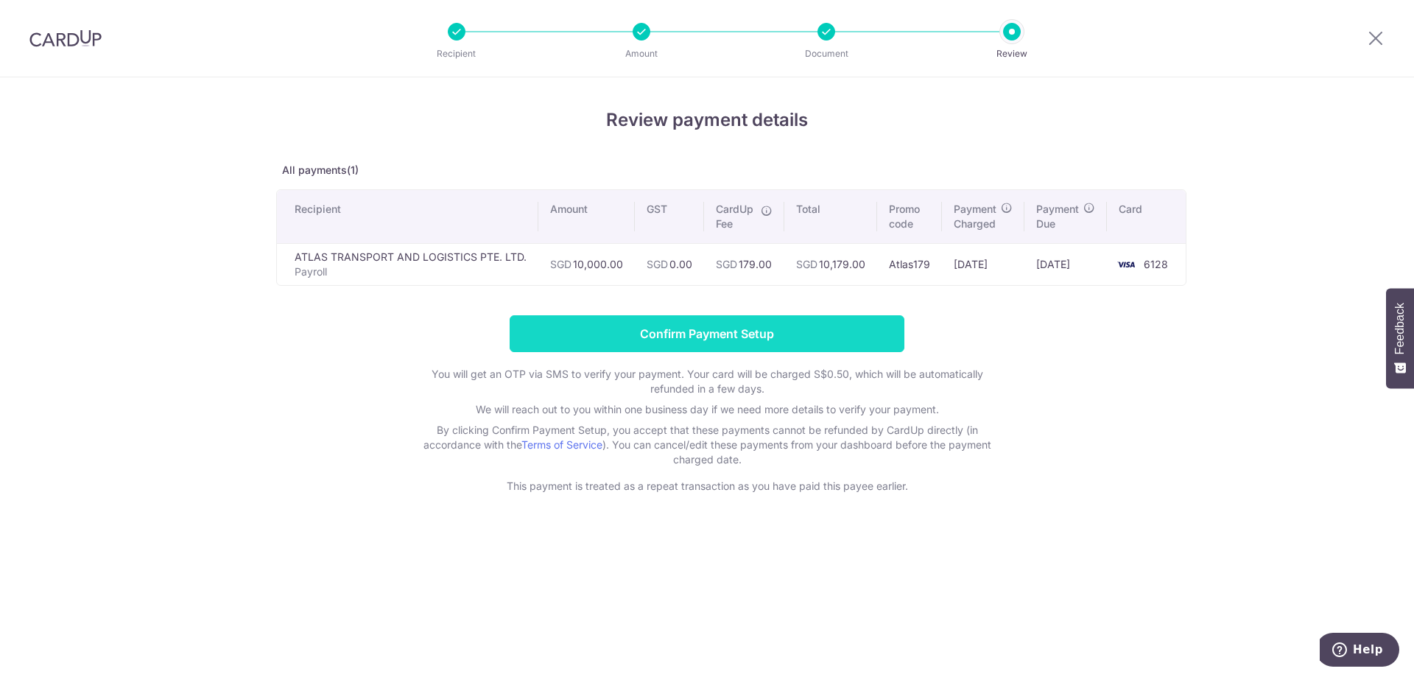
click at [736, 336] on input "Confirm Payment Setup" at bounding box center [707, 333] width 395 height 37
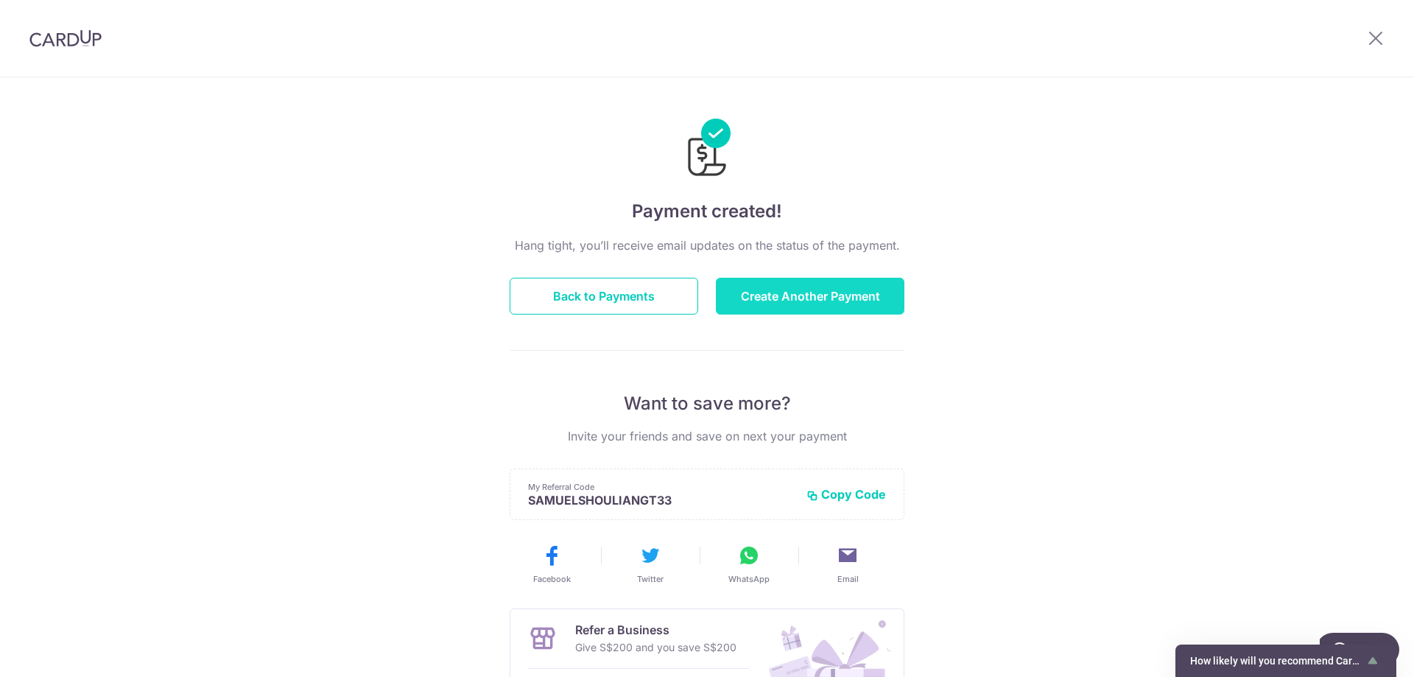
click at [776, 303] on button "Create Another Payment" at bounding box center [810, 296] width 189 height 37
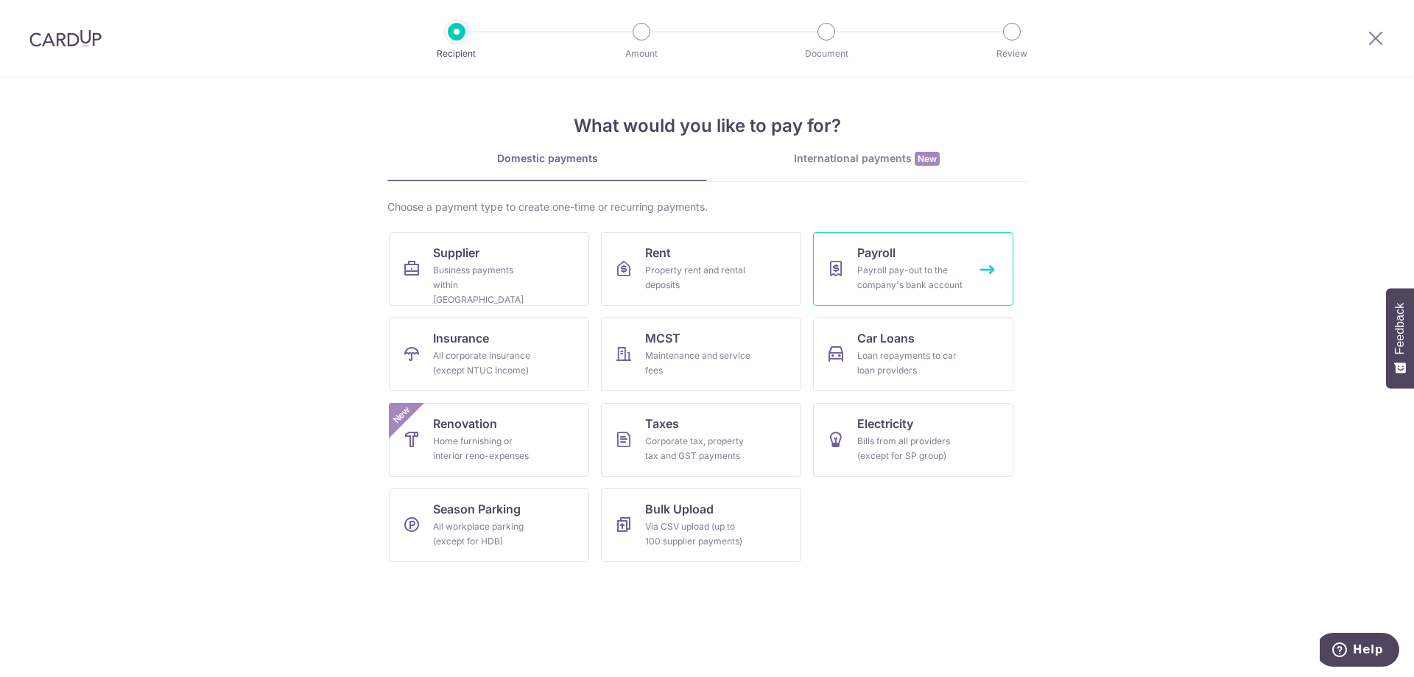
click at [899, 278] on div "Payroll pay-out to the company's bank account" at bounding box center [910, 277] width 106 height 29
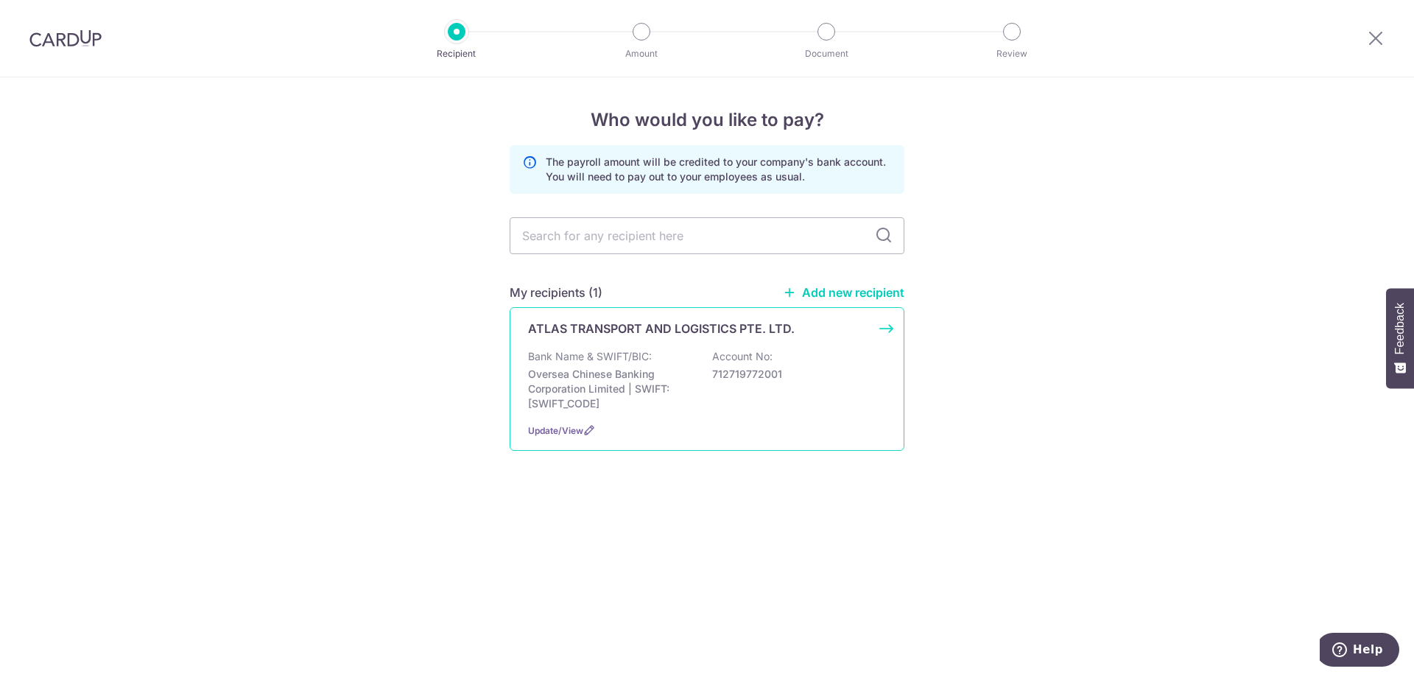
click at [852, 391] on div "Bank Name & SWIFT/BIC: Oversea Chinese Banking Corporation Limited | SWIFT: [SW…" at bounding box center [707, 380] width 358 height 62
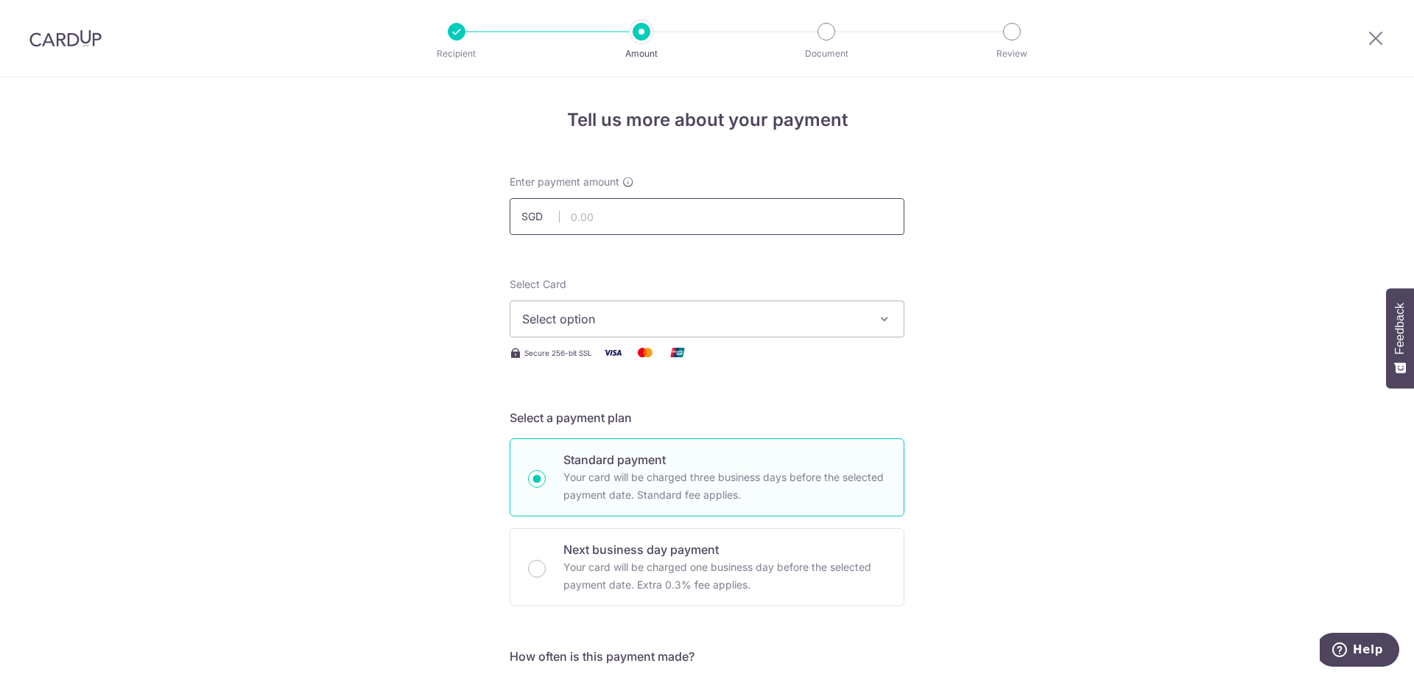
click at [653, 220] on input "text" at bounding box center [707, 216] width 395 height 37
type input "10,000.00"
click at [742, 331] on button "Select option" at bounding box center [707, 318] width 395 height 37
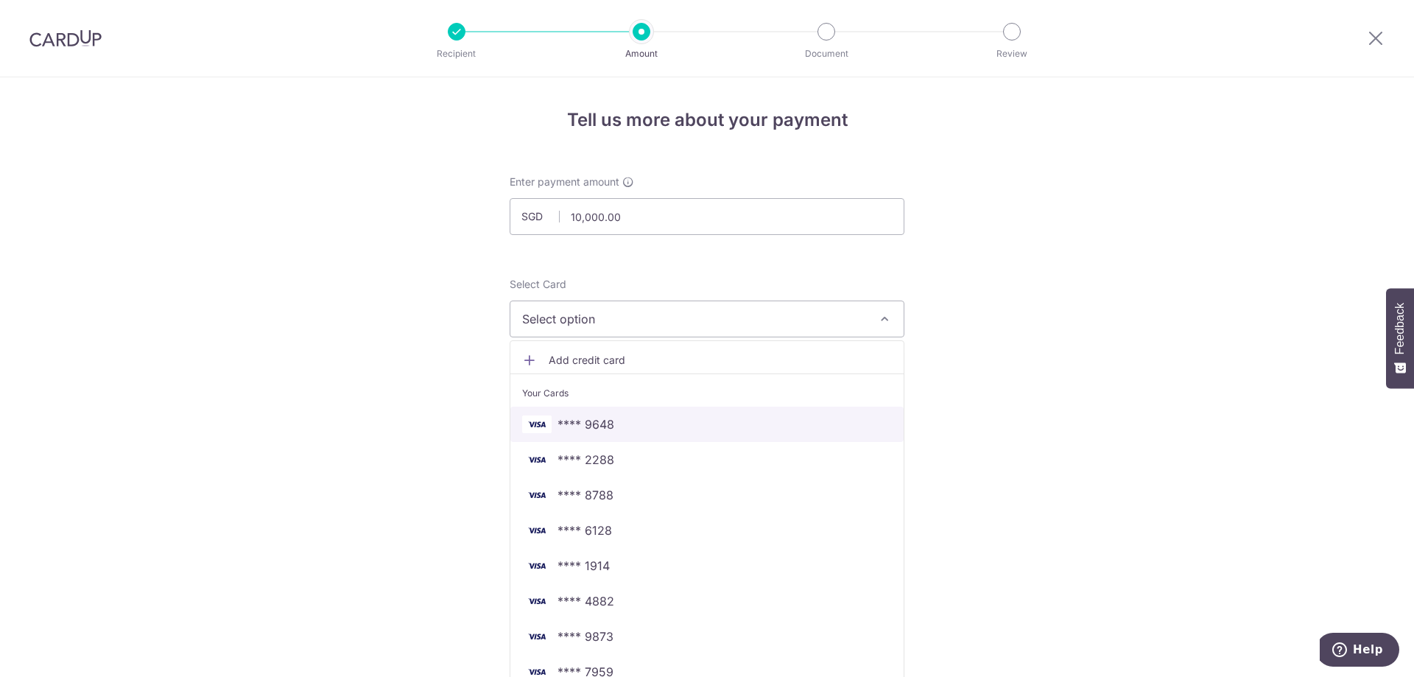
click at [629, 423] on span "**** 9648" at bounding box center [707, 424] width 370 height 18
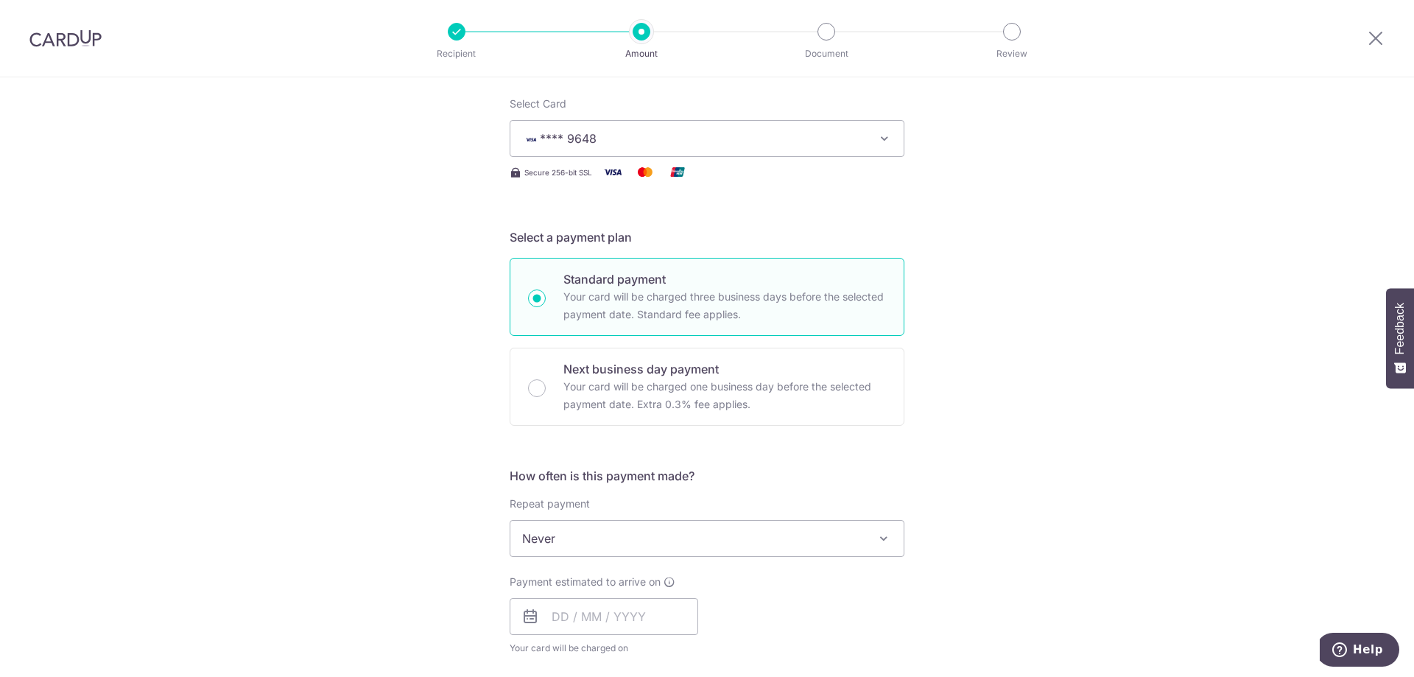
scroll to position [295, 0]
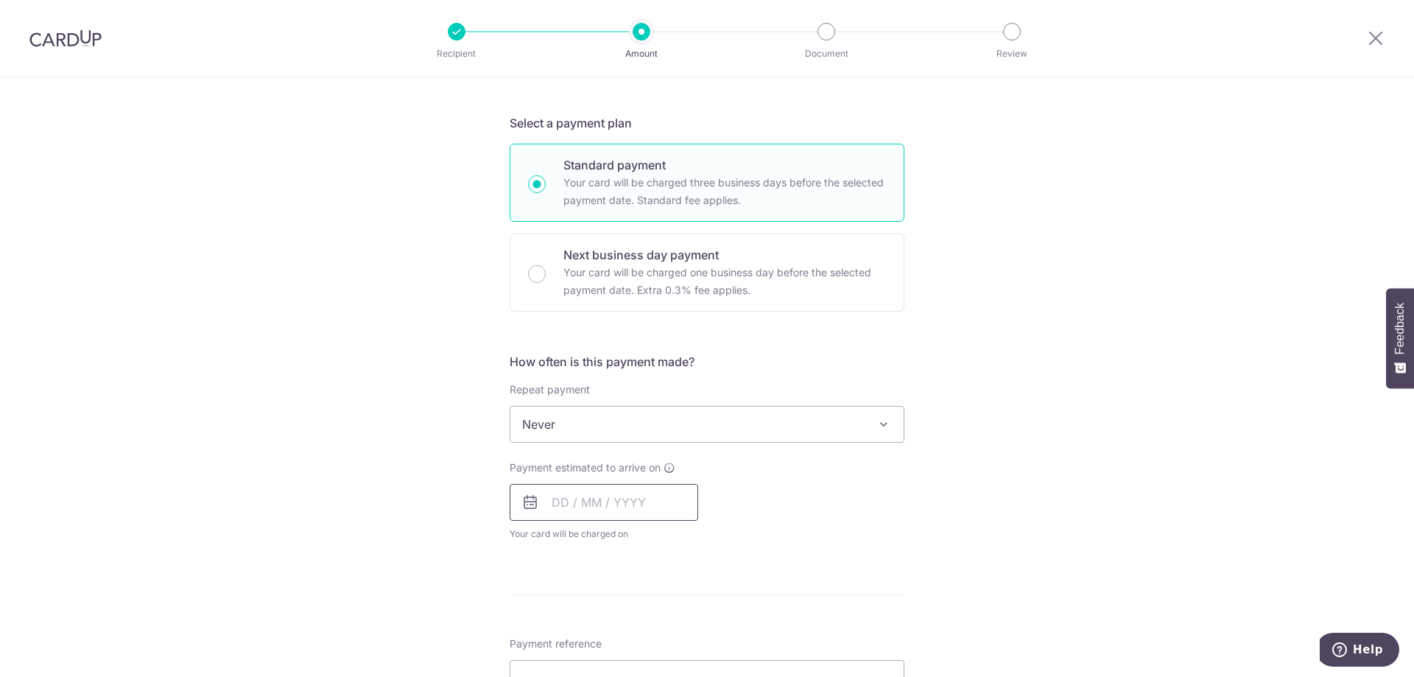
click at [607, 503] on input "text" at bounding box center [604, 502] width 189 height 37
click at [675, 608] on link "5" at bounding box center [687, 607] width 24 height 24
type input "[DATE]"
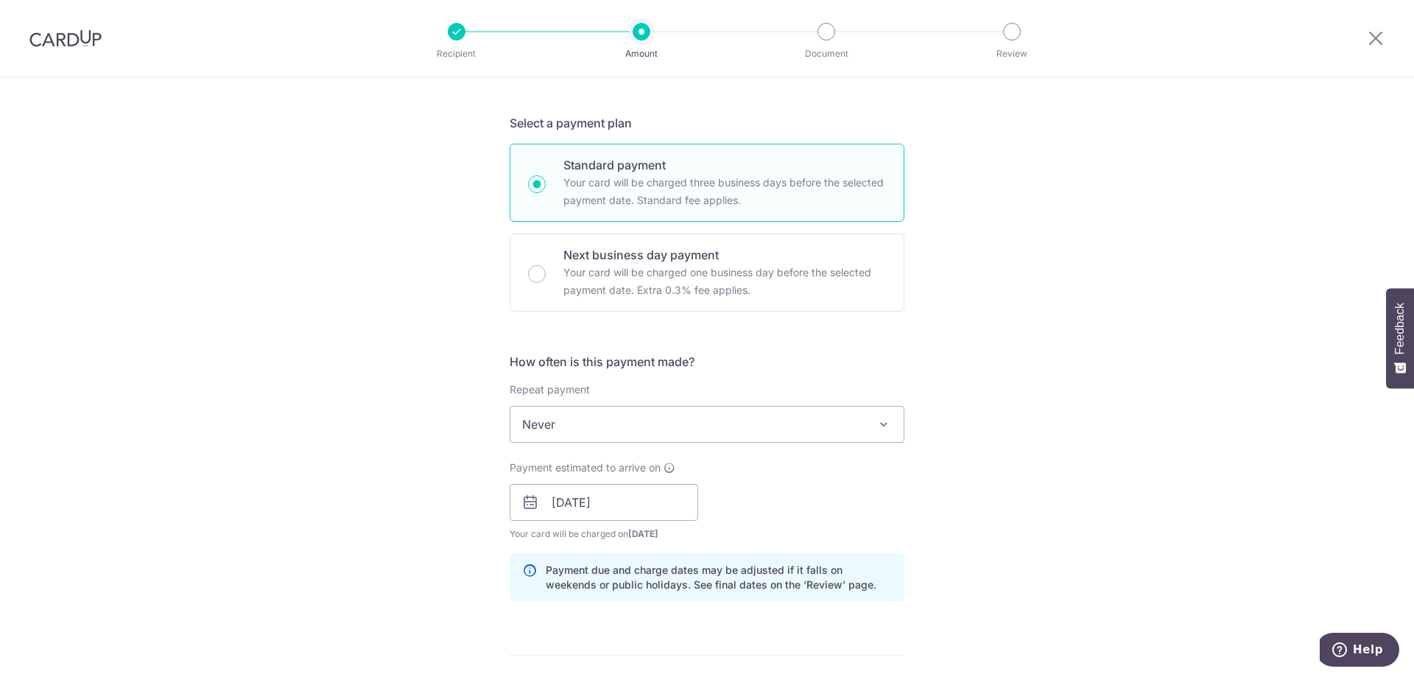
click at [821, 571] on p "Payment due and charge dates may be adjusted if it falls on weekends or public …" at bounding box center [719, 577] width 346 height 29
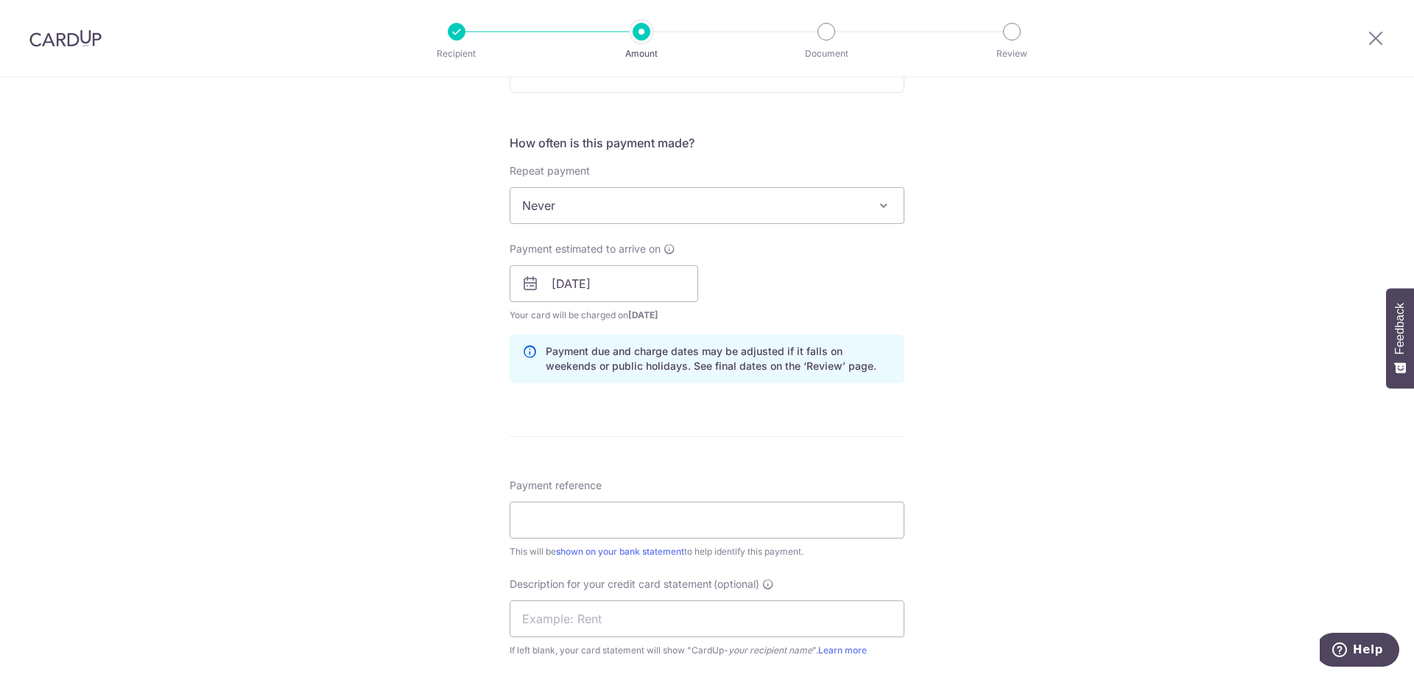
scroll to position [663, 0]
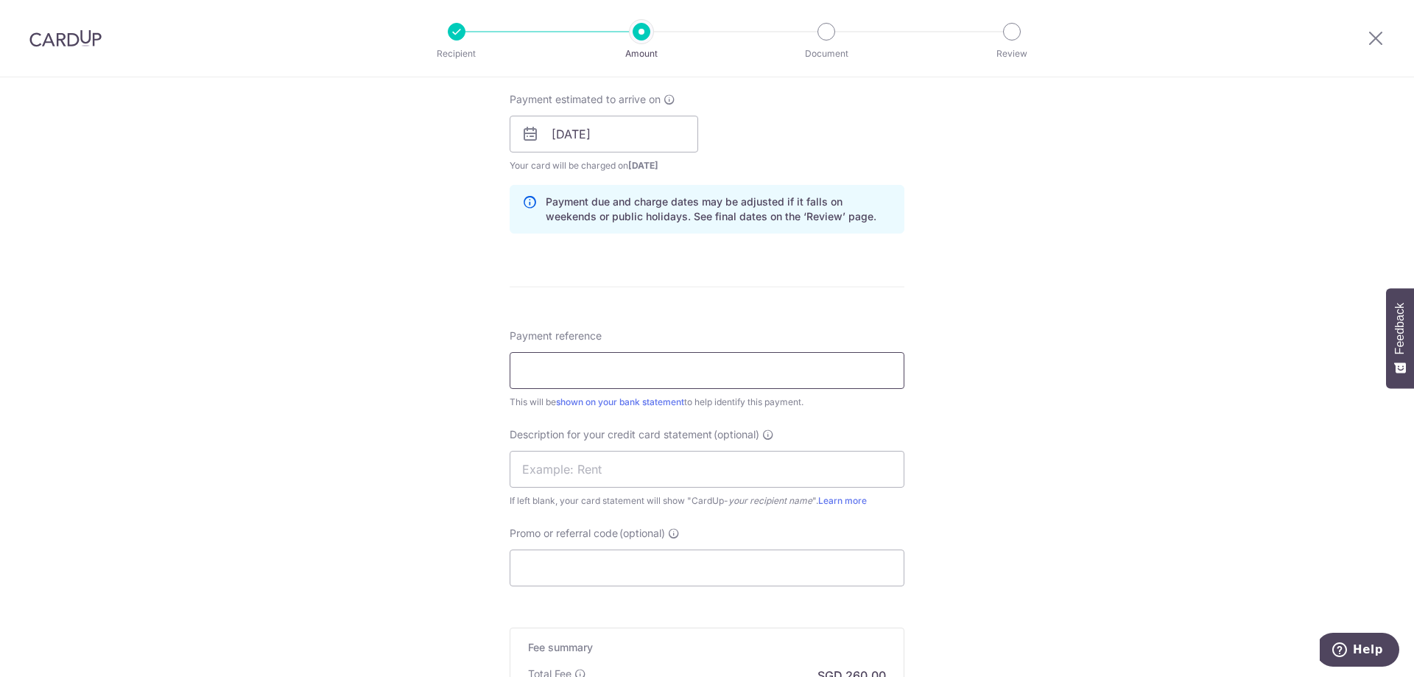
click at [613, 365] on input "Payment reference" at bounding box center [707, 370] width 395 height 37
type input "[DATE] Salary"
click at [778, 576] on input "Promo or referral code (optional)" at bounding box center [707, 567] width 395 height 37
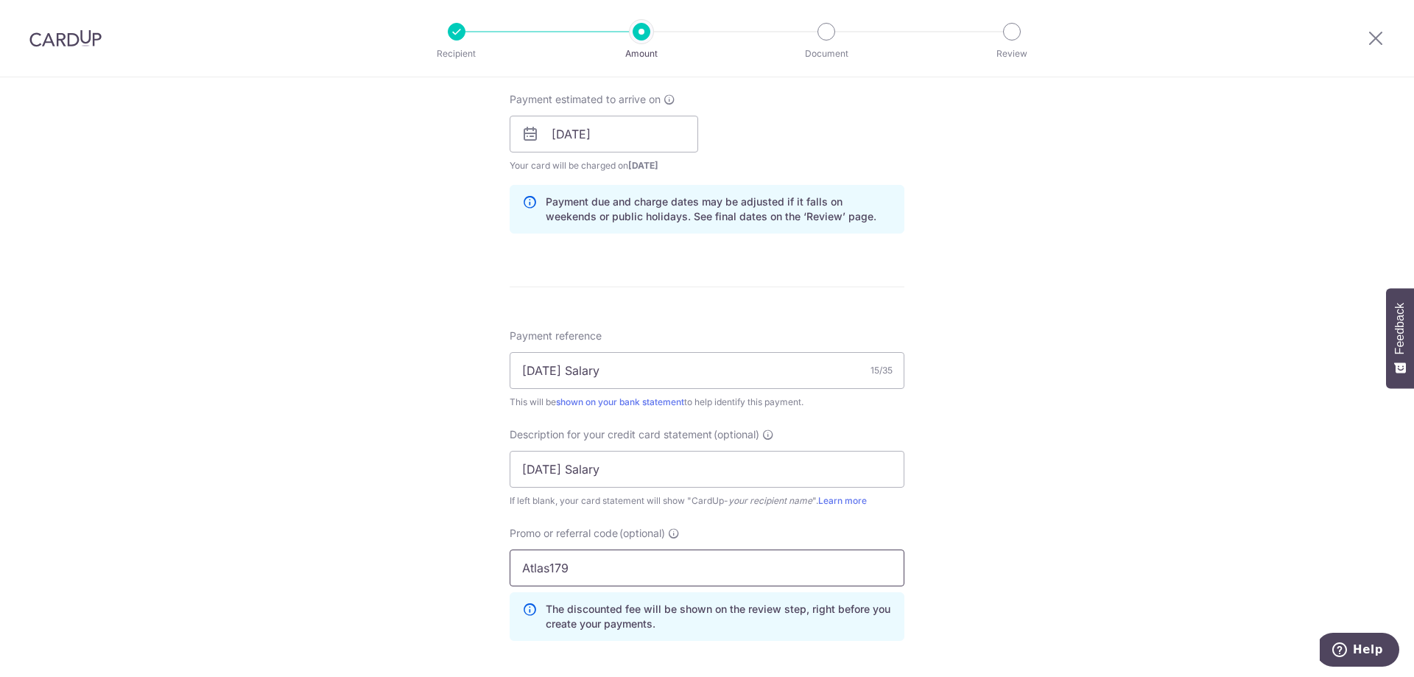
scroll to position [943, 0]
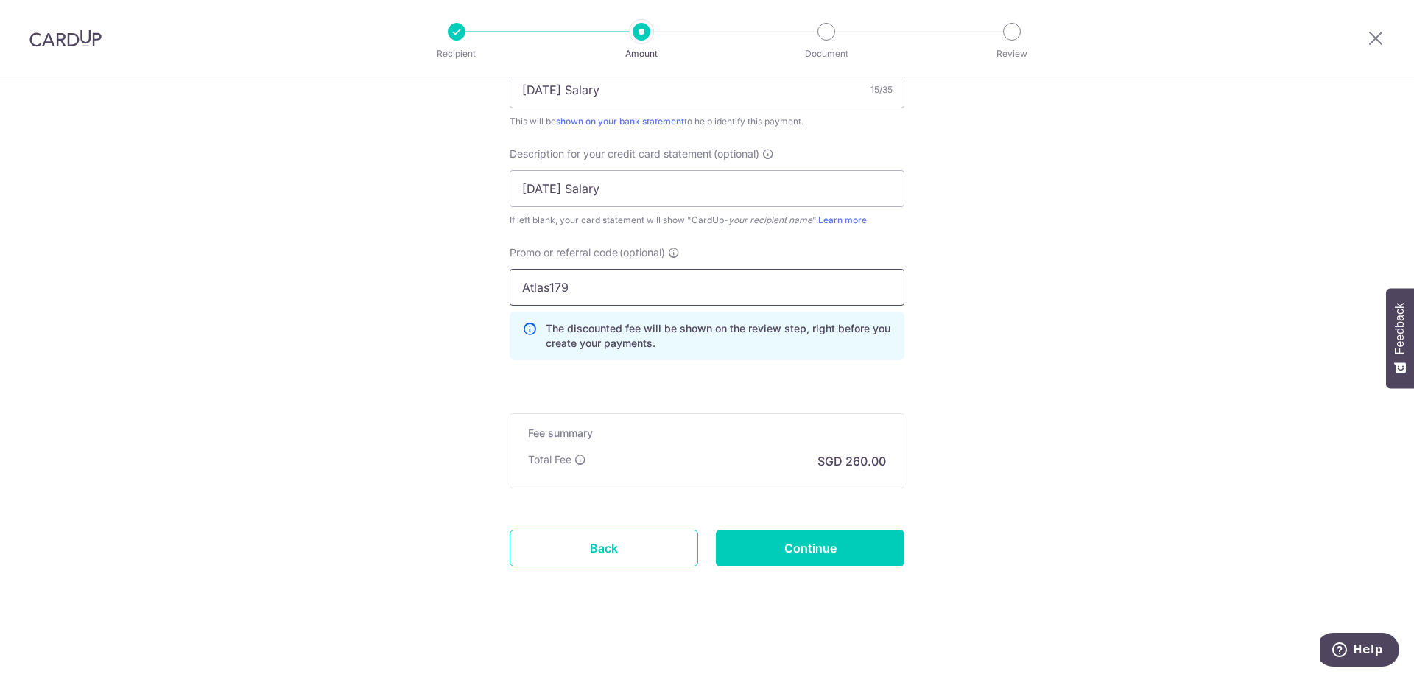
type input "Atlas179"
click at [838, 548] on input "Continue" at bounding box center [810, 547] width 189 height 37
type input "Create Schedule"
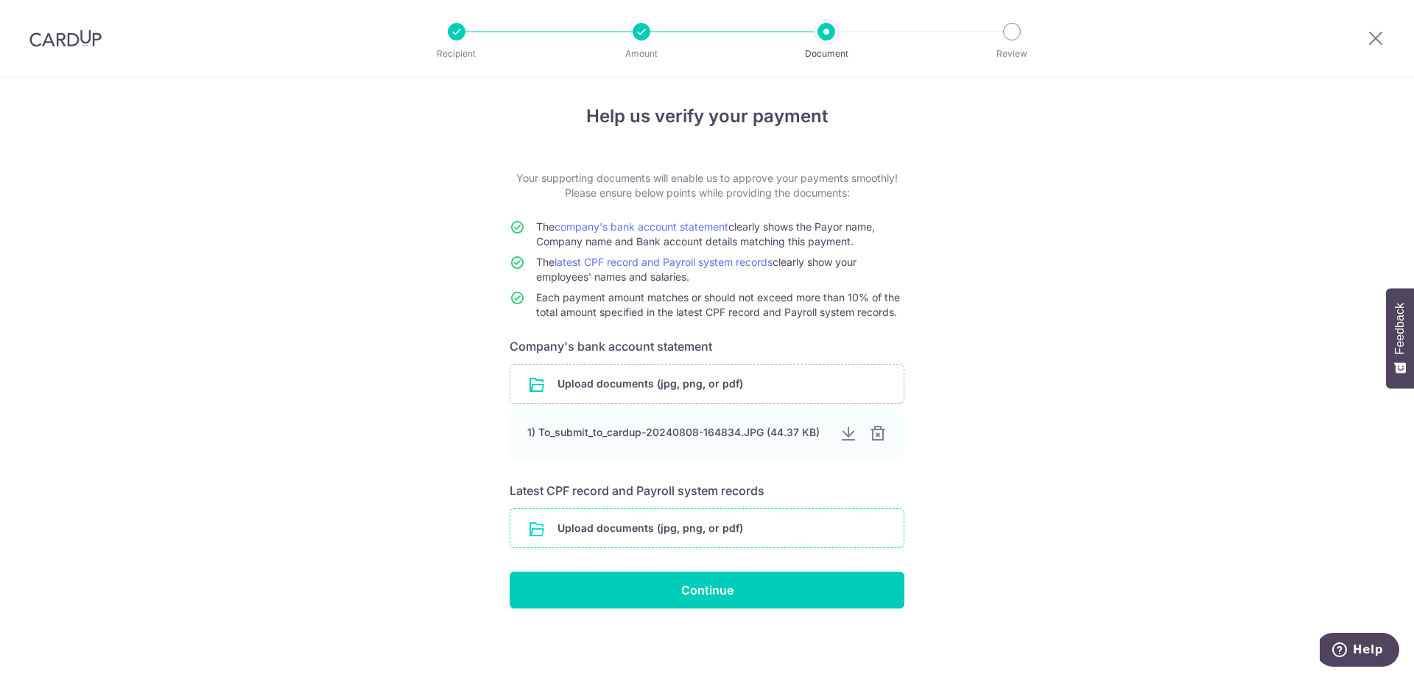
scroll to position [4, 0]
click at [693, 541] on input "file" at bounding box center [706, 527] width 393 height 38
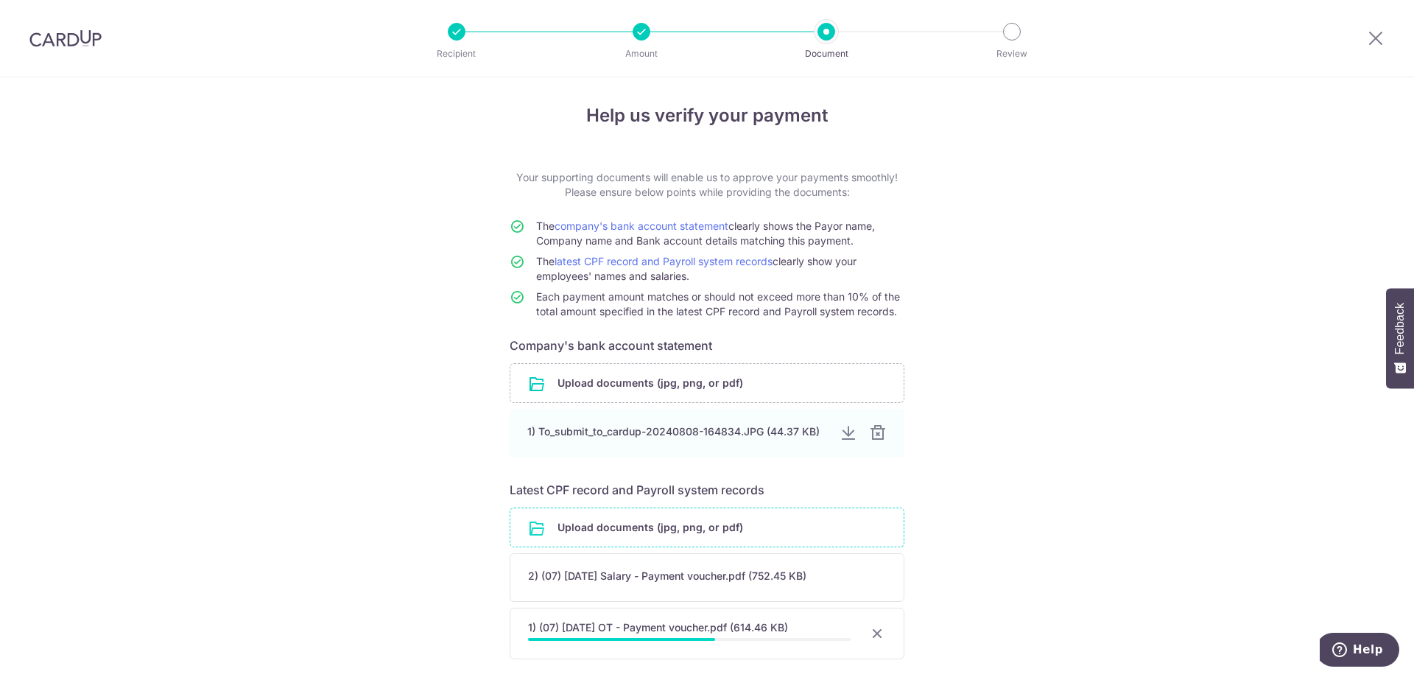
scroll to position [122, 0]
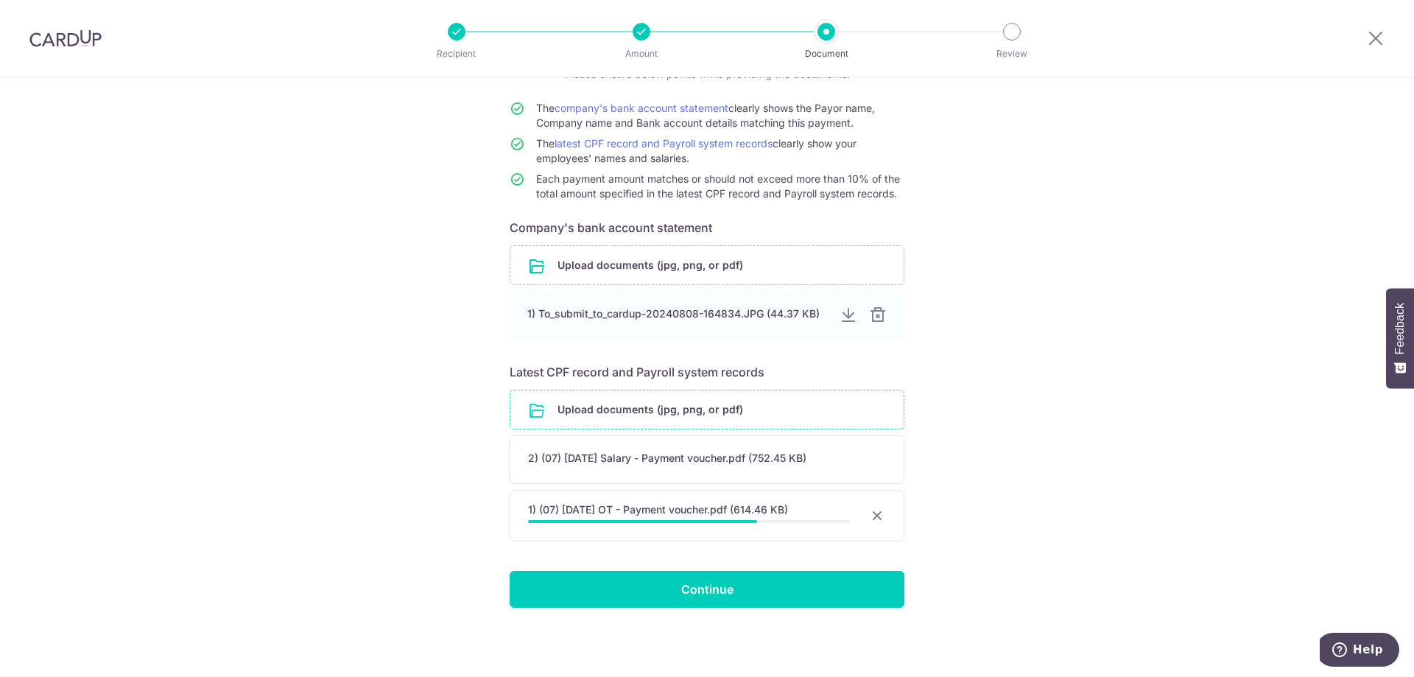
click at [627, 407] on input "file" at bounding box center [706, 409] width 393 height 38
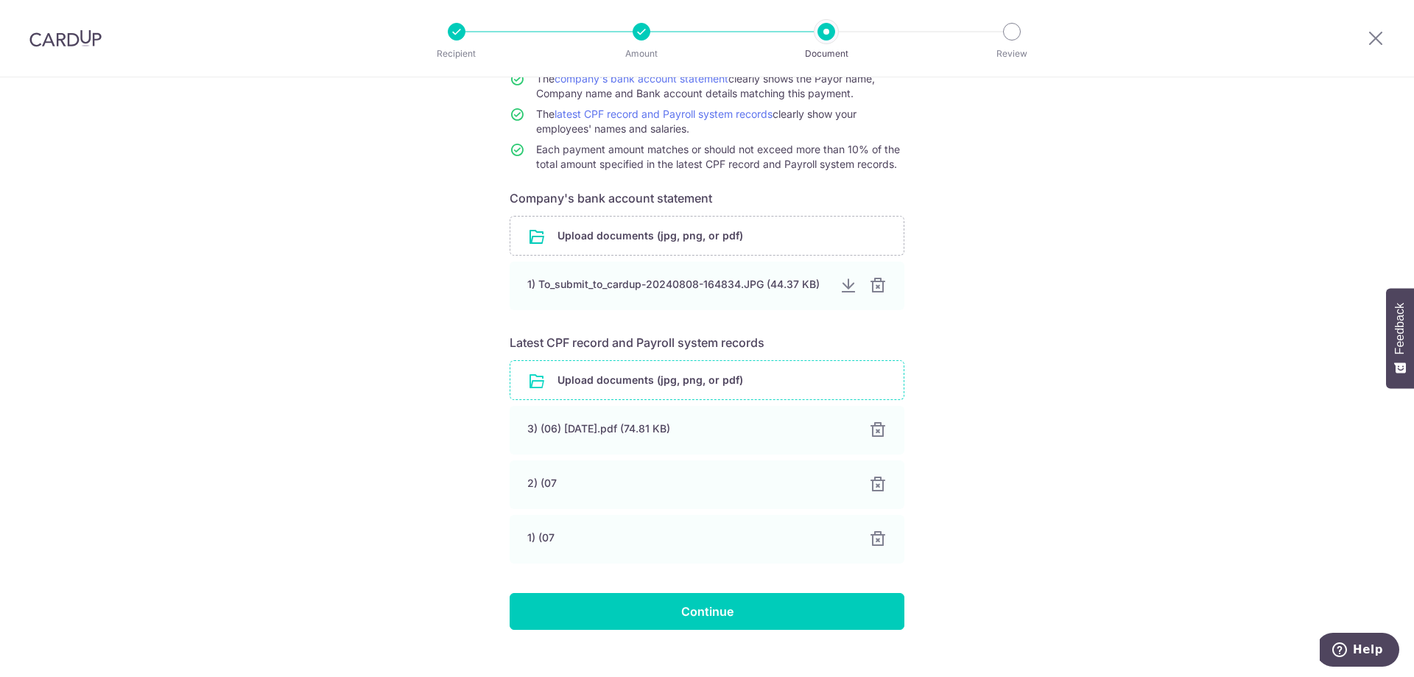
scroll to position [174, 0]
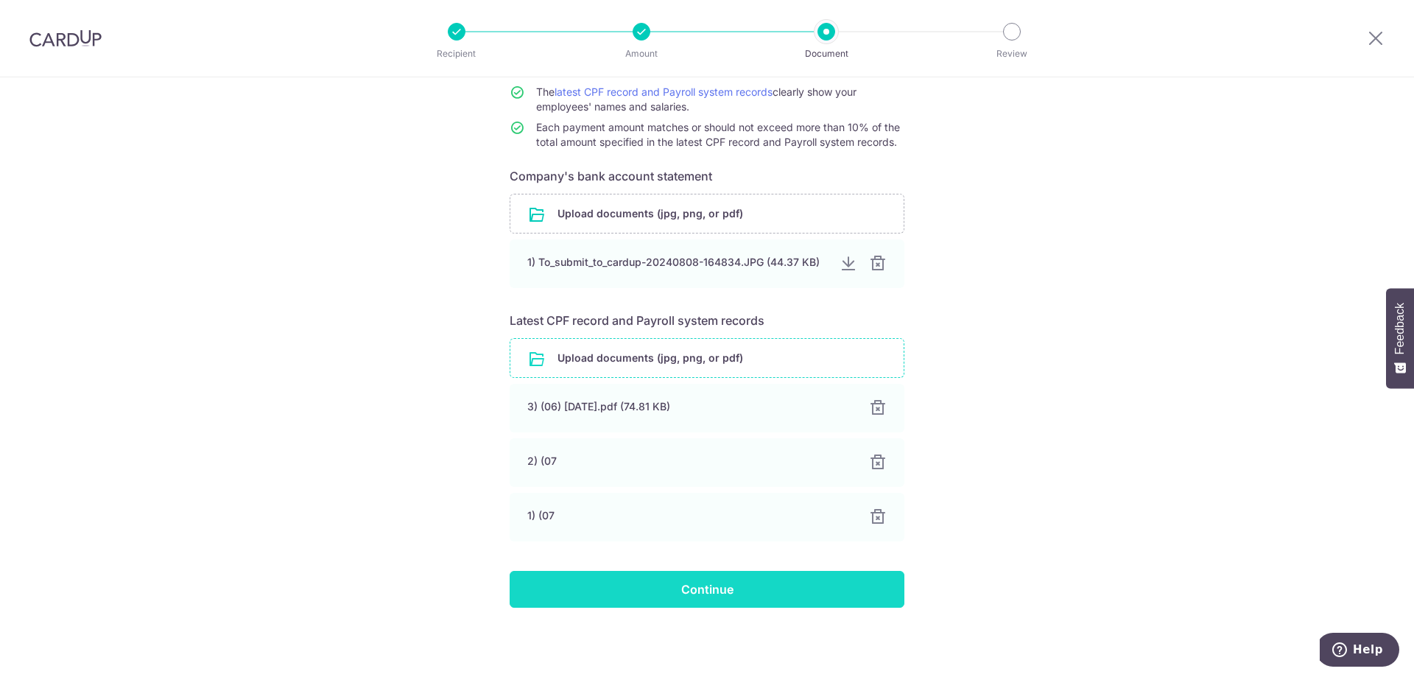
click at [767, 601] on input "Continue" at bounding box center [707, 589] width 395 height 37
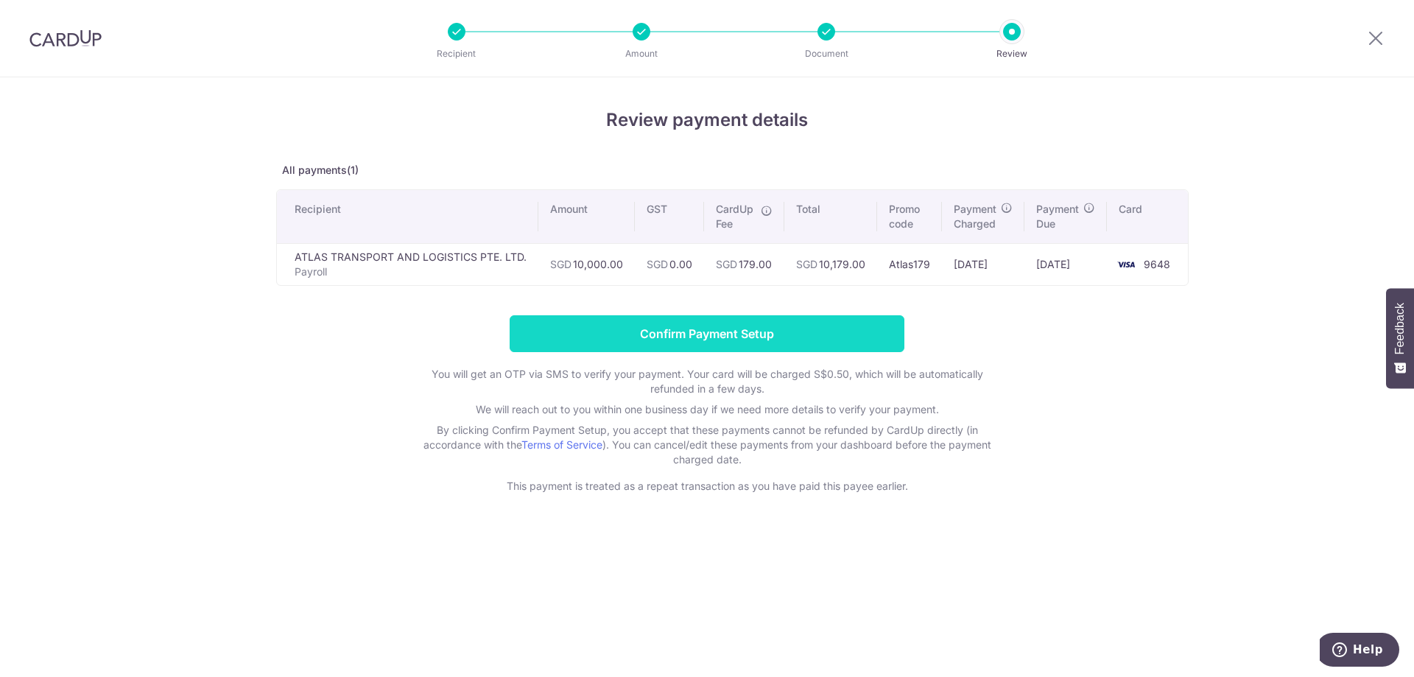
click at [754, 339] on input "Confirm Payment Setup" at bounding box center [707, 333] width 395 height 37
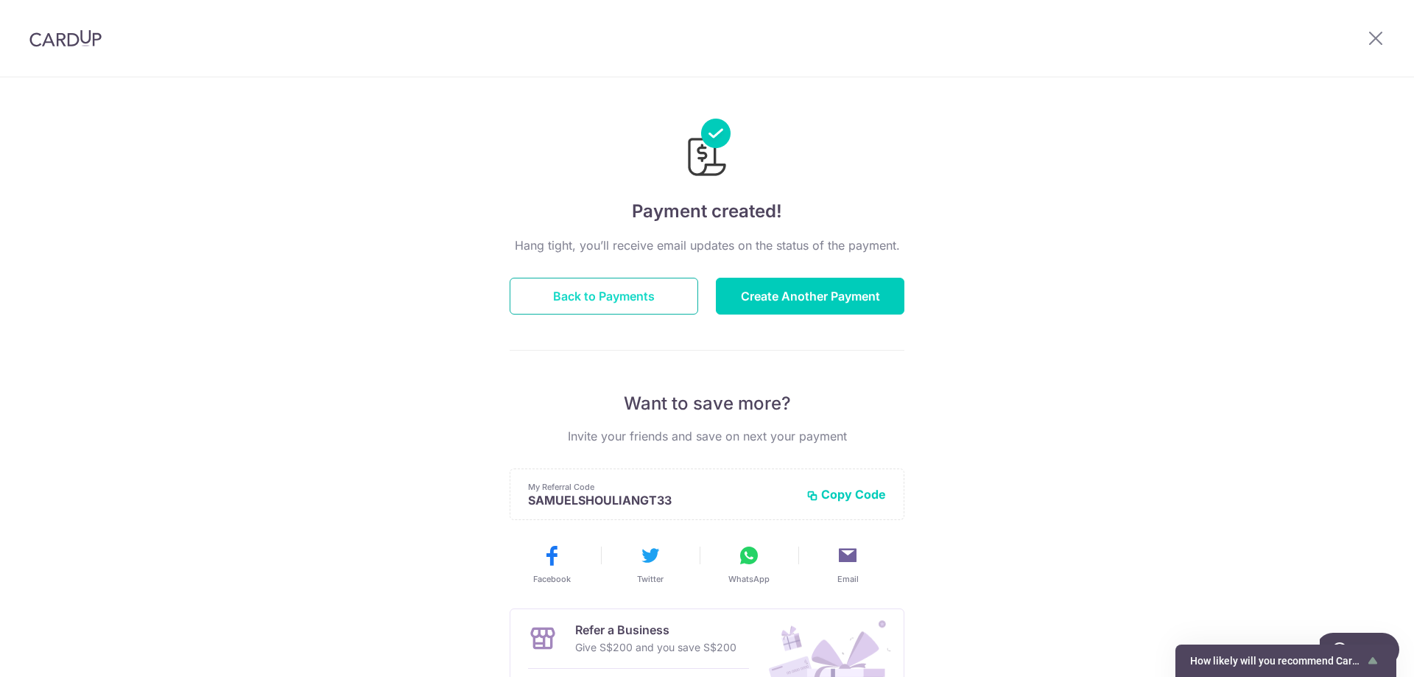
click at [583, 297] on button "Back to Payments" at bounding box center [604, 296] width 189 height 37
